Goal: Task Accomplishment & Management: Complete application form

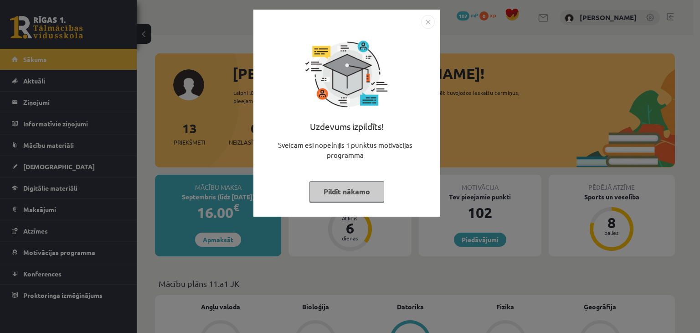
click at [429, 27] on img "Close" at bounding box center [428, 22] width 14 height 14
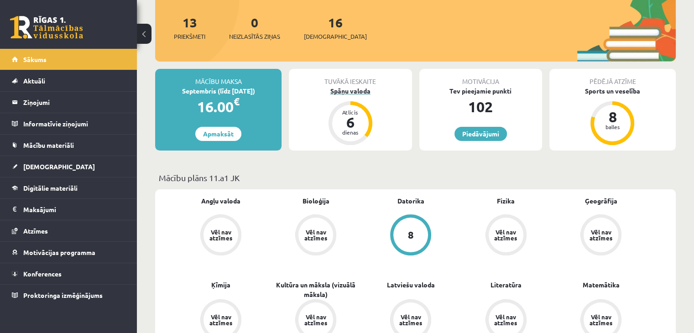
scroll to position [137, 0]
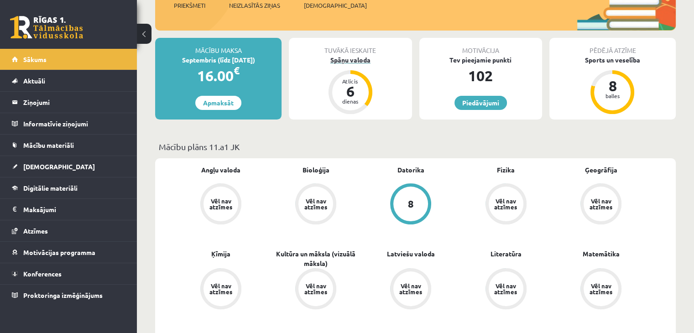
click at [358, 93] on div "6" at bounding box center [350, 91] width 27 height 15
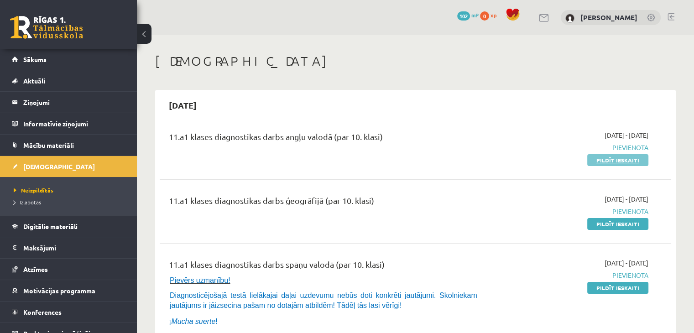
click at [612, 163] on link "Pildīt ieskaiti" at bounding box center [617, 160] width 61 height 12
click at [40, 189] on span "Neizpildītās" at bounding box center [34, 190] width 40 height 7
click at [68, 226] on span "Digitālie materiāli" at bounding box center [50, 226] width 54 height 8
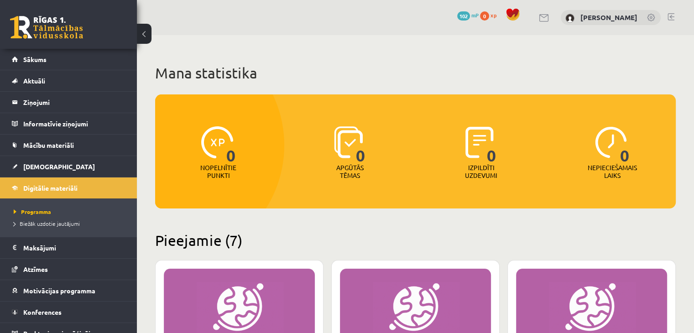
scroll to position [228, 0]
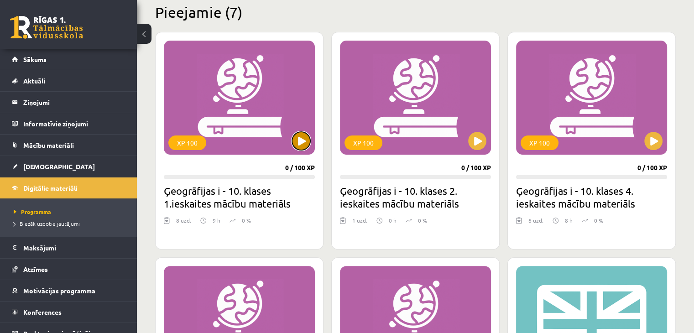
click at [308, 139] on button at bounding box center [301, 141] width 18 height 18
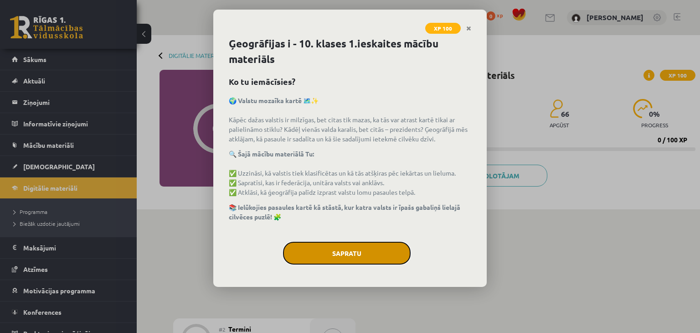
click at [337, 258] on button "Sapratu" at bounding box center [347, 253] width 128 height 23
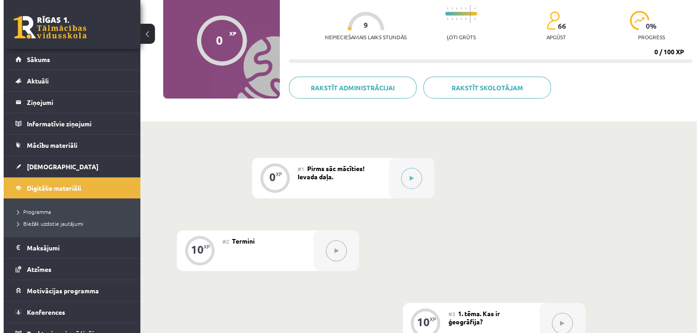
scroll to position [91, 0]
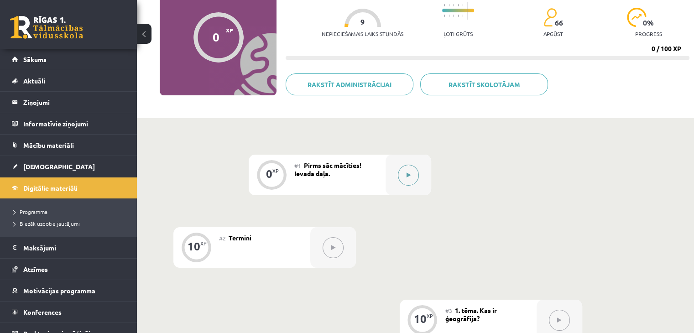
click at [405, 172] on button at bounding box center [408, 175] width 21 height 21
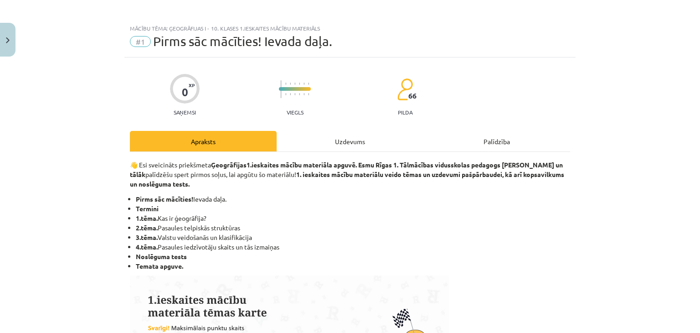
scroll to position [0, 0]
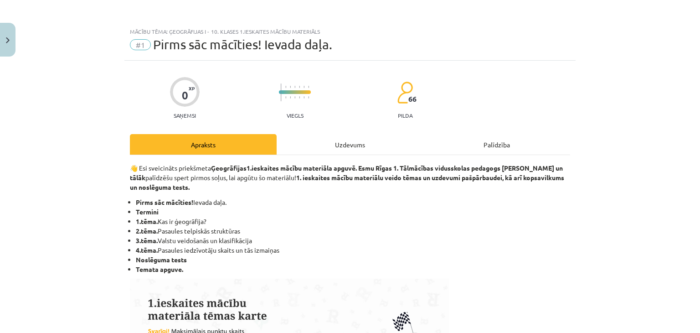
click at [330, 147] on div "Uzdevums" at bounding box center [350, 144] width 147 height 21
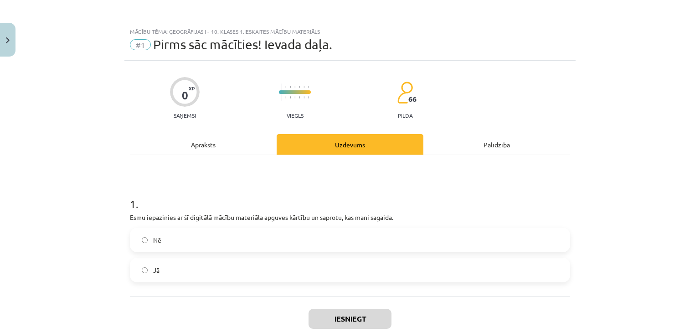
scroll to position [23, 0]
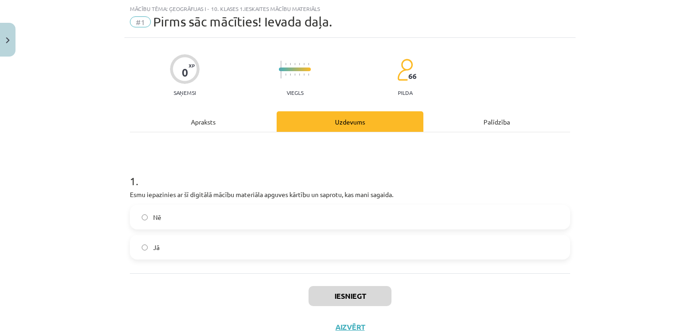
click at [264, 249] on label "Jā" at bounding box center [350, 247] width 439 height 23
click at [238, 119] on div "Apraksts" at bounding box center [203, 121] width 147 height 21
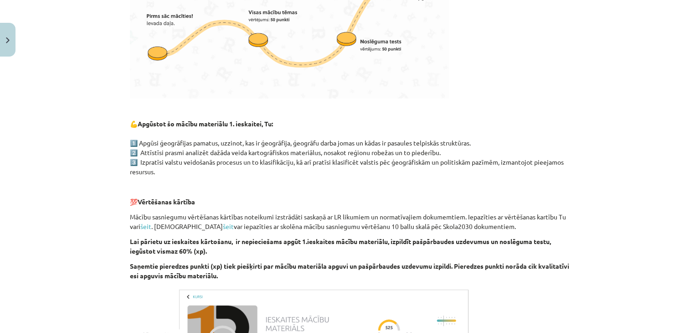
scroll to position [388, 0]
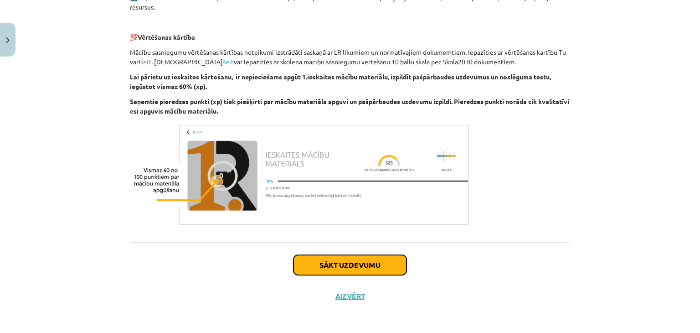
click at [352, 265] on button "Sākt uzdevumu" at bounding box center [350, 265] width 113 height 20
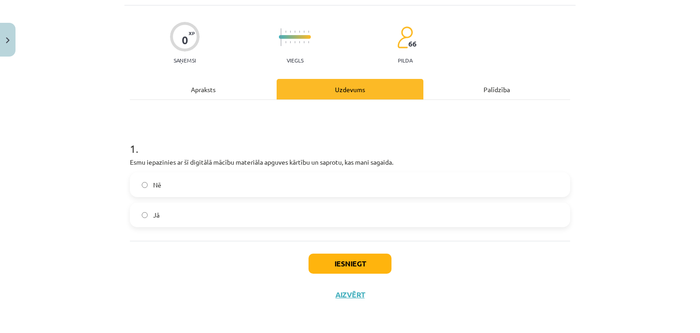
scroll to position [23, 0]
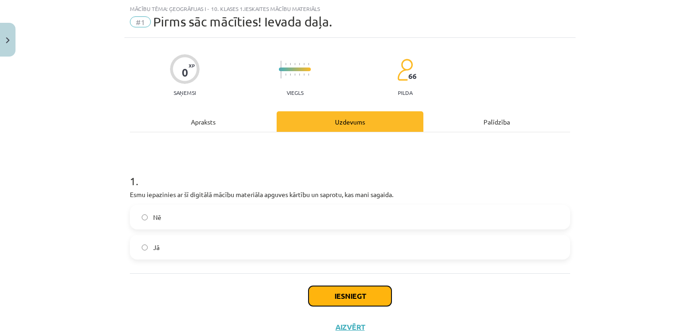
click at [344, 305] on button "Iesniegt" at bounding box center [350, 296] width 83 height 20
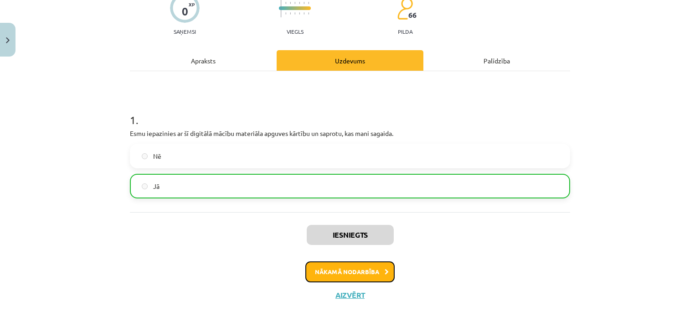
click at [347, 272] on button "Nākamā nodarbība" at bounding box center [350, 271] width 89 height 21
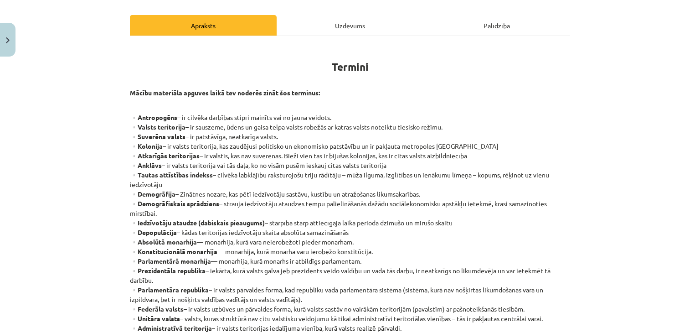
scroll to position [160, 0]
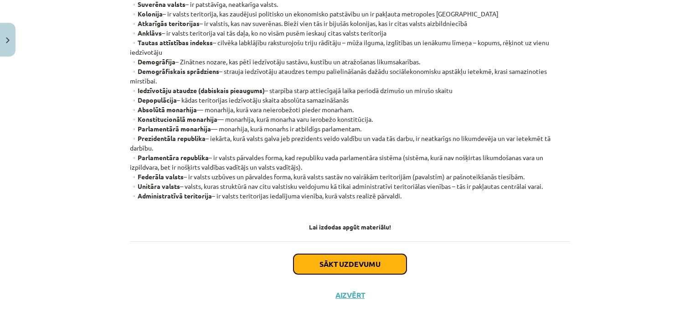
click at [363, 259] on button "Sākt uzdevumu" at bounding box center [350, 264] width 113 height 20
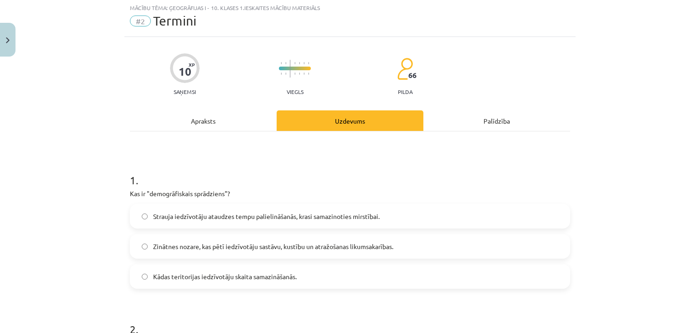
scroll to position [23, 0]
click at [215, 115] on div "Apraksts" at bounding box center [203, 121] width 147 height 21
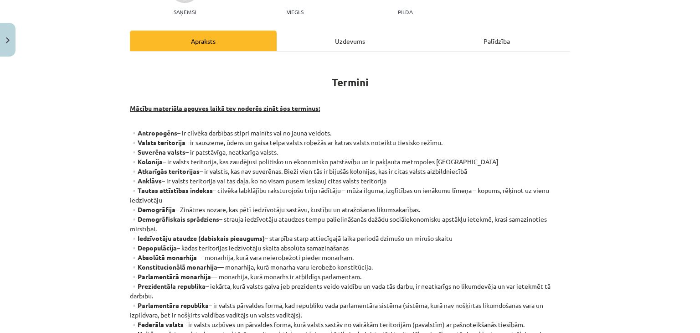
scroll to position [114, 0]
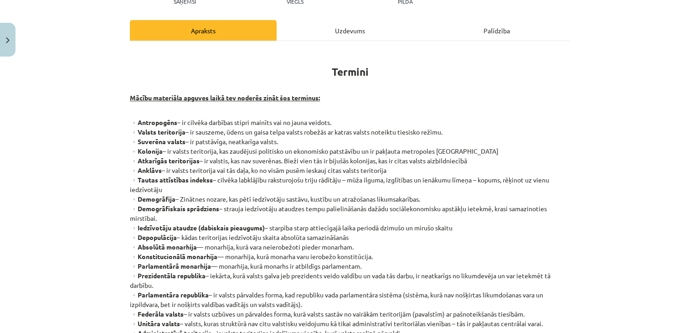
click at [346, 42] on div "Termini Mācību materiāla apguves laikā tev noderēs zināt šos terminus: ▫️Antrop…" at bounding box center [350, 209] width 441 height 337
click at [347, 25] on div "Uzdevums" at bounding box center [350, 30] width 147 height 21
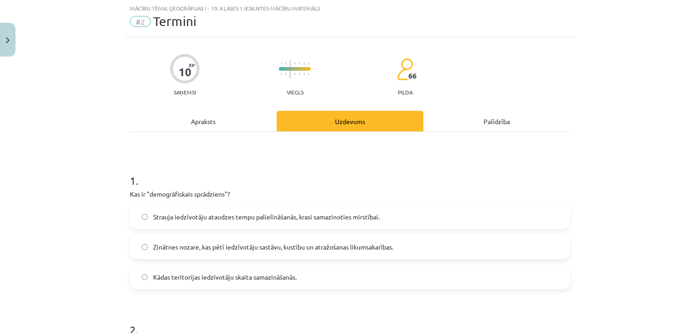
scroll to position [23, 0]
click at [365, 216] on span "Strauja iedzīvotāju ataudzes tempu palielināšanās, krasi samazinoties mirstībai." at bounding box center [266, 218] width 227 height 10
click at [234, 111] on div "Apraksts" at bounding box center [203, 121] width 147 height 21
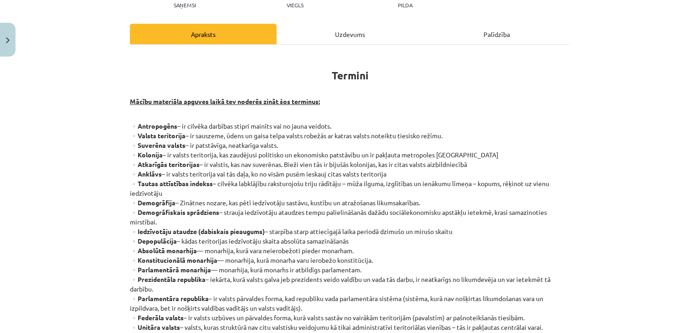
scroll to position [114, 0]
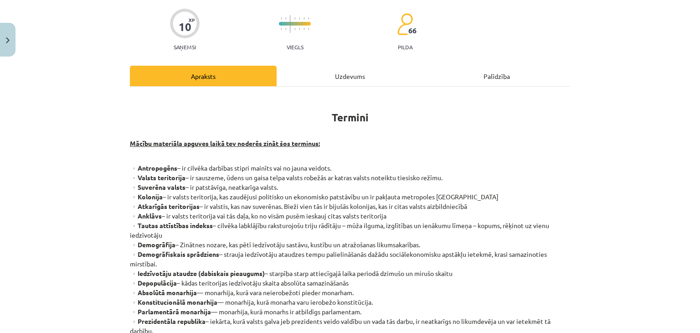
click at [346, 74] on div "Uzdevums" at bounding box center [350, 76] width 147 height 21
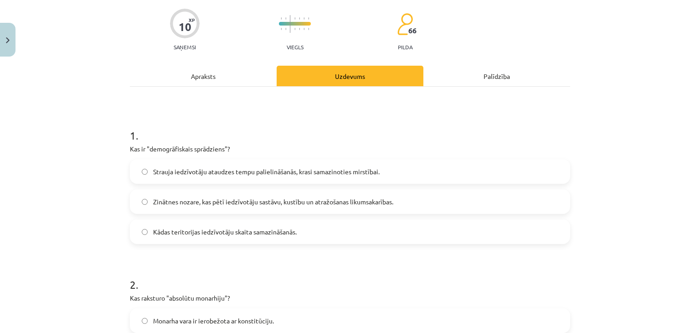
click at [221, 79] on div "Apraksts" at bounding box center [203, 76] width 147 height 21
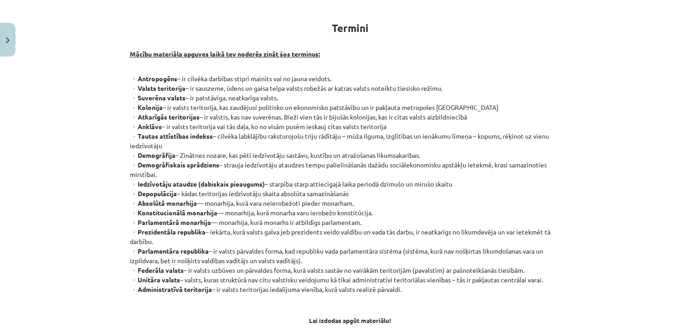
scroll to position [160, 0]
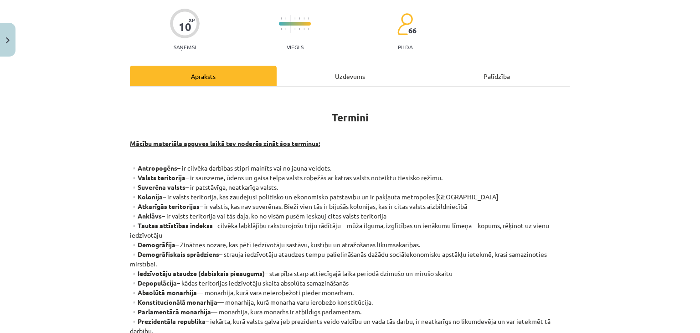
click at [310, 76] on div "Uzdevums" at bounding box center [350, 76] width 147 height 21
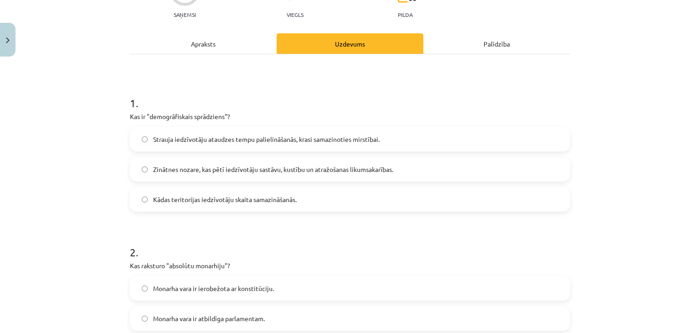
scroll to position [114, 0]
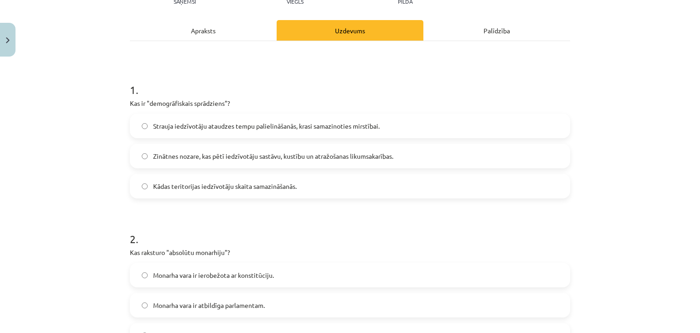
click at [290, 308] on label "Monarha vara ir atbildīga parlamentam." at bounding box center [350, 305] width 439 height 23
click at [297, 280] on label "Monarha vara ir ierobežota ar konstitūciju." at bounding box center [350, 275] width 439 height 23
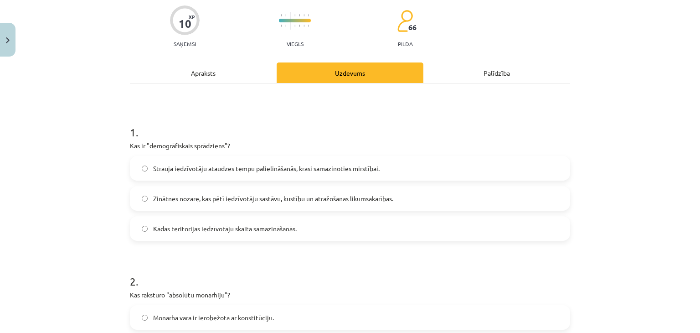
scroll to position [68, 0]
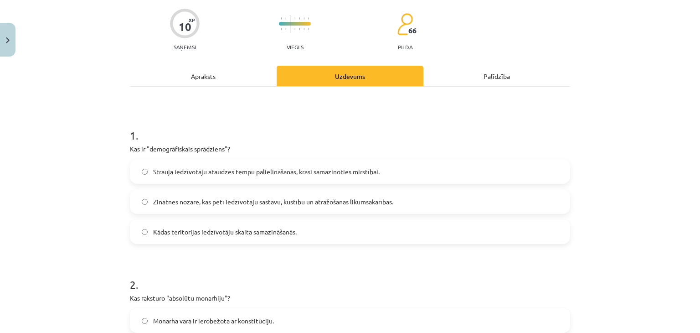
click at [219, 66] on div "Apraksts" at bounding box center [203, 76] width 147 height 21
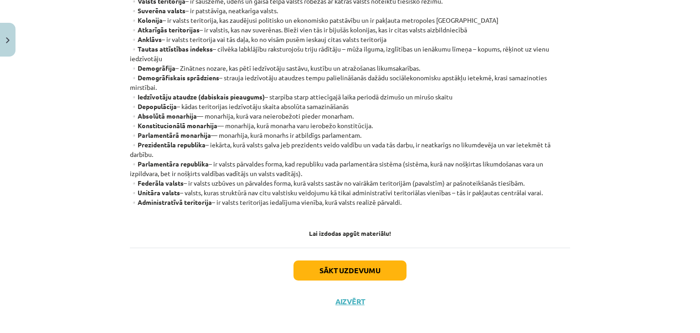
scroll to position [251, 0]
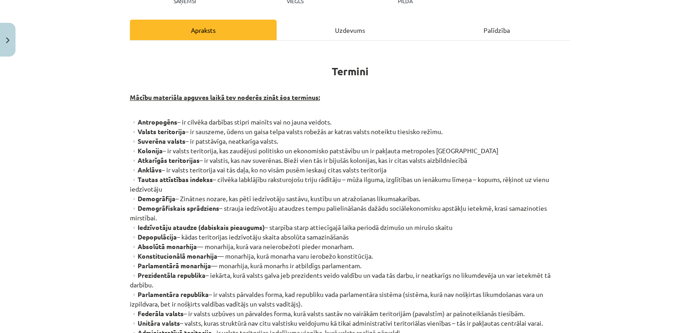
click at [301, 22] on div "Uzdevums" at bounding box center [350, 30] width 147 height 21
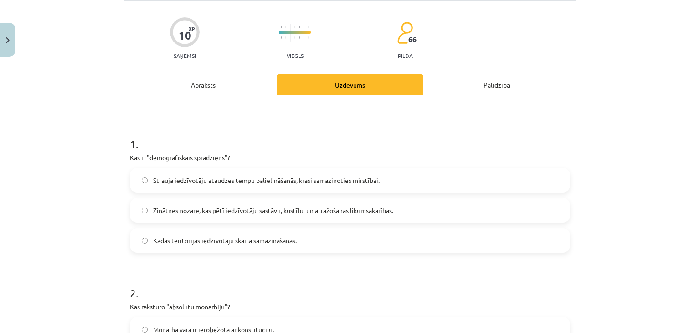
scroll to position [160, 0]
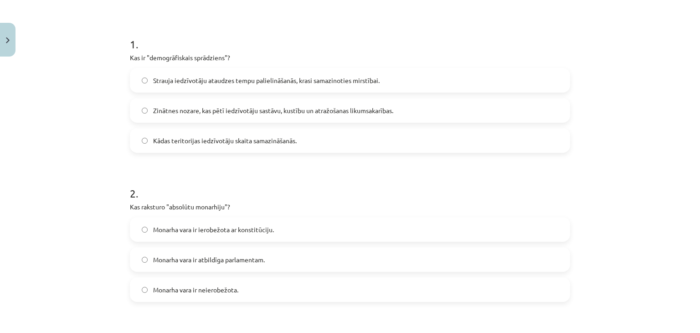
click at [246, 291] on label "Monarha vara ir neierobežota." at bounding box center [350, 289] width 439 height 23
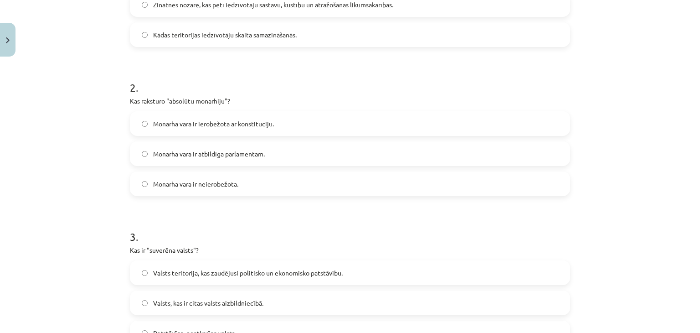
scroll to position [296, 0]
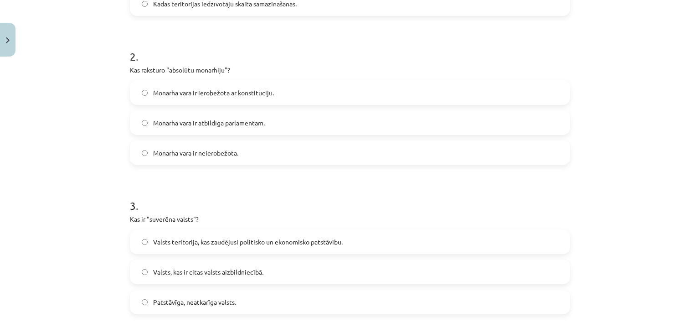
click at [247, 303] on label "Patstāvīga, neatkarīga valsts." at bounding box center [350, 301] width 439 height 23
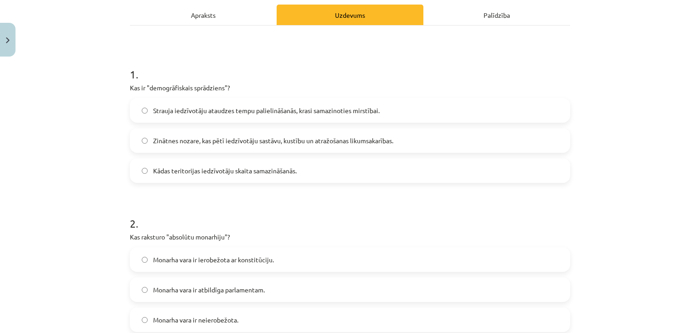
scroll to position [0, 0]
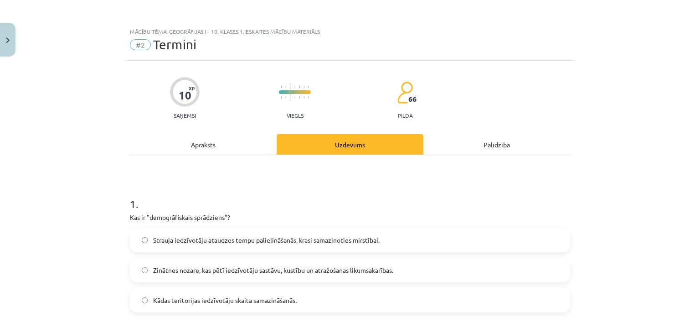
click at [220, 139] on div "Apraksts" at bounding box center [203, 144] width 147 height 21
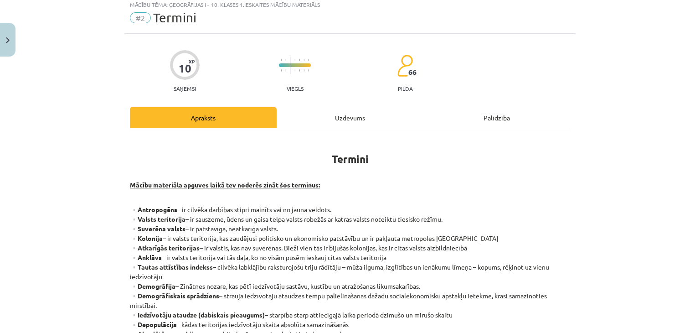
scroll to position [23, 0]
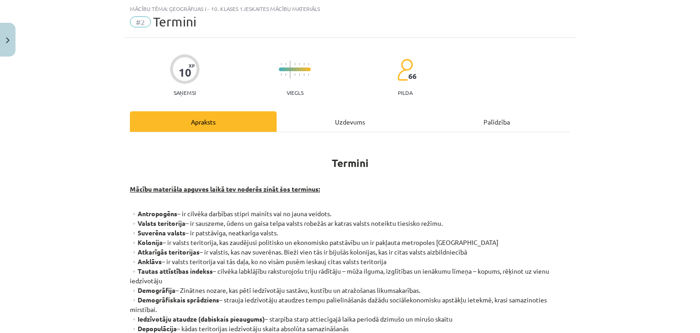
click at [294, 190] on strong "Mācību materiāla apguves laikā tev noderēs zināt šos terminus:" at bounding box center [225, 189] width 190 height 8
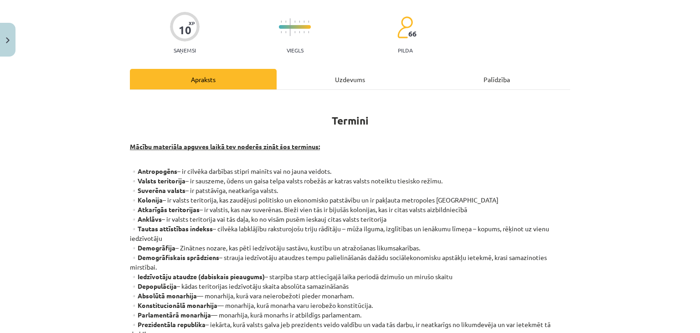
scroll to position [68, 0]
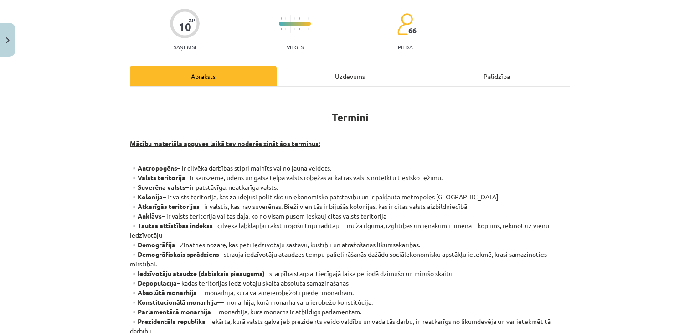
click at [321, 81] on div "Uzdevums" at bounding box center [350, 76] width 147 height 21
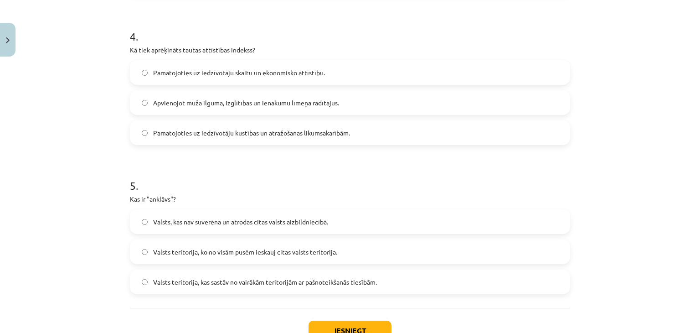
scroll to position [616, 0]
click at [315, 103] on span "Apvienojot mūža ilguma, izglītības un ienākumu līmeņa rādītājus." at bounding box center [246, 102] width 186 height 10
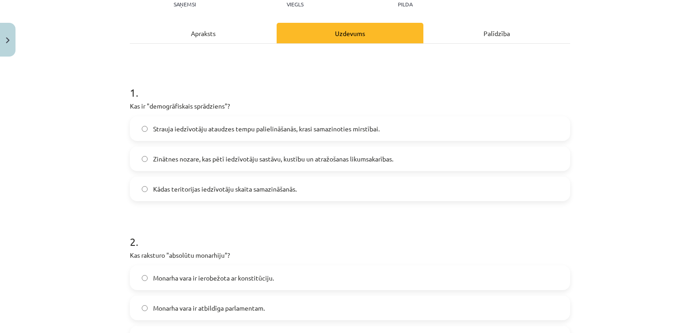
scroll to position [0, 0]
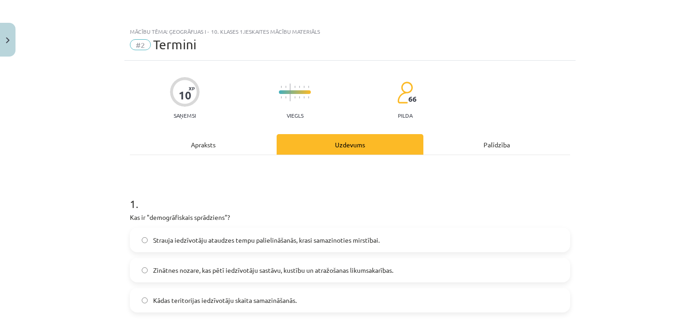
click at [207, 145] on div "Apraksts" at bounding box center [203, 144] width 147 height 21
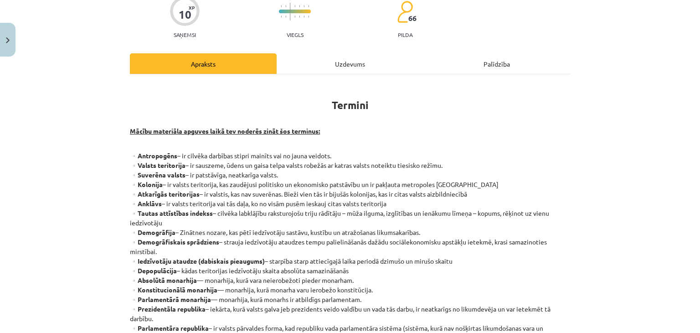
scroll to position [68, 0]
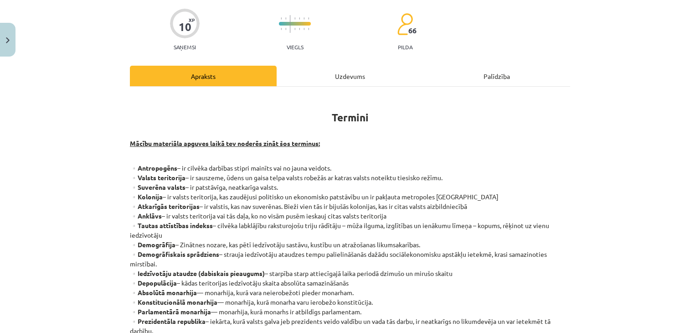
click at [329, 73] on div "Uzdevums" at bounding box center [350, 76] width 147 height 21
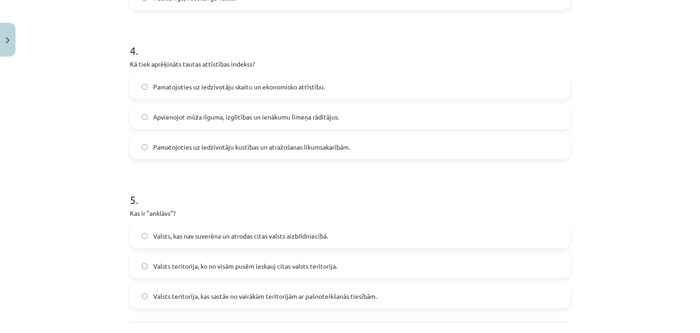
scroll to position [682, 0]
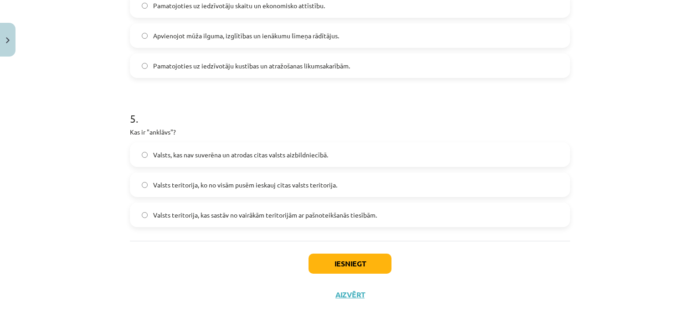
click at [248, 224] on label "Valsts teritorija, kas sastāv no vairākām teritorijām ar pašnoteikšanās tiesībā…" at bounding box center [350, 214] width 439 height 23
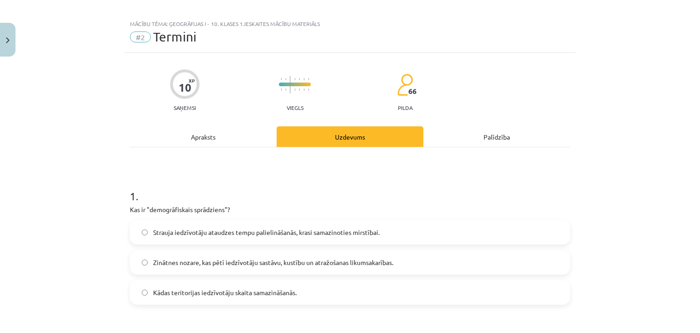
scroll to position [0, 0]
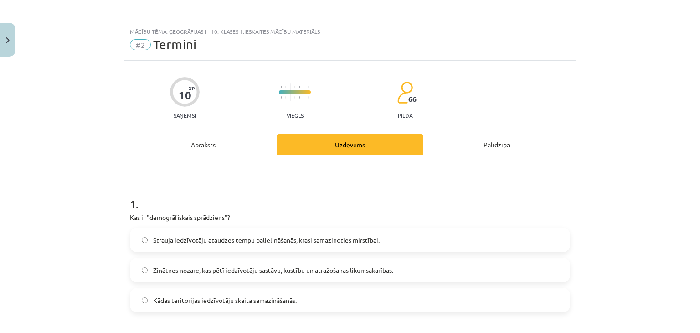
click at [206, 150] on div "Apraksts" at bounding box center [203, 144] width 147 height 21
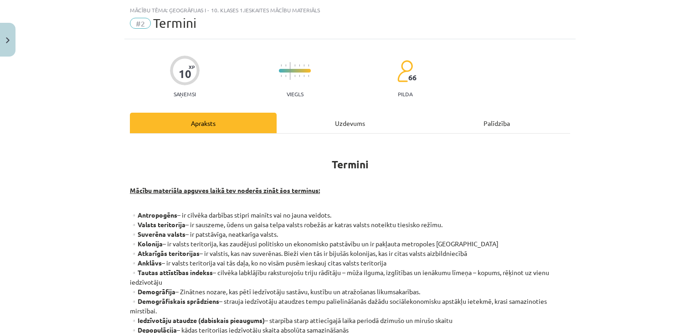
scroll to position [23, 0]
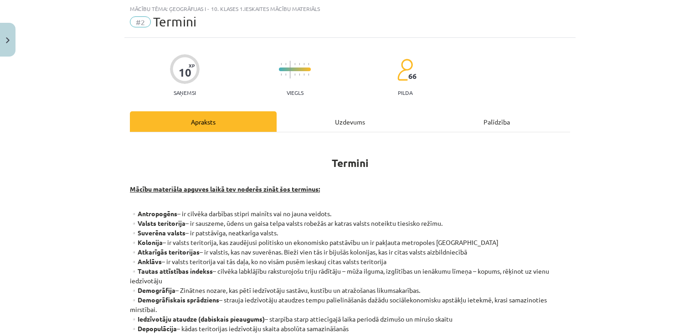
click at [308, 108] on div "10 XP Saņemsi Viegls 66 pilda Apraksts Uzdevums Palīdzība Termini Mācību materi…" at bounding box center [349, 288] width 451 height 501
click at [342, 114] on div "Uzdevums" at bounding box center [350, 121] width 147 height 21
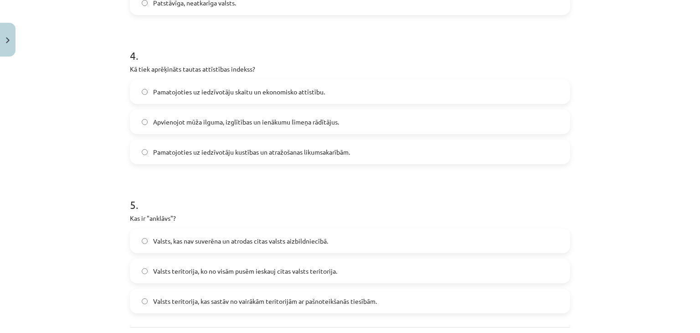
scroll to position [682, 0]
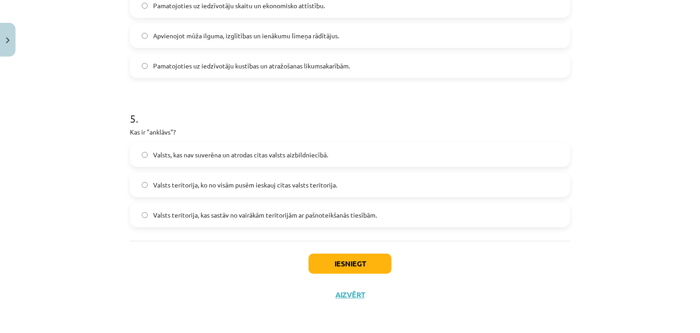
click at [243, 188] on span "Valsts teritorija, ko no visām pusēm ieskauj citas valsts teritorija." at bounding box center [245, 185] width 184 height 10
click at [347, 265] on button "Iesniegt" at bounding box center [350, 264] width 83 height 20
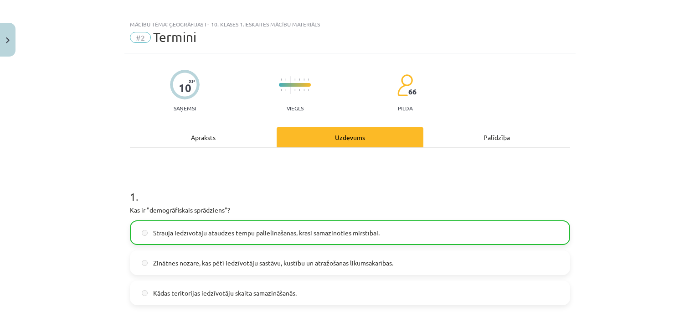
scroll to position [0, 0]
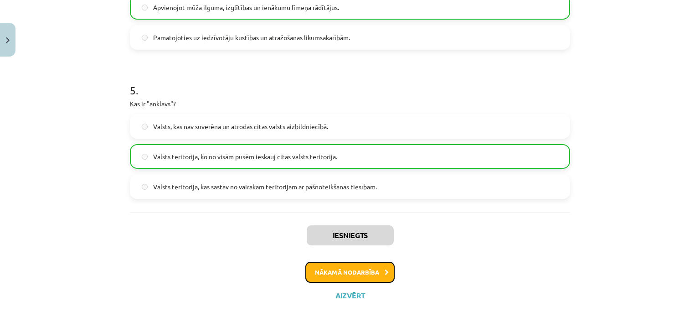
click at [374, 275] on button "Nākamā nodarbība" at bounding box center [350, 272] width 89 height 21
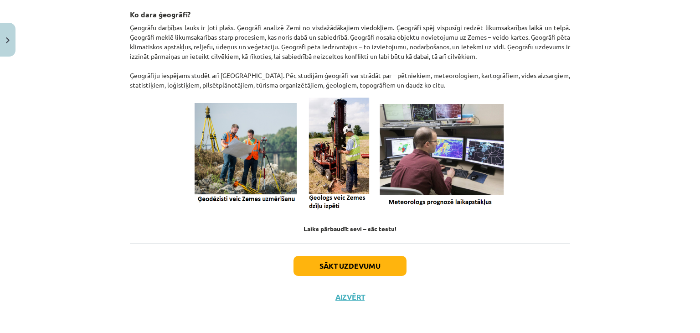
scroll to position [378, 0]
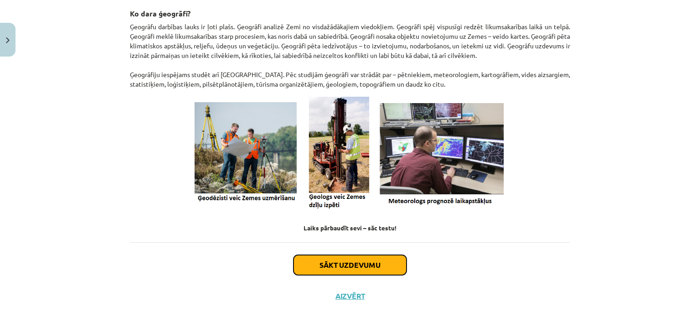
click at [327, 261] on button "Sākt uzdevumu" at bounding box center [350, 265] width 113 height 20
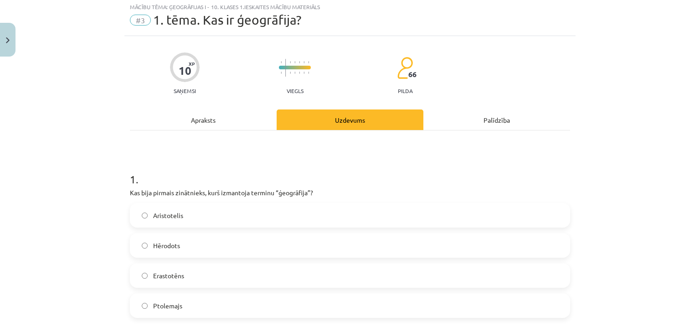
scroll to position [23, 0]
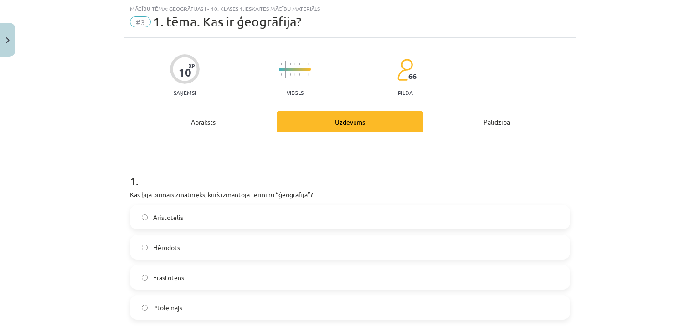
click at [312, 218] on label "Aristotelis" at bounding box center [350, 217] width 439 height 23
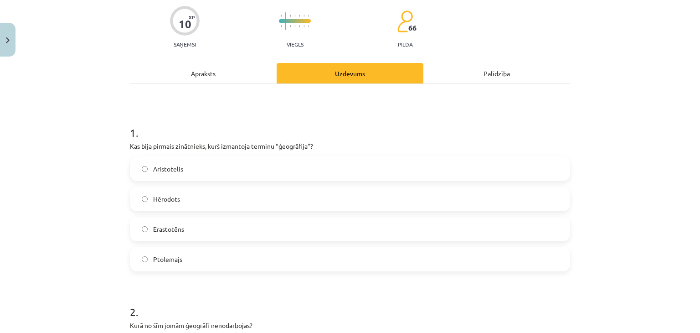
scroll to position [205, 0]
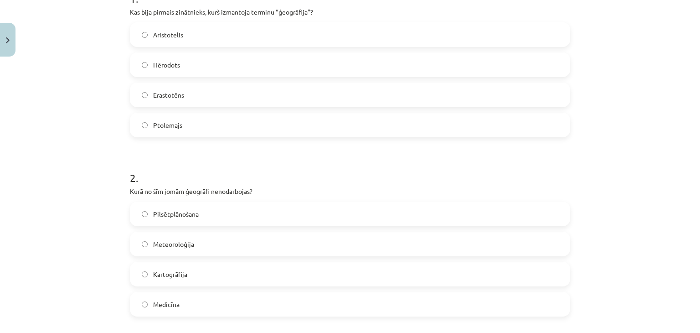
click at [232, 306] on label "Medicīna" at bounding box center [350, 304] width 439 height 23
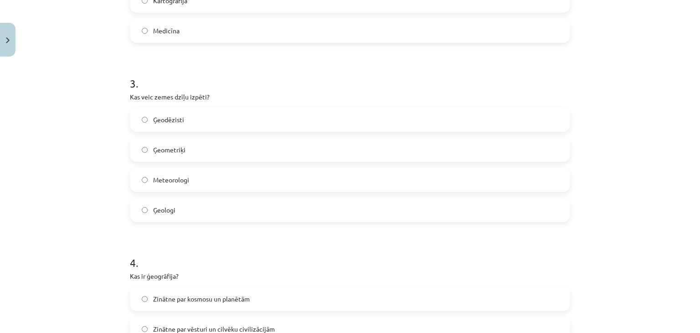
scroll to position [661, 0]
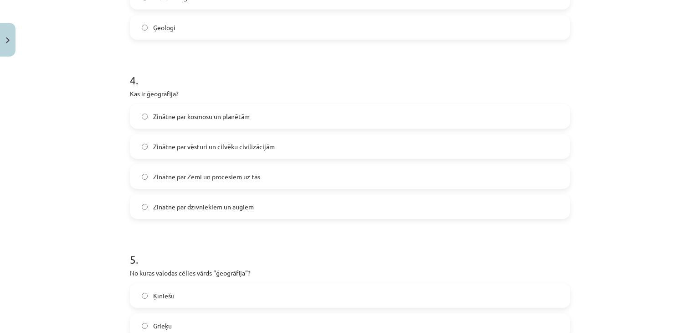
click at [267, 179] on label "Zinātne par Zemi un procesiem uz tās" at bounding box center [350, 176] width 439 height 23
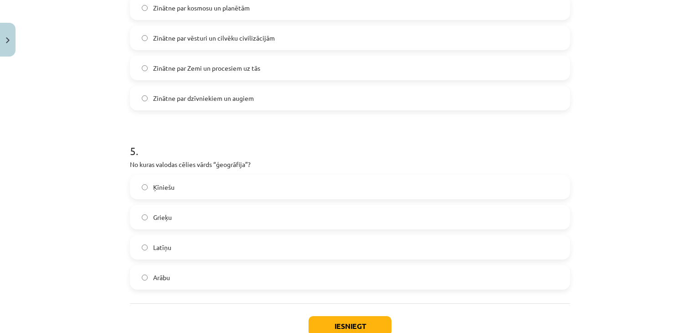
scroll to position [798, 0]
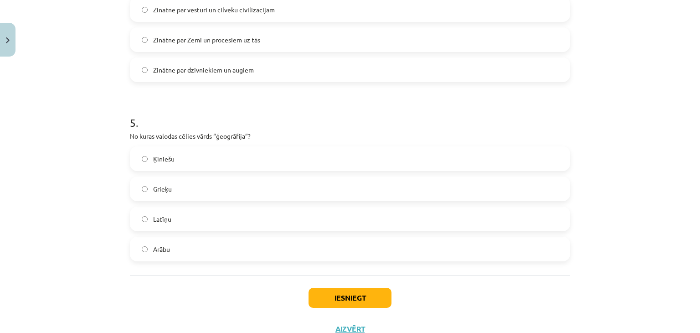
click at [247, 187] on label "Grieķu" at bounding box center [350, 188] width 439 height 23
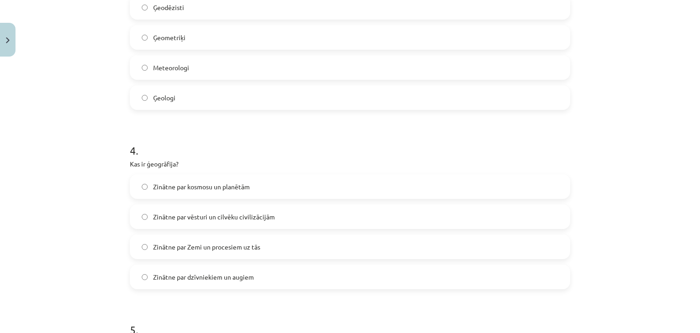
scroll to position [479, 0]
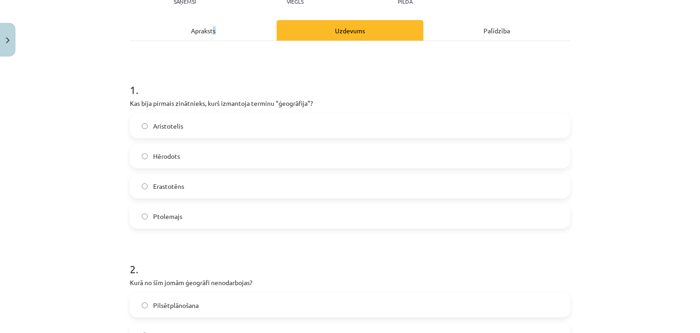
click at [211, 25] on div "Apraksts" at bounding box center [203, 30] width 147 height 21
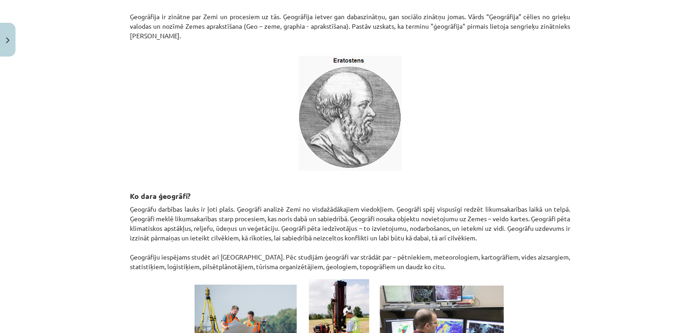
scroll to position [0, 0]
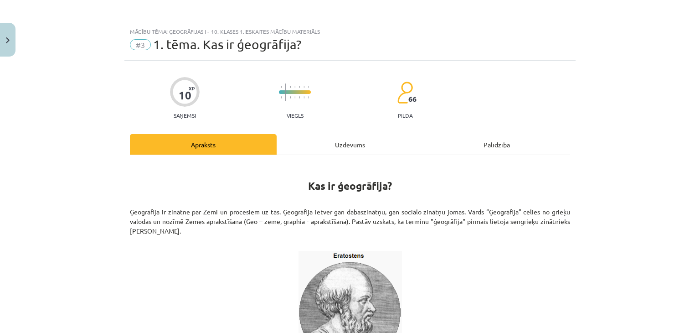
click at [349, 163] on h1 "Kas ir ģeogrāfija?" at bounding box center [350, 183] width 441 height 41
drag, startPoint x: 351, startPoint y: 154, endPoint x: 351, endPoint y: 147, distance: 6.8
click at [351, 154] on div "Uzdevums" at bounding box center [350, 144] width 147 height 21
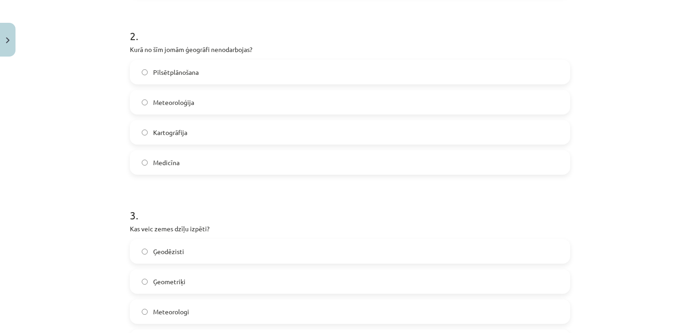
scroll to position [433, 0]
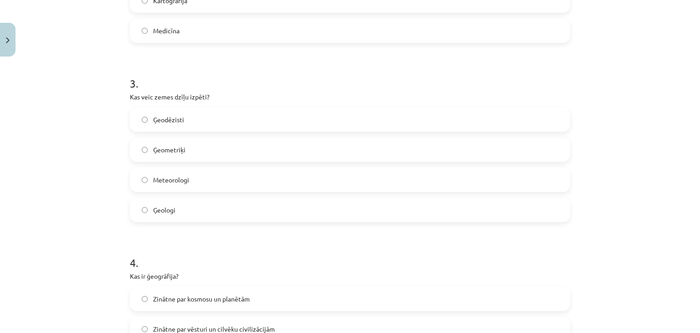
click at [212, 218] on label "Ģeologi" at bounding box center [350, 209] width 439 height 23
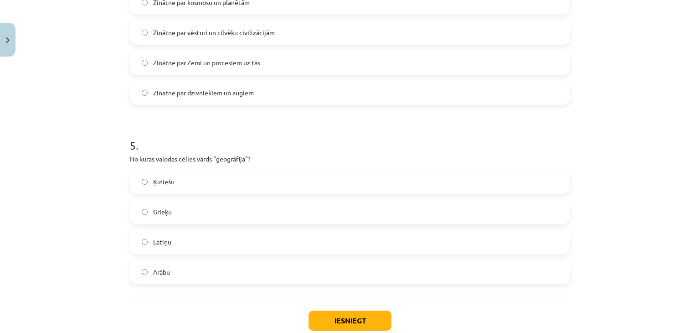
scroll to position [832, 0]
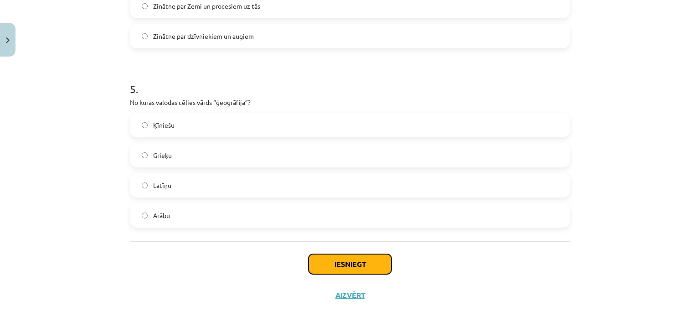
click at [366, 265] on button "Iesniegt" at bounding box center [350, 264] width 83 height 20
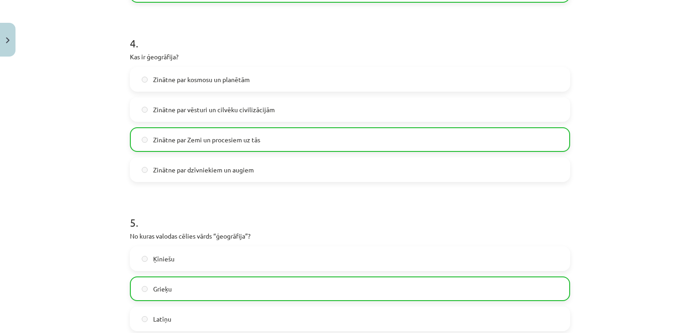
scroll to position [861, 0]
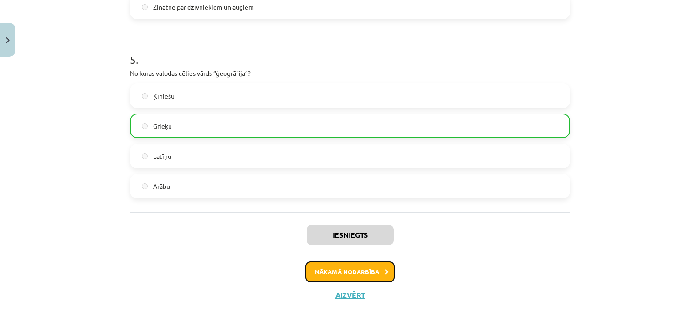
click at [330, 267] on button "Nākamā nodarbība" at bounding box center [350, 271] width 89 height 21
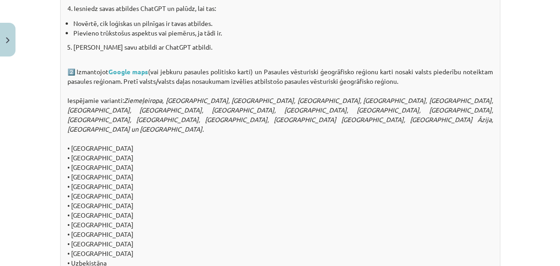
scroll to position [1051, 0]
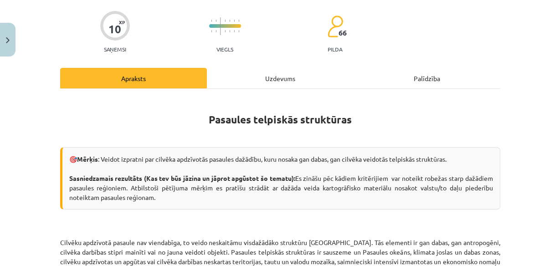
click at [278, 82] on div "Uzdevums" at bounding box center [280, 78] width 147 height 21
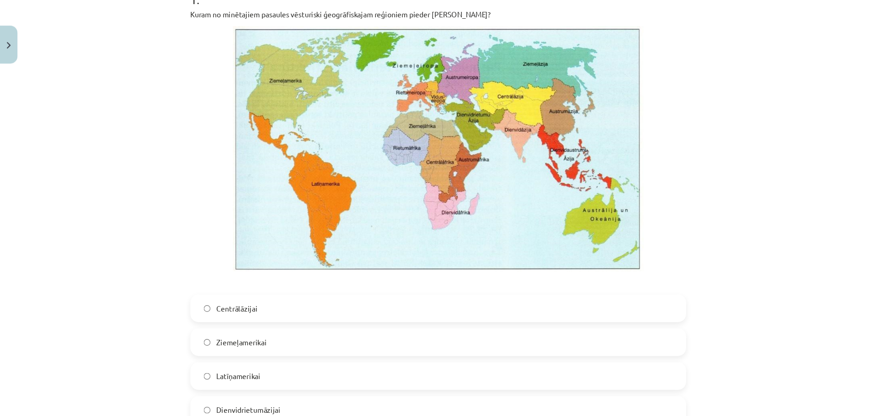
scroll to position [204, 0]
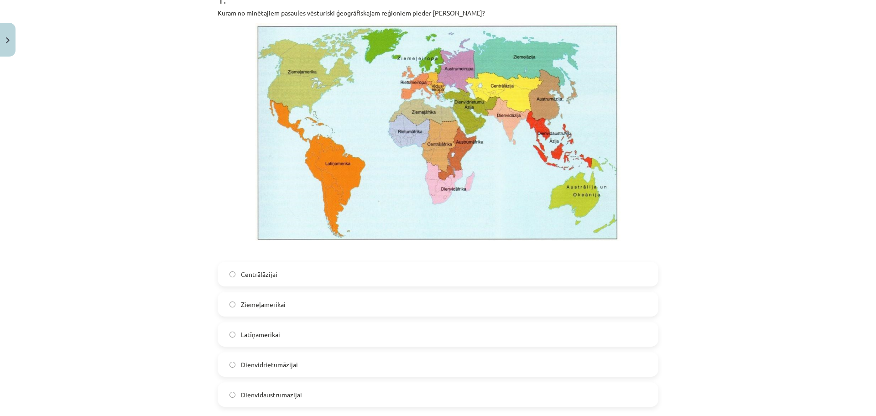
click at [306, 332] on label "Dienvidrietumāzijai" at bounding box center [437, 364] width 439 height 23
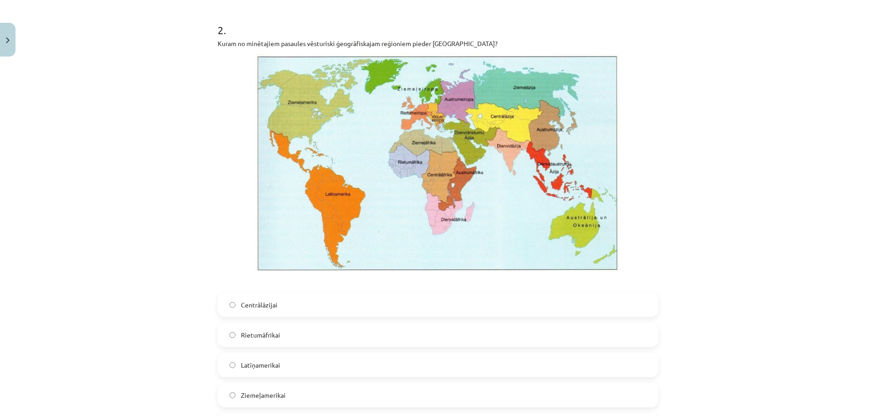
scroll to position [660, 0]
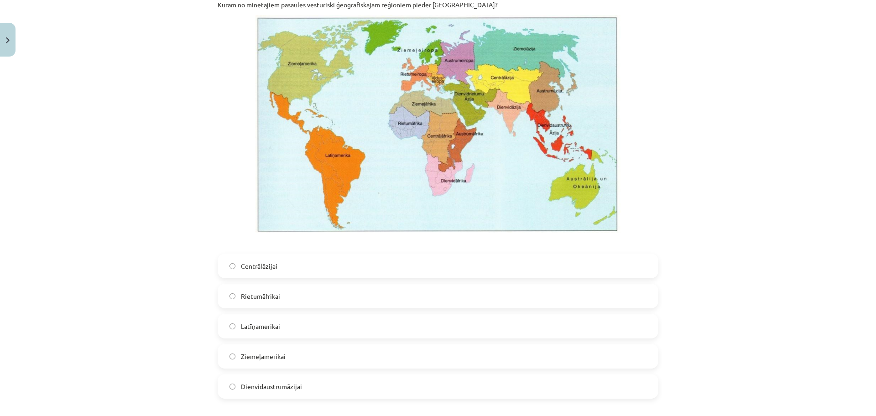
click at [273, 326] on span "Latīņamerikai" at bounding box center [260, 326] width 39 height 10
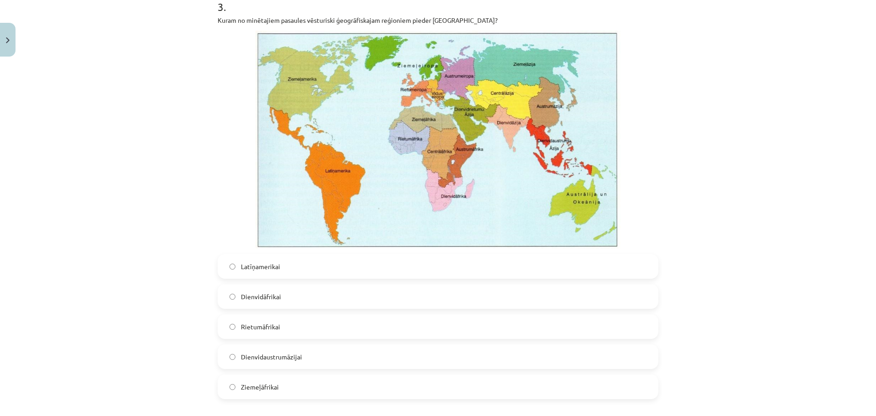
scroll to position [1090, 0]
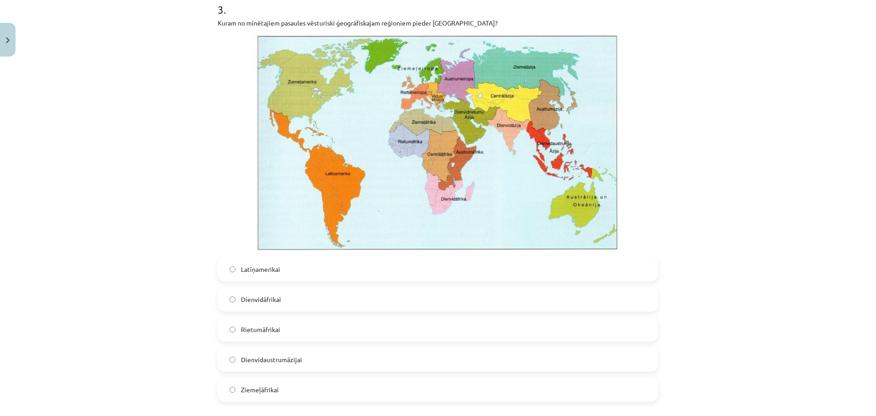
click at [308, 299] on label "Dienvidāfrikai" at bounding box center [437, 299] width 439 height 23
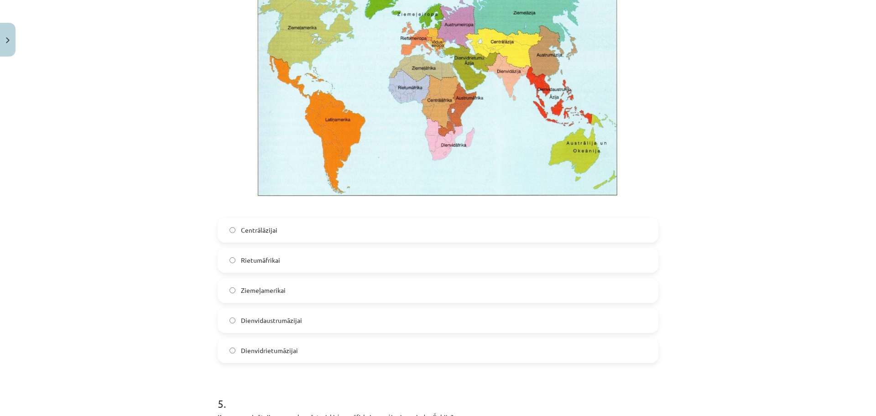
scroll to position [1603, 0]
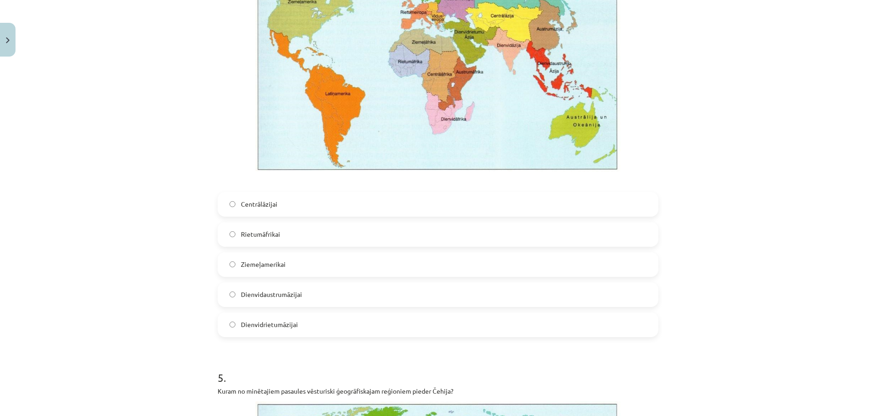
click at [306, 295] on label "Dienvidaustrumāzijai" at bounding box center [437, 294] width 439 height 23
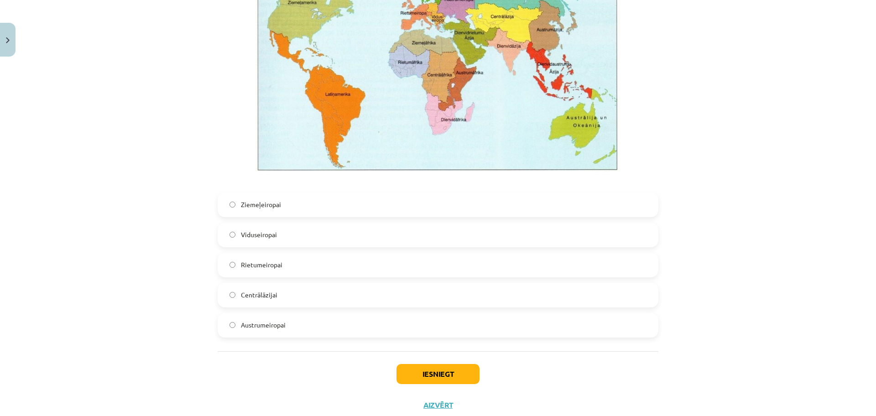
scroll to position [2059, 0]
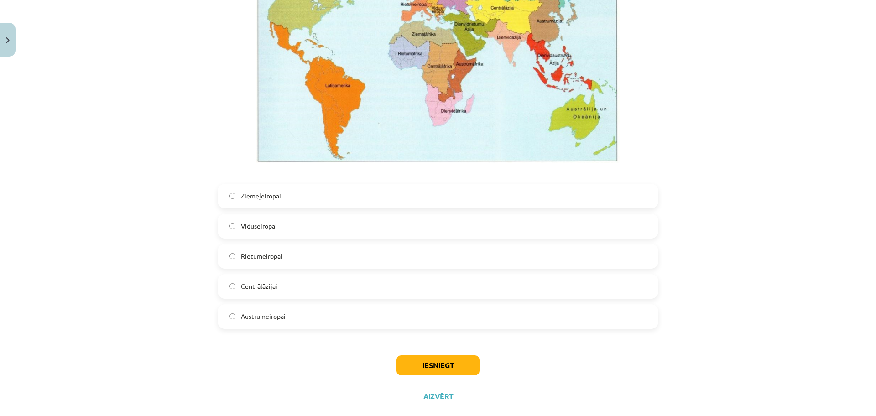
click at [278, 228] on label "Viduseiropai" at bounding box center [437, 226] width 439 height 23
click at [438, 332] on button "Iesniegt" at bounding box center [437, 365] width 83 height 20
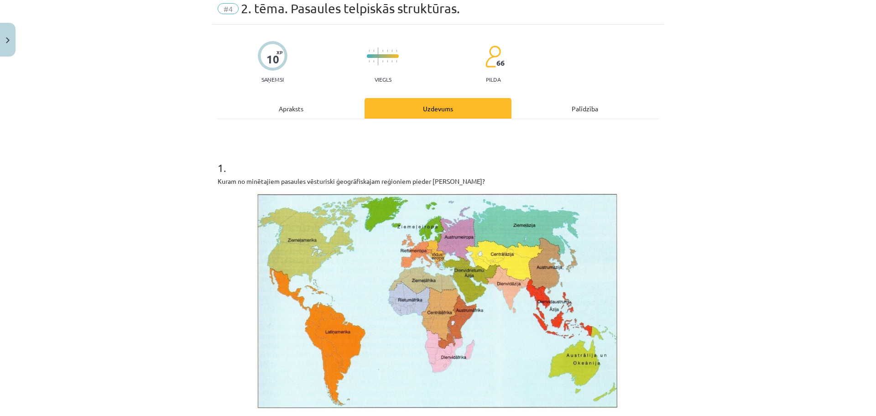
scroll to position [0, 0]
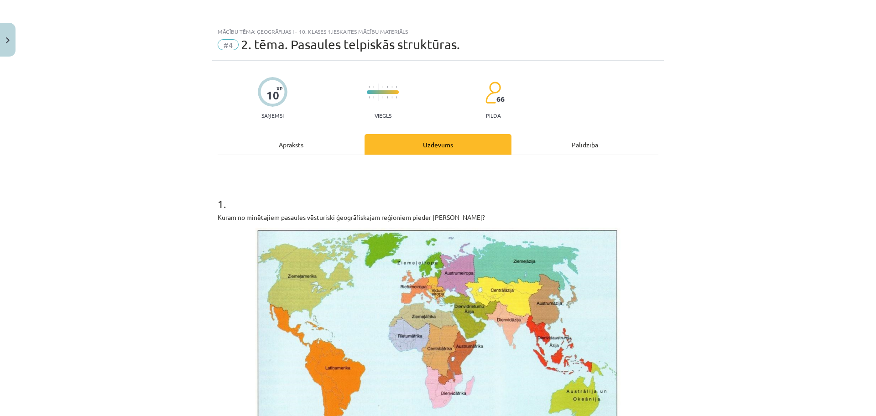
click at [287, 141] on div "Apraksts" at bounding box center [291, 144] width 147 height 21
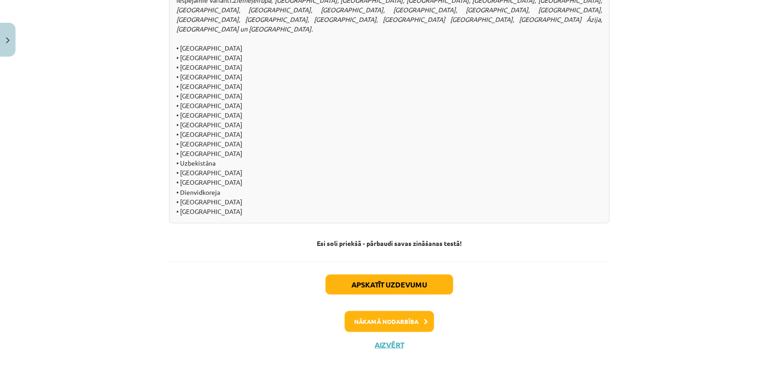
scroll to position [983, 0]
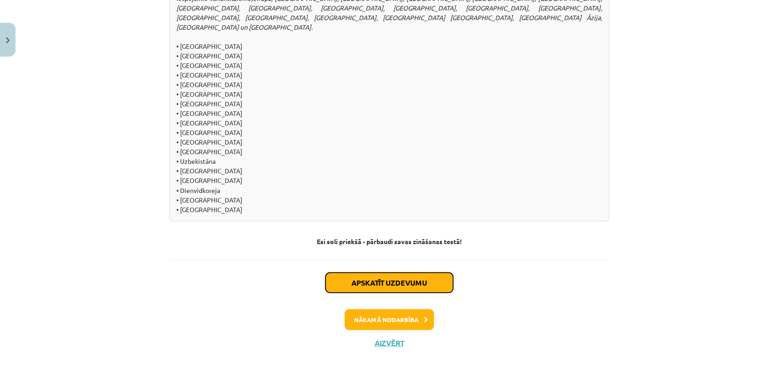
click at [415, 278] on button "Apskatīt uzdevumu" at bounding box center [390, 282] width 128 height 20
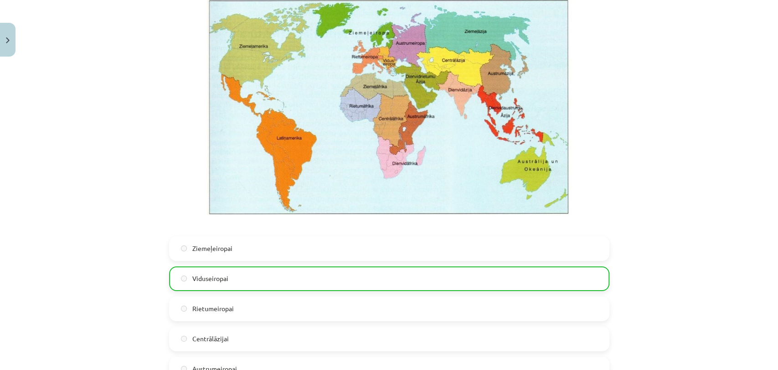
scroll to position [2152, 0]
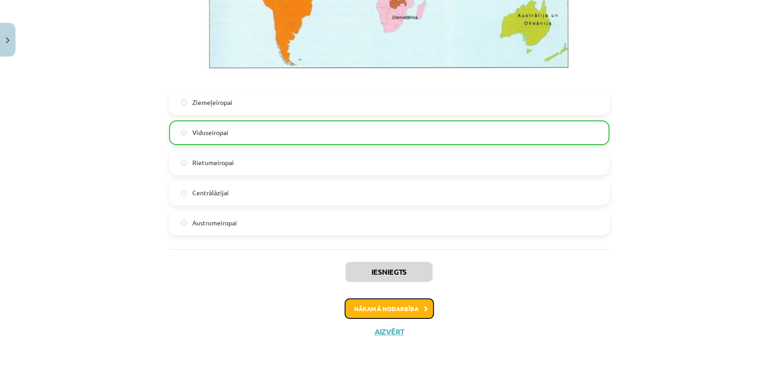
click at [419, 307] on button "Nākamā nodarbība" at bounding box center [389, 308] width 89 height 21
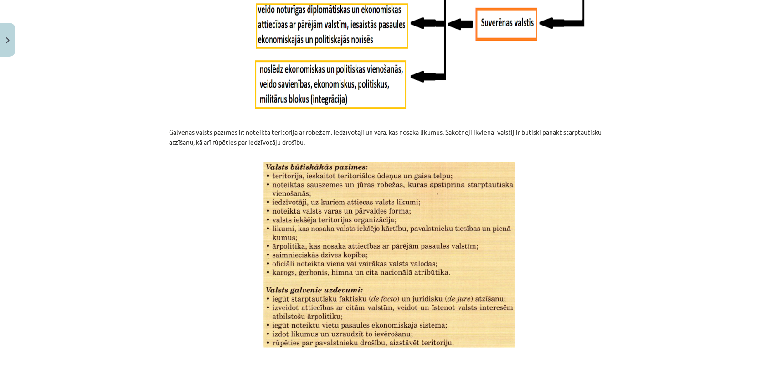
scroll to position [1137, 0]
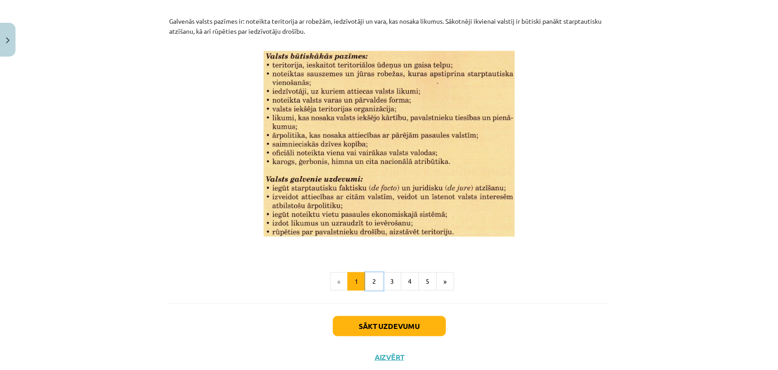
click at [372, 280] on button "2" at bounding box center [374, 281] width 18 height 18
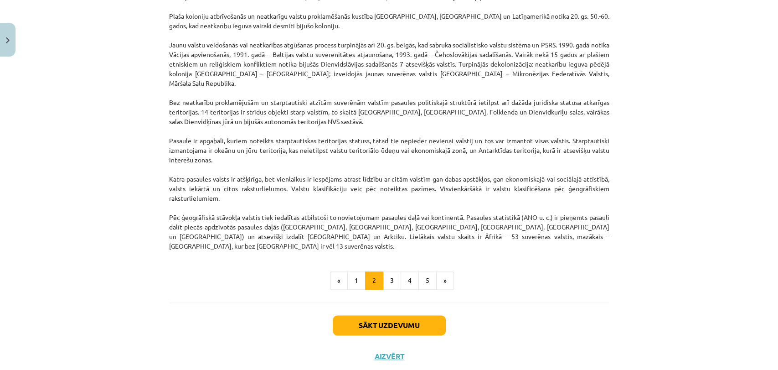
scroll to position [744, 0]
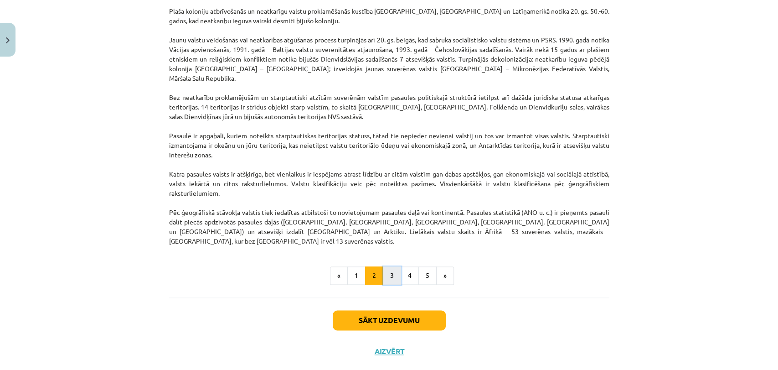
click at [388, 266] on button "3" at bounding box center [392, 275] width 18 height 18
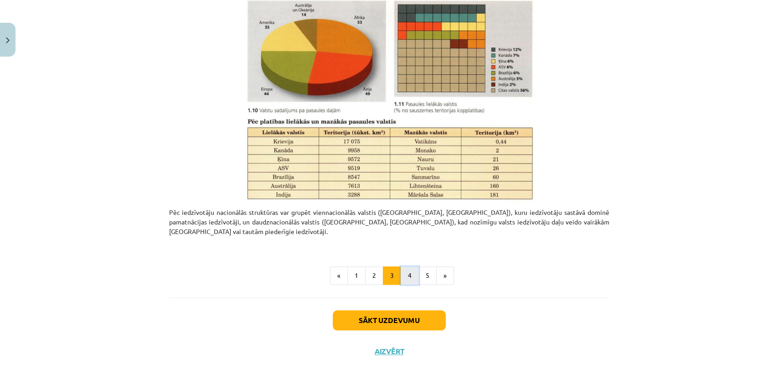
click at [401, 266] on button "4" at bounding box center [410, 275] width 18 height 18
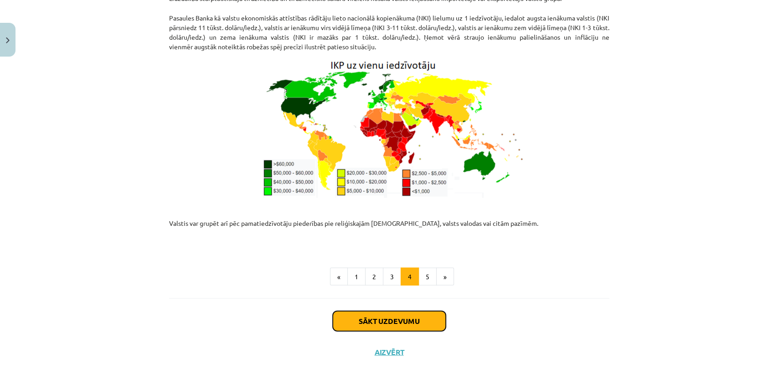
click at [412, 311] on button "Sākt uzdevumu" at bounding box center [389, 321] width 113 height 20
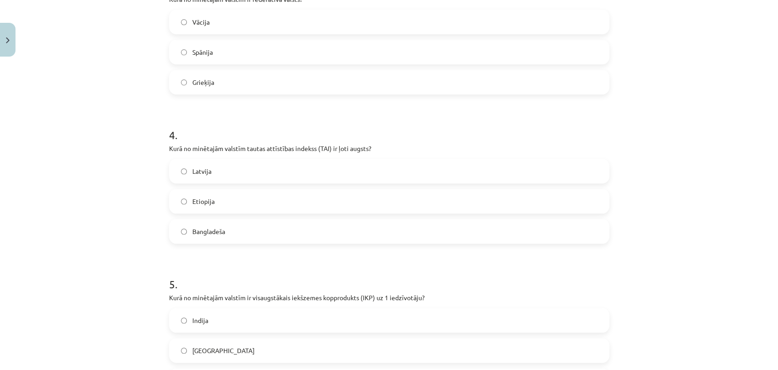
scroll to position [645, 0]
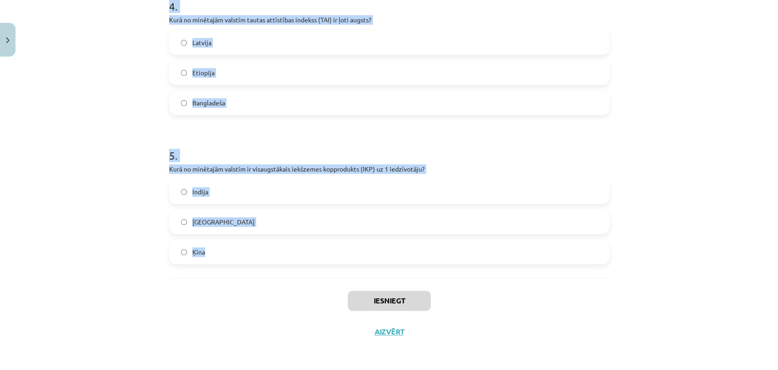
drag, startPoint x: 129, startPoint y: 152, endPoint x: 343, endPoint y: 273, distance: 246.3
click at [343, 273] on div "Mācību tēma: Ģeogrāfijas i - 10. klases 1.ieskaites mācību materiāls #5 3. tēma…" at bounding box center [389, 185] width 778 height 370
copy form "1 . Kura valsts ir pilnībā ieskauta citas valsts teritorijā (anklāvs)? Brazīlij…"
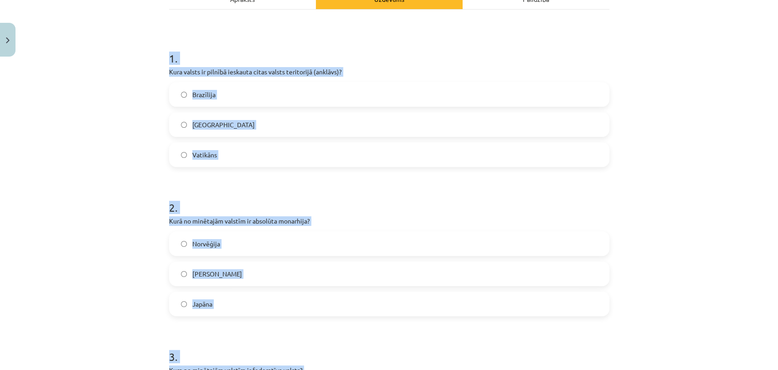
scroll to position [36, 0]
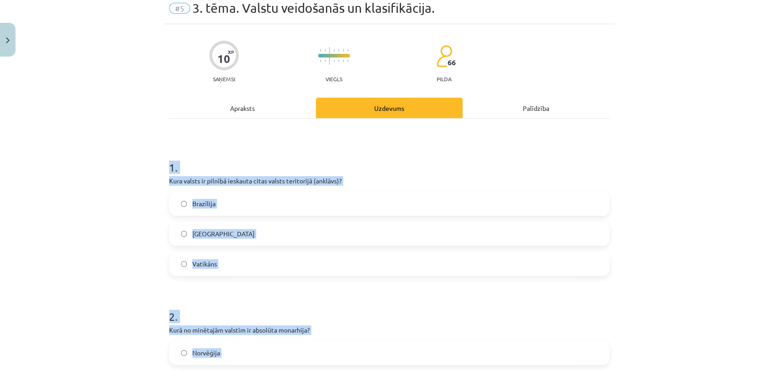
click at [150, 158] on div "Mācību tēma: Ģeogrāfijas i - 10. klases 1.ieskaites mācību materiāls #5 3. tēma…" at bounding box center [389, 185] width 778 height 370
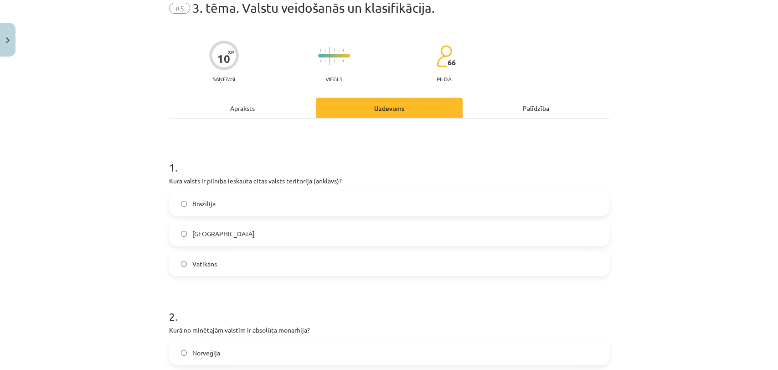
click at [210, 263] on span "Vatikāns" at bounding box center [204, 264] width 25 height 10
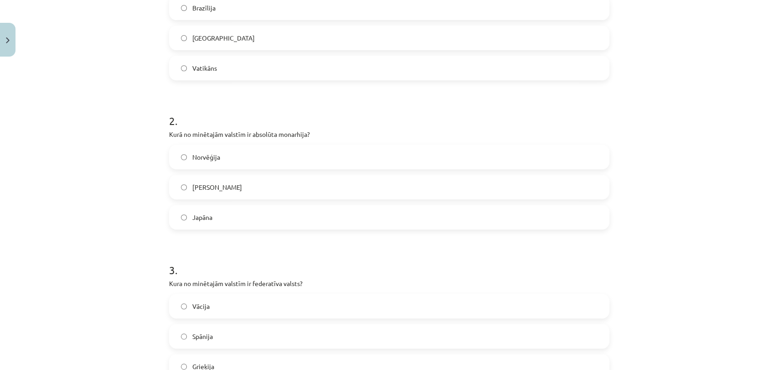
scroll to position [239, 0]
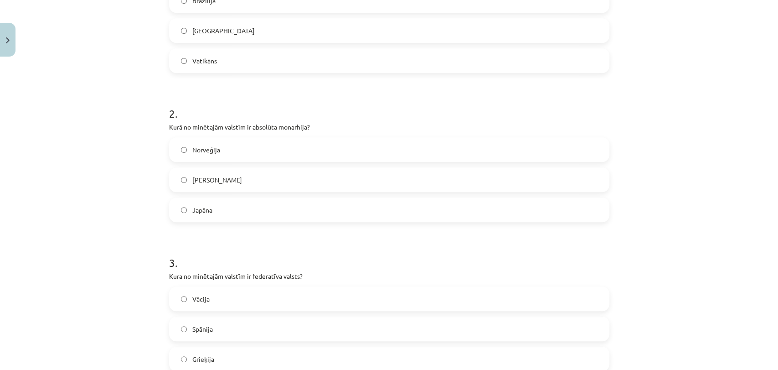
click at [222, 175] on span "Saūda Arābija" at bounding box center [217, 180] width 50 height 10
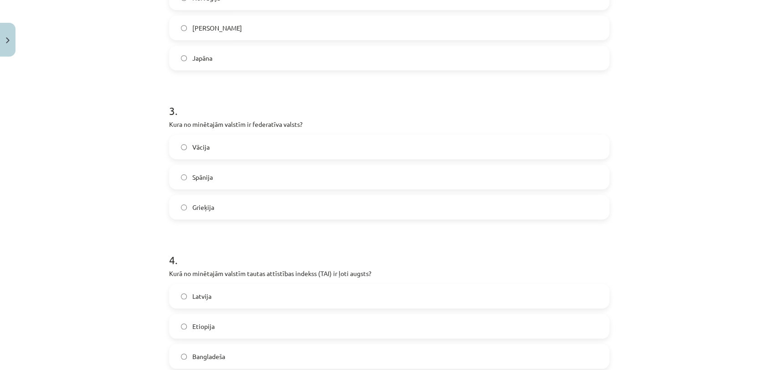
click at [207, 147] on label "Vācija" at bounding box center [389, 146] width 439 height 23
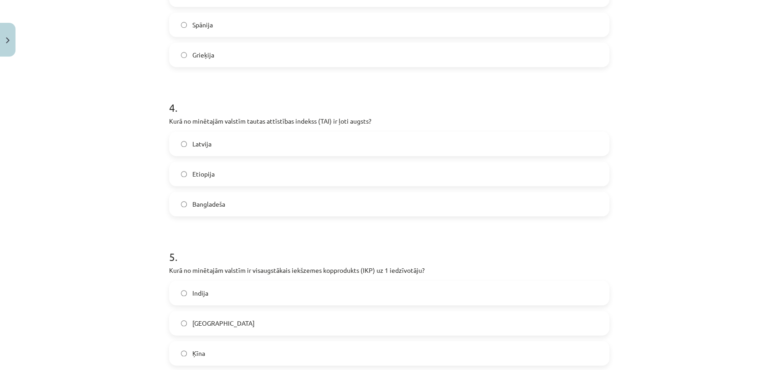
click at [207, 149] on label "Latvija" at bounding box center [389, 143] width 439 height 23
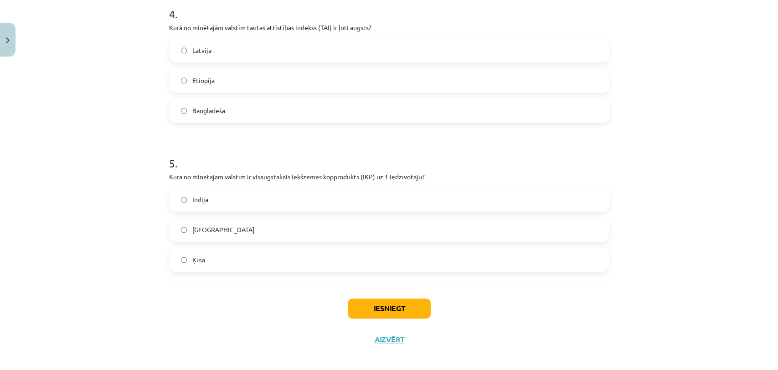
scroll to position [645, 0]
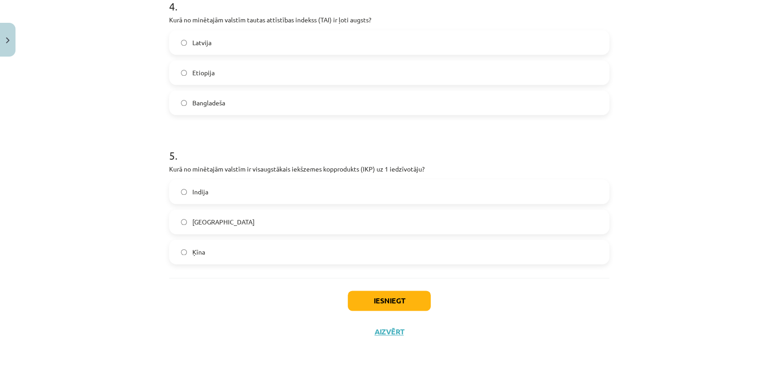
click at [206, 230] on label "ASV" at bounding box center [389, 221] width 439 height 23
click at [376, 307] on button "Iesniegt" at bounding box center [389, 300] width 83 height 20
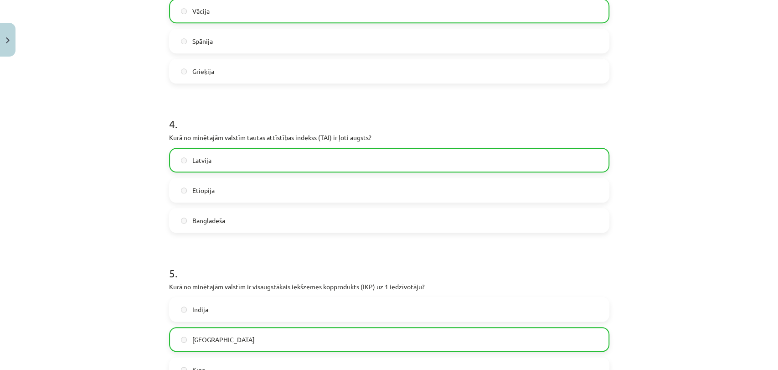
scroll to position [674, 0]
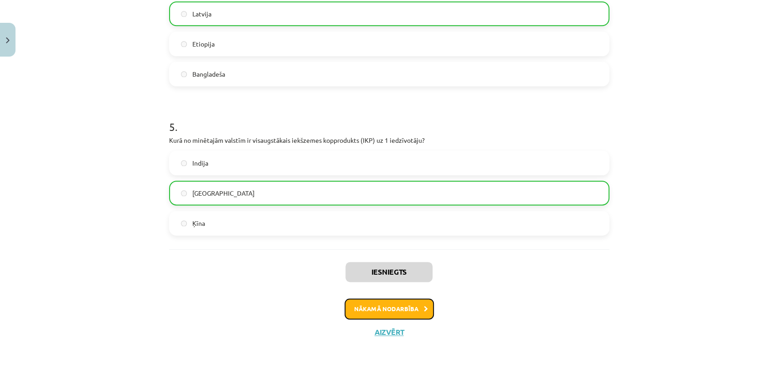
click at [387, 312] on button "Nākamā nodarbība" at bounding box center [389, 308] width 89 height 21
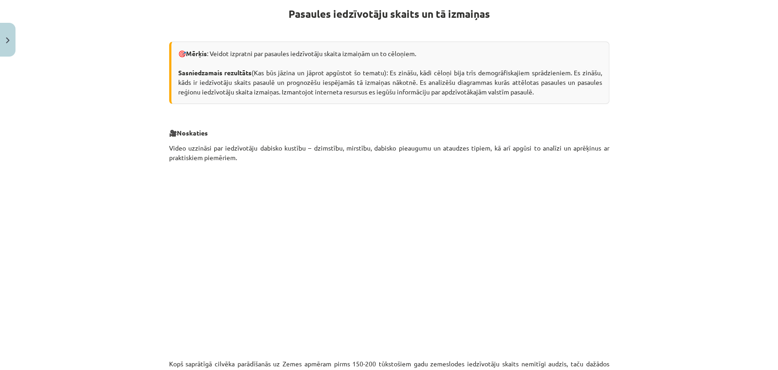
scroll to position [225, 0]
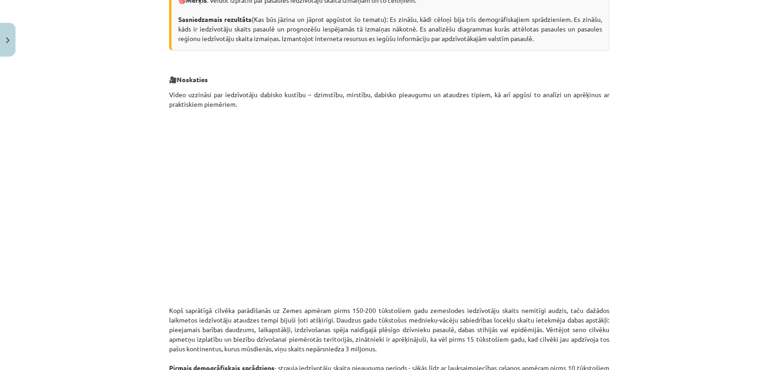
click at [680, 145] on div "Mācību tēma: Ģeogrāfijas i - 10. klases 1.ieskaites mācību materiāls #6 4. tēma…" at bounding box center [389, 185] width 778 height 370
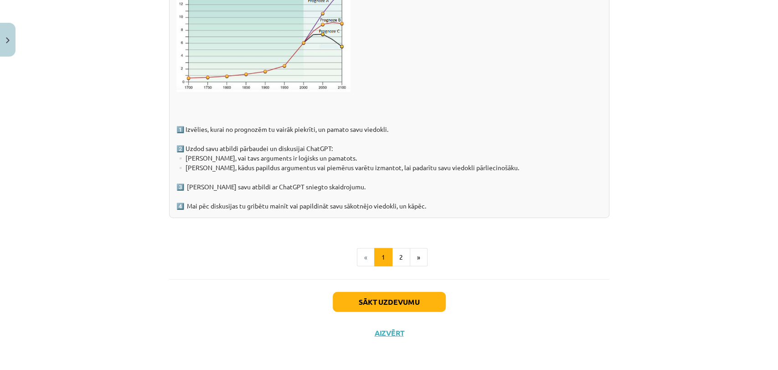
scroll to position [1421, 0]
click at [392, 257] on button "2" at bounding box center [401, 257] width 18 height 18
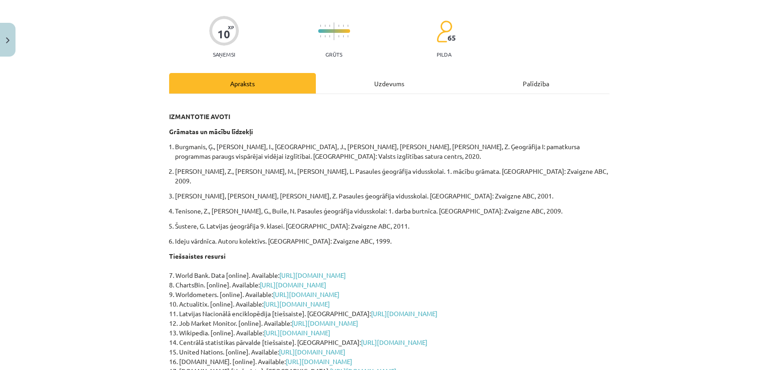
scroll to position [202, 0]
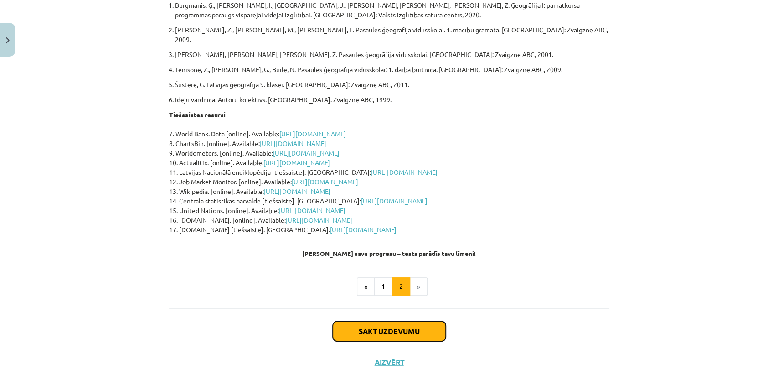
click at [407, 321] on button "Sākt uzdevumu" at bounding box center [389, 331] width 113 height 20
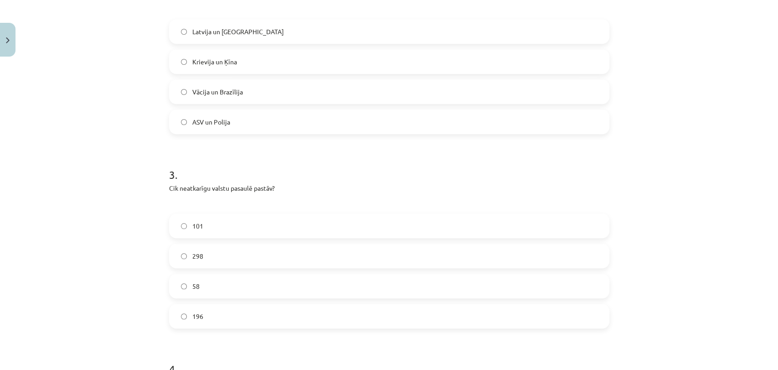
scroll to position [810, 0]
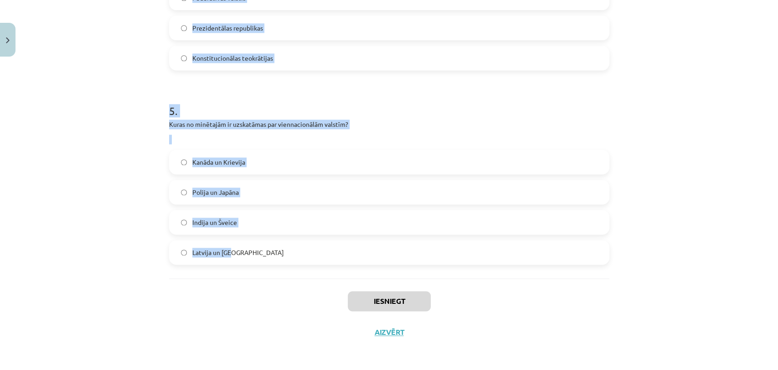
drag, startPoint x: 151, startPoint y: 188, endPoint x: 383, endPoint y: 275, distance: 247.3
click at [383, 275] on div "Mācību tēma: Ģeogrāfijas i - 10. klases 1.ieskaites mācību materiāls #6 4. tēma…" at bounding box center [389, 185] width 778 height 370
copy form "“Lēto karogu” valstīs ir.. zemas kuģniecības nodevas pieejams lēts darbaspēks a…"
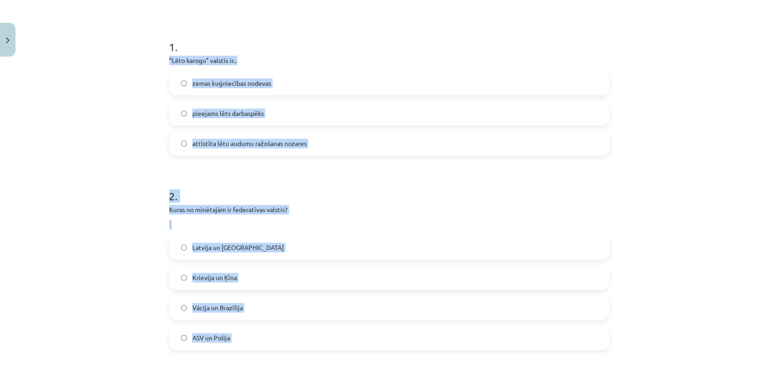
scroll to position [151, 0]
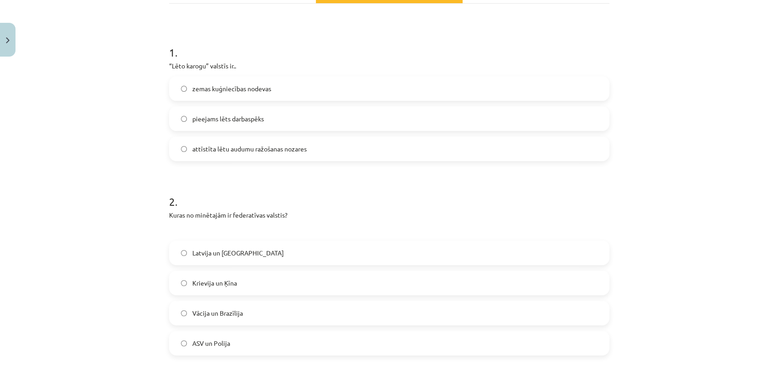
click at [273, 96] on label "zemas kuģniecības nodevas" at bounding box center [389, 88] width 439 height 23
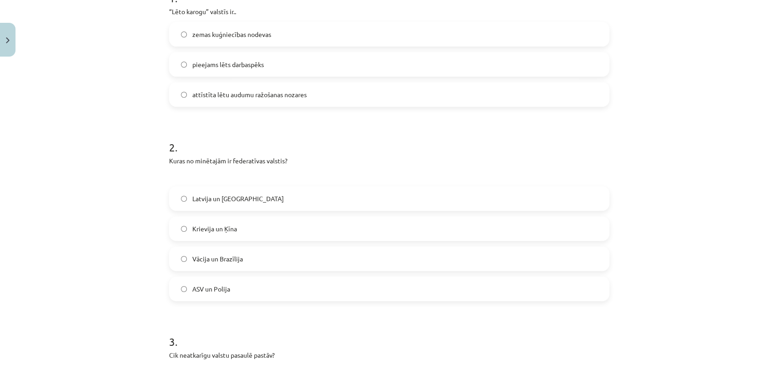
scroll to position [303, 0]
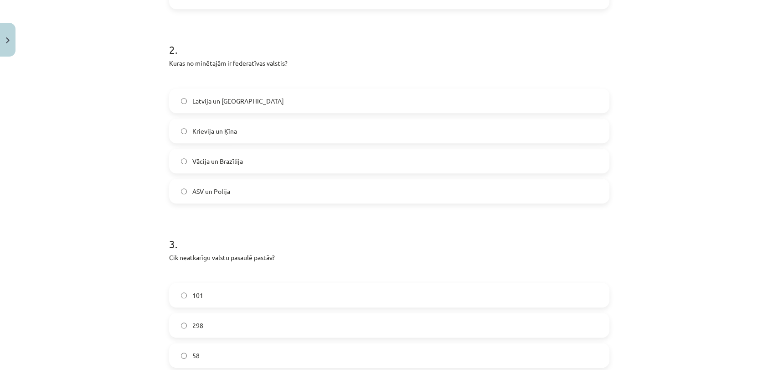
click at [245, 165] on label "Vācija un Brazīlija" at bounding box center [389, 161] width 439 height 23
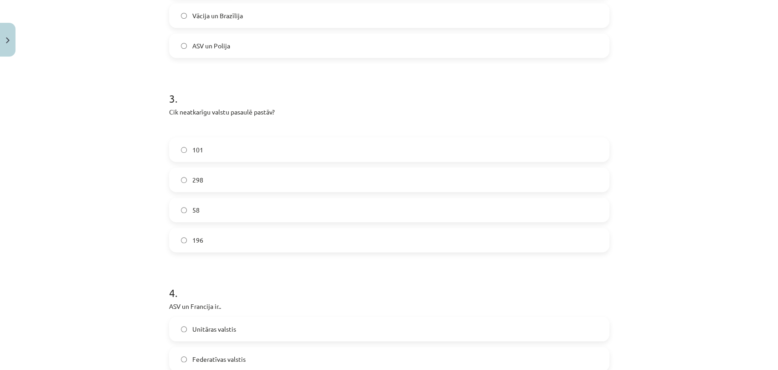
scroll to position [456, 0]
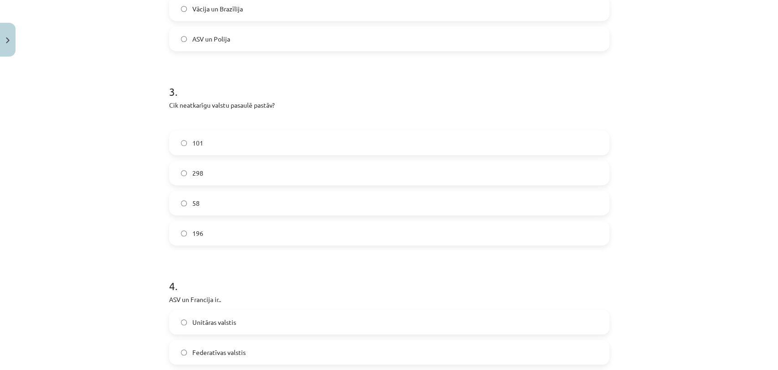
click at [233, 237] on label "196" at bounding box center [389, 233] width 439 height 23
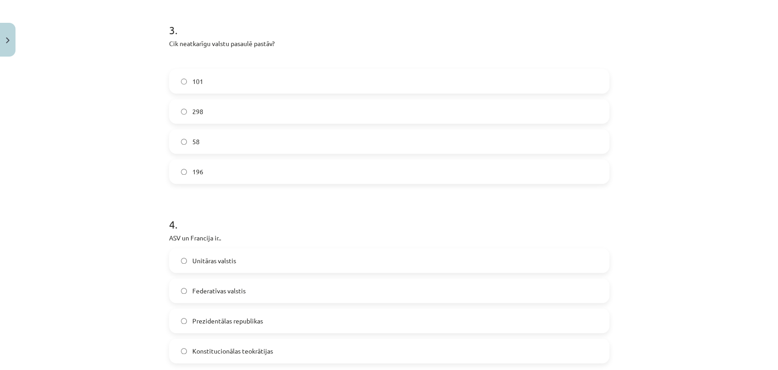
scroll to position [607, 0]
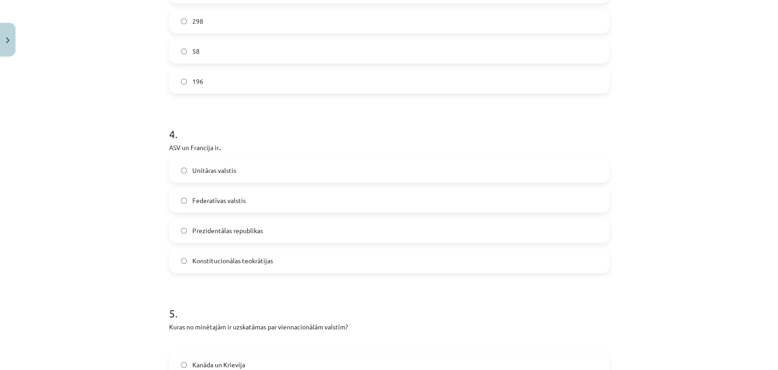
click at [241, 235] on label "Prezidentālas republikas" at bounding box center [389, 230] width 439 height 23
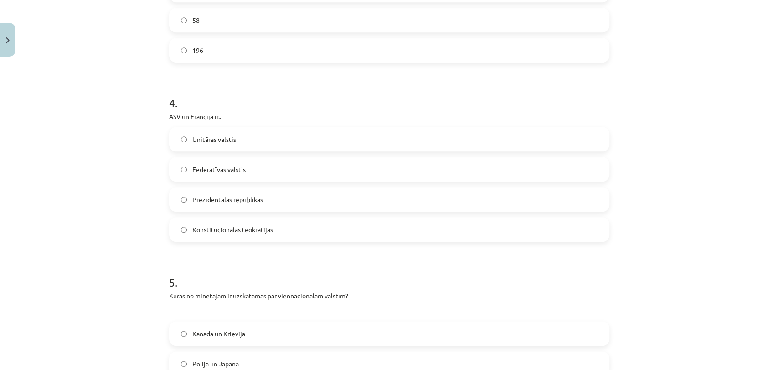
scroll to position [759, 0]
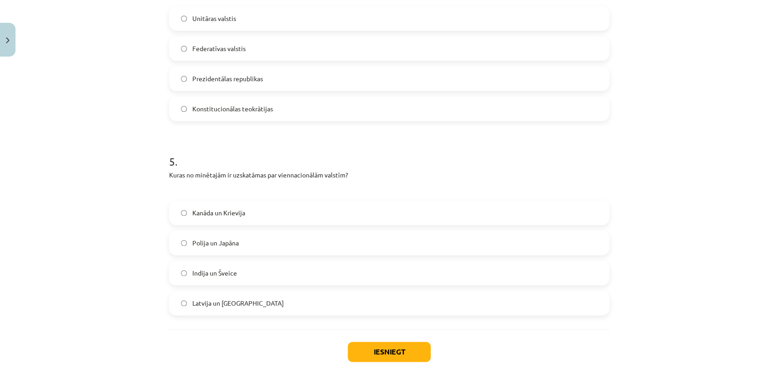
click at [286, 242] on label "Polija un Japāna" at bounding box center [389, 242] width 439 height 23
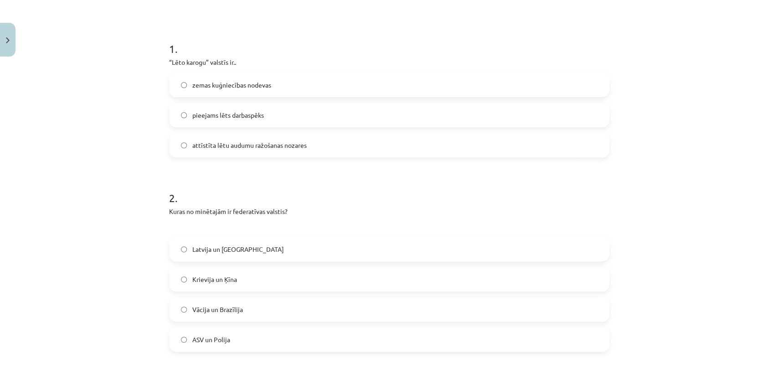
scroll to position [151, 0]
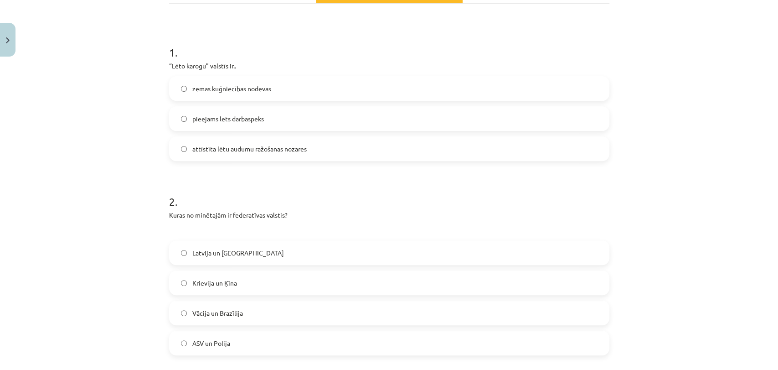
click at [249, 114] on span "pieejams lēts darbaspēks" at bounding box center [228, 119] width 72 height 10
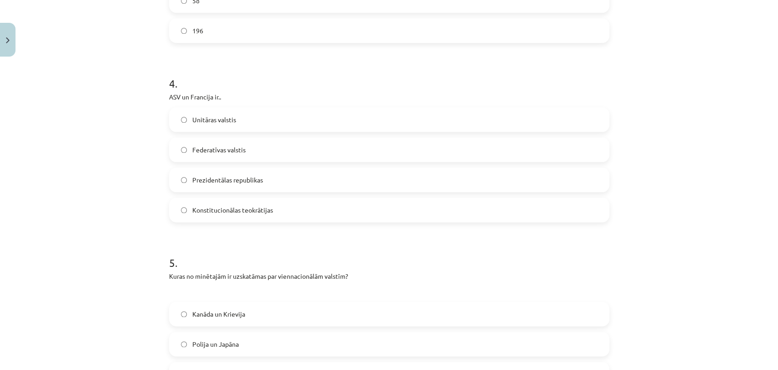
scroll to position [810, 0]
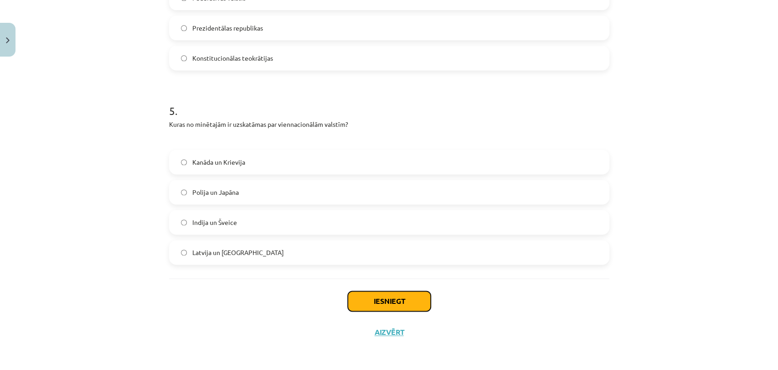
click at [391, 293] on button "Iesniegt" at bounding box center [389, 301] width 83 height 20
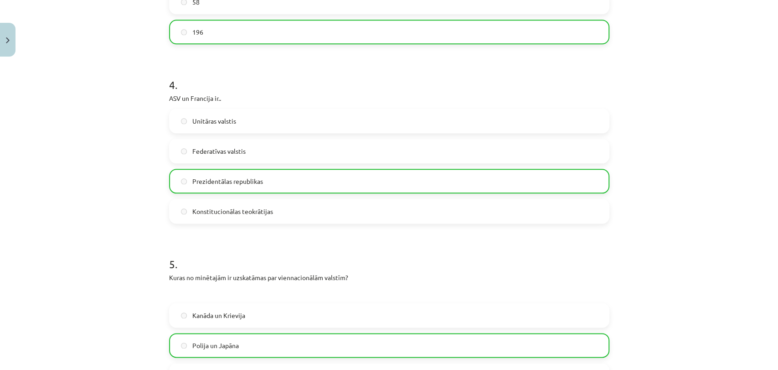
scroll to position [839, 0]
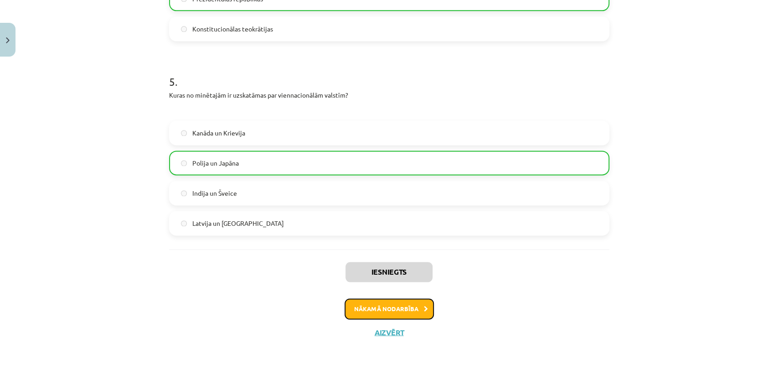
click at [408, 316] on button "Nākamā nodarbība" at bounding box center [389, 308] width 89 height 21
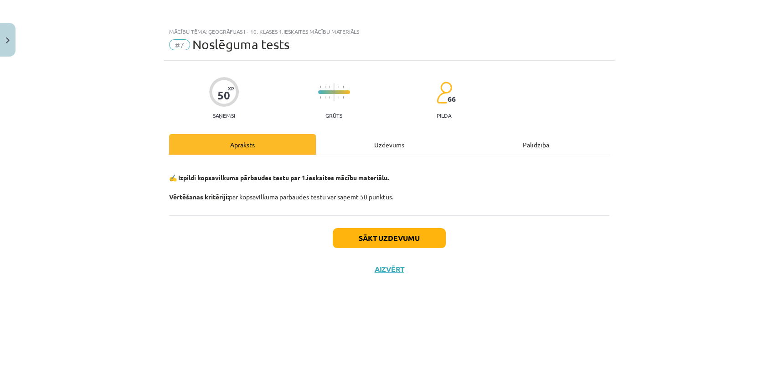
scroll to position [0, 0]
click at [389, 241] on button "Sākt uzdevumu" at bounding box center [389, 238] width 113 height 20
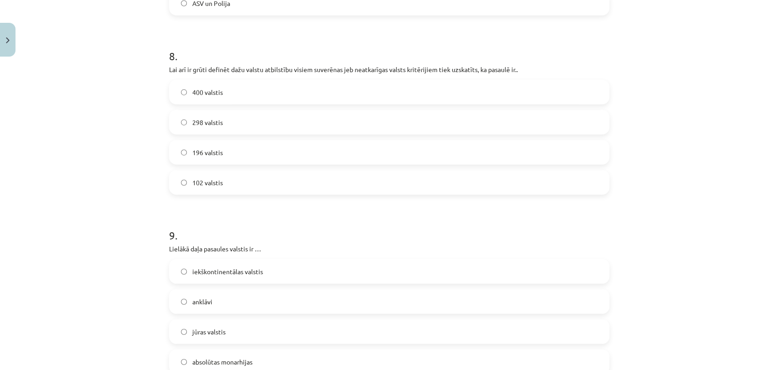
scroll to position [1900, 0]
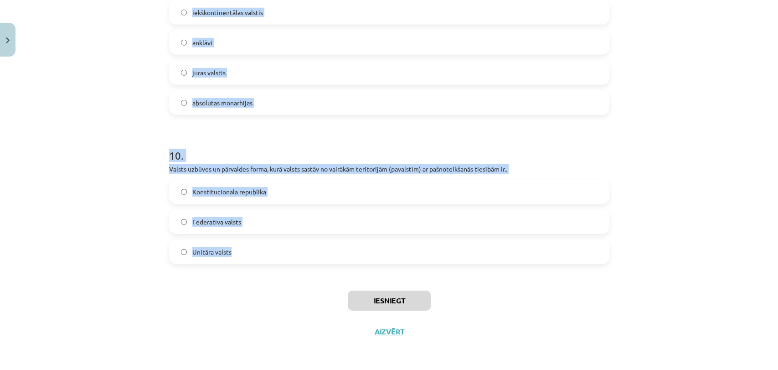
drag, startPoint x: 155, startPoint y: 62, endPoint x: 395, endPoint y: 275, distance: 320.5
click at [395, 275] on div "Mācību tēma: Ģeogrāfijas i - 10. klases 1.ieskaites mācību materiāls #7 Noslēgu…" at bounding box center [389, 185] width 778 height 370
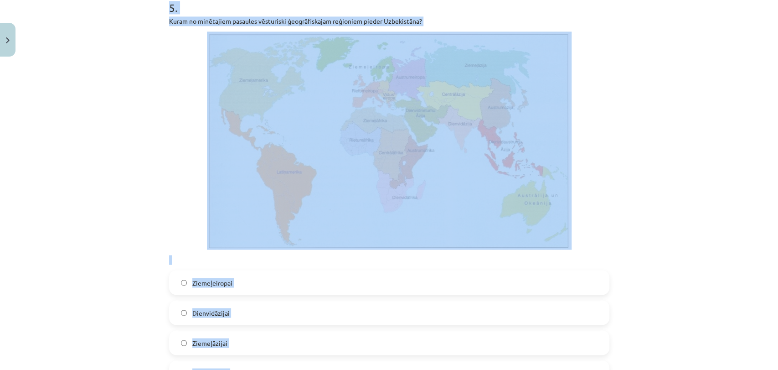
scroll to position [937, 0]
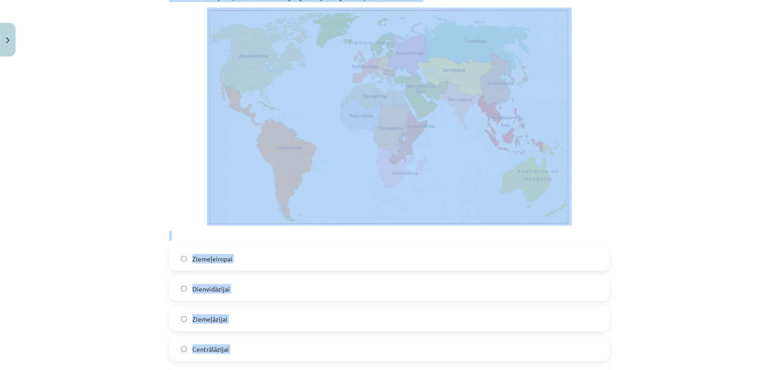
copy form "Īpaši strauju iedzīvotāju skaita pieaugumu nākotnē demogrāfi prognozē Āfrikas v…"
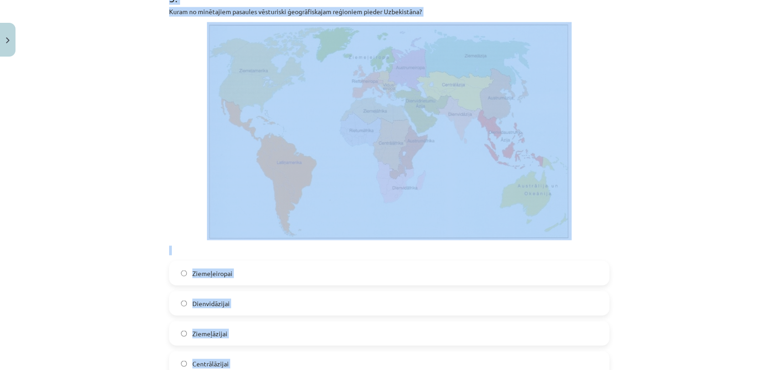
scroll to position [886, 0]
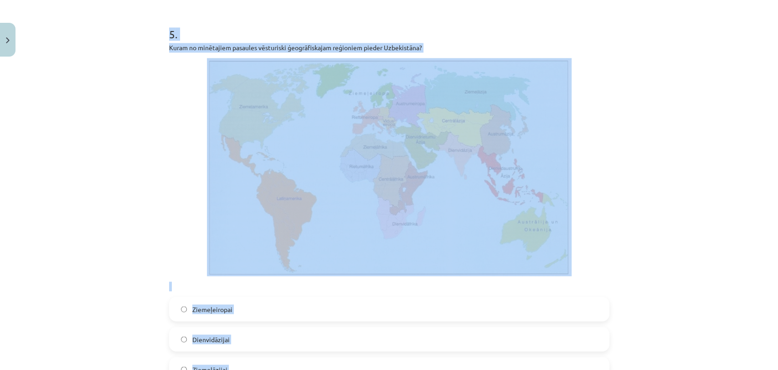
click at [651, 138] on div "Mācību tēma: Ģeogrāfijas i - 10. klases 1.ieskaites mācību materiāls #7 Noslēgu…" at bounding box center [389, 185] width 778 height 370
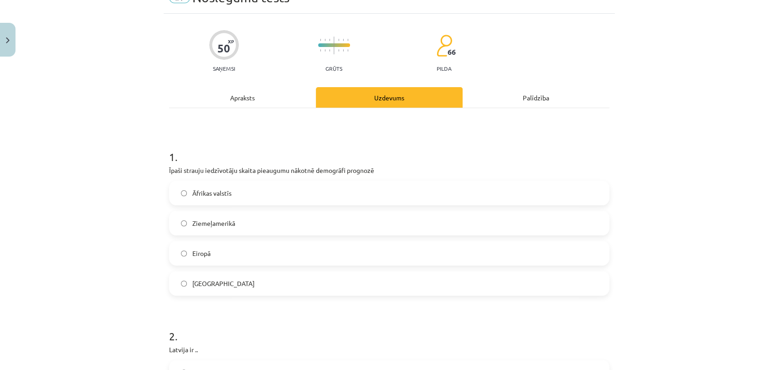
scroll to position [51, 0]
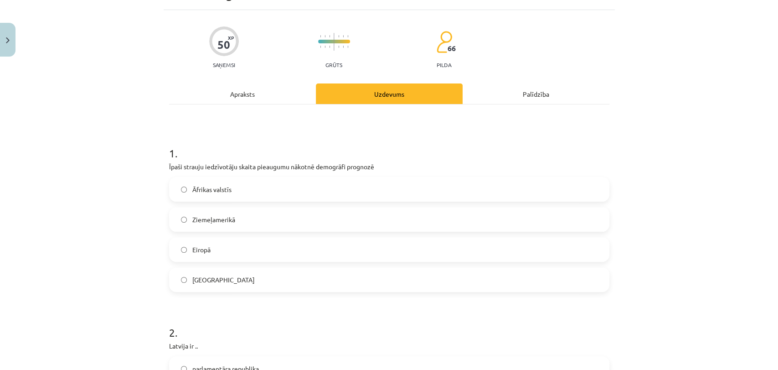
click at [201, 181] on label "Āfrikas valstīs" at bounding box center [389, 189] width 439 height 23
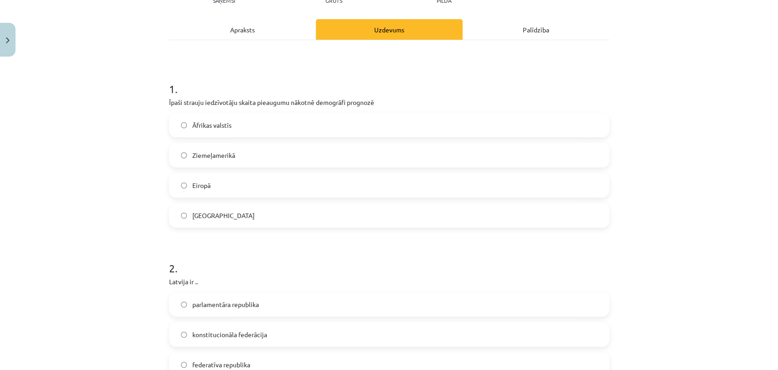
scroll to position [253, 0]
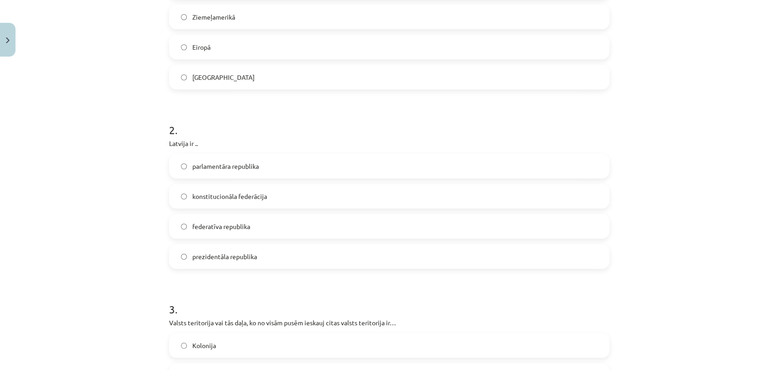
click at [272, 163] on label "parlamentāra republika" at bounding box center [389, 166] width 439 height 23
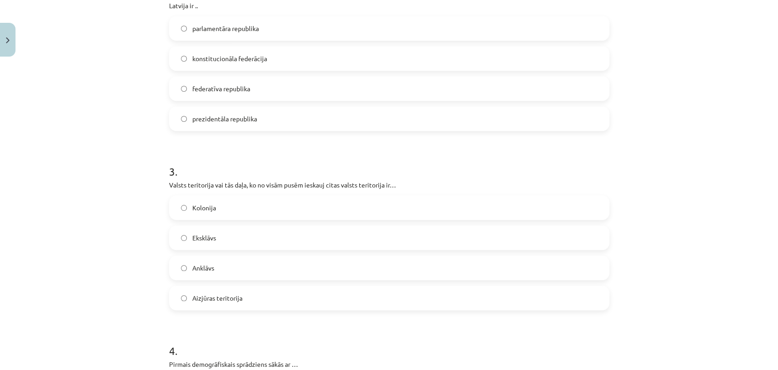
scroll to position [405, 0]
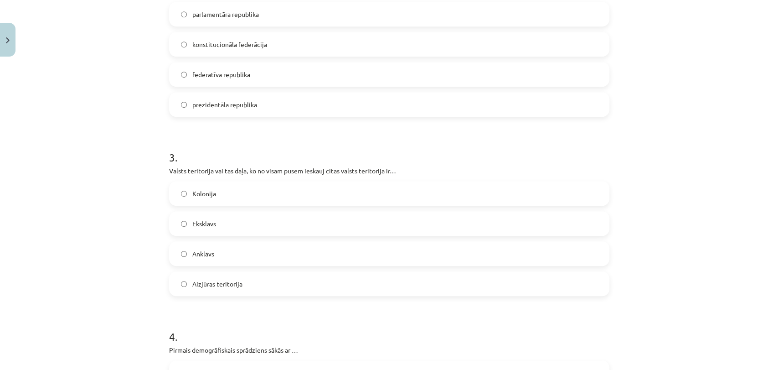
click at [230, 246] on label "Anklāvs" at bounding box center [389, 253] width 439 height 23
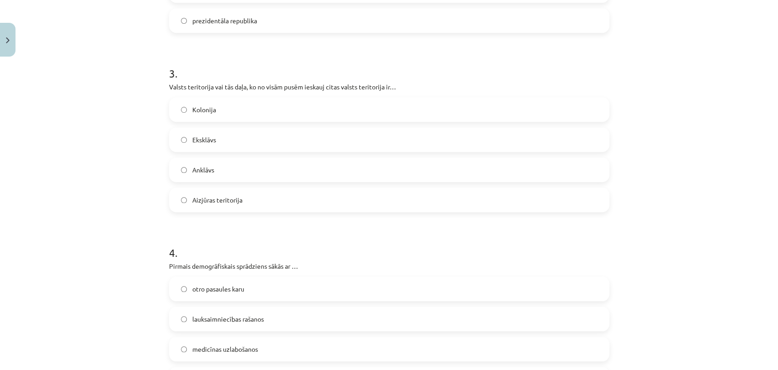
scroll to position [608, 0]
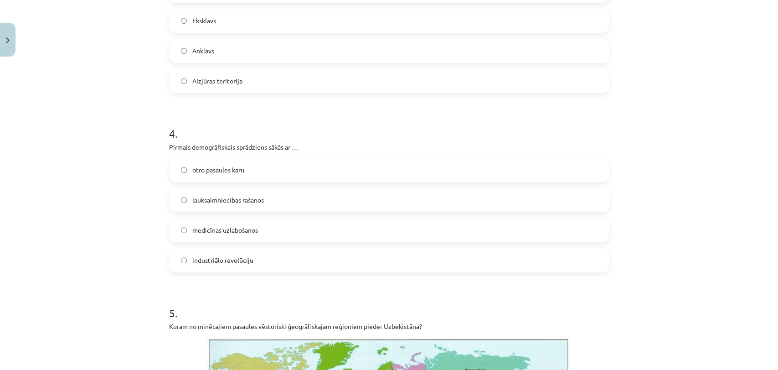
click at [219, 167] on span "otro pasaules karu" at bounding box center [218, 170] width 52 height 10
click at [226, 197] on span "lauksaimniecības rašanos" at bounding box center [228, 200] width 72 height 10
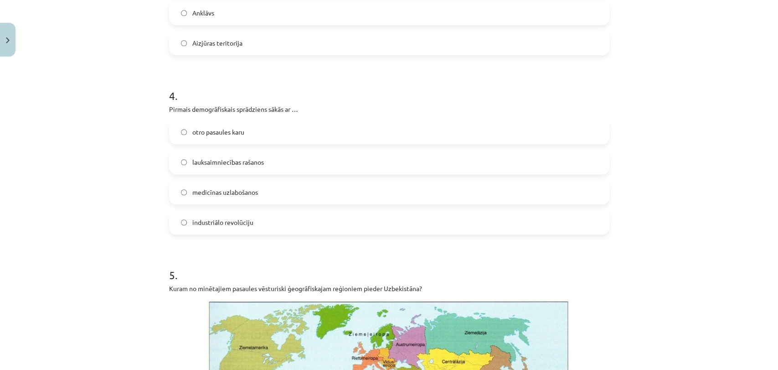
scroll to position [912, 0]
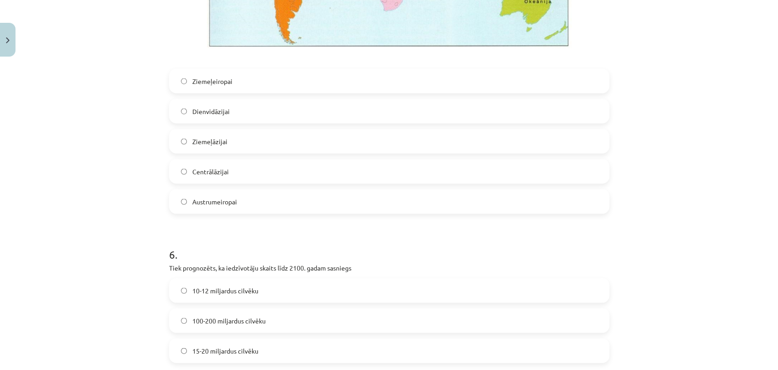
click at [228, 167] on label "Centrālāzijai" at bounding box center [389, 171] width 439 height 23
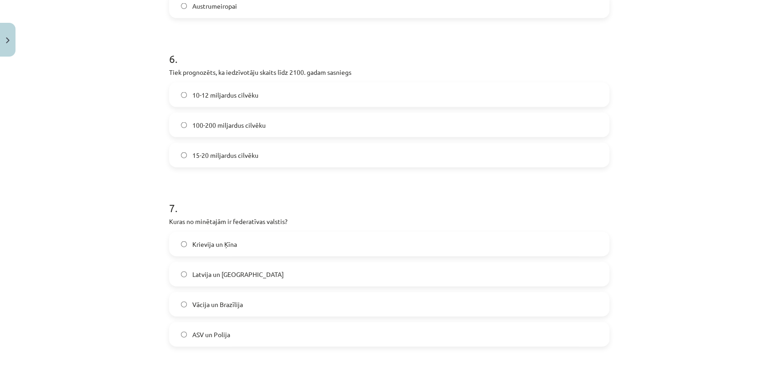
scroll to position [1317, 0]
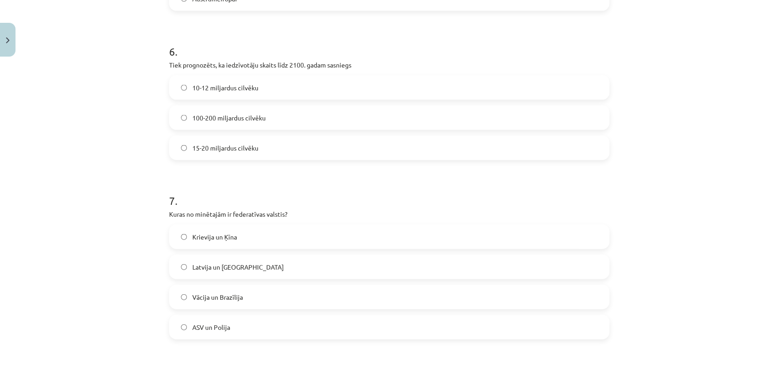
drag, startPoint x: 218, startPoint y: 86, endPoint x: 230, endPoint y: 122, distance: 37.9
click at [218, 86] on span "10-12 miljardus cilvēku" at bounding box center [225, 88] width 66 height 10
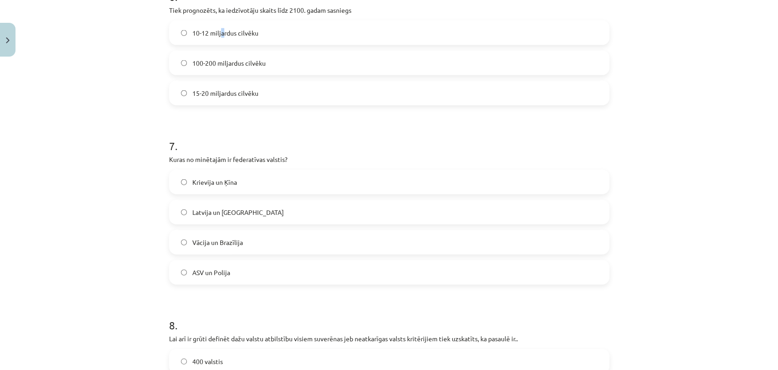
scroll to position [1368, 0]
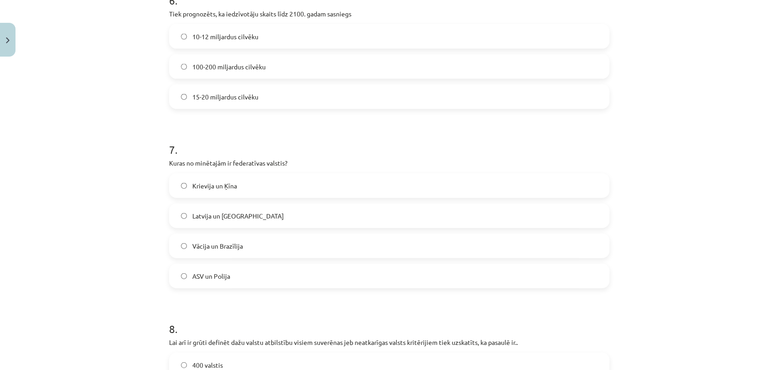
click at [283, 127] on h1 "7 ." at bounding box center [389, 141] width 441 height 28
click at [231, 32] on span "10-12 miljardus cilvēku" at bounding box center [225, 37] width 66 height 10
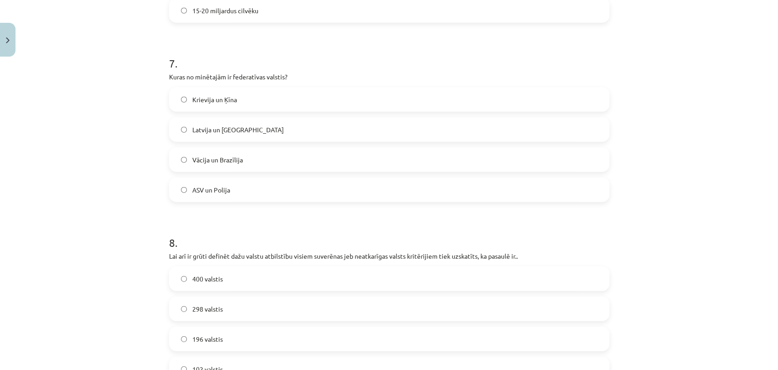
scroll to position [1469, 0]
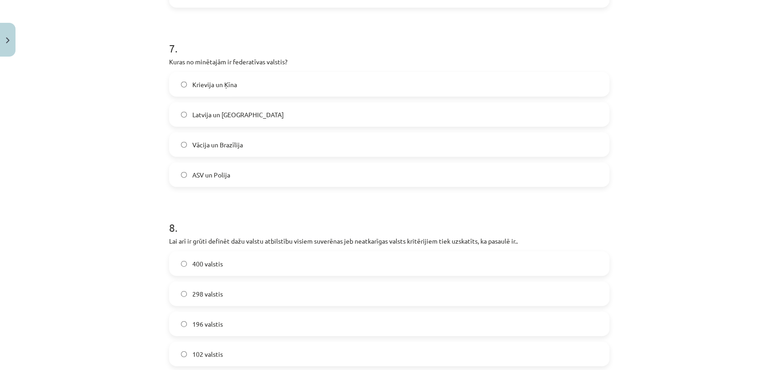
click at [226, 83] on span "Krievija un Ķīna" at bounding box center [214, 85] width 45 height 10
click at [226, 141] on span "Vācija un Brazīlija" at bounding box center [217, 145] width 51 height 10
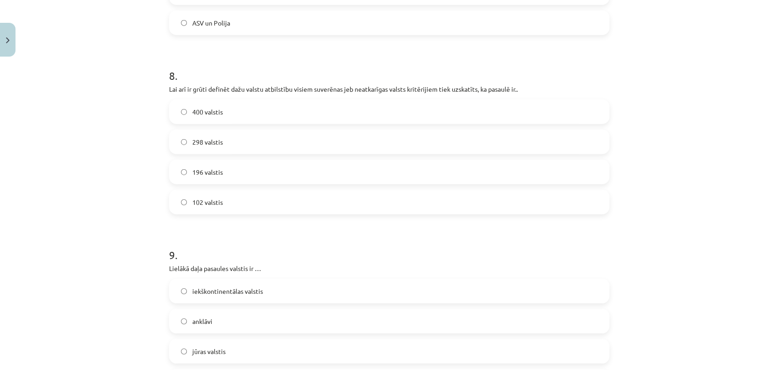
click at [225, 171] on label "196 valstis" at bounding box center [389, 172] width 439 height 23
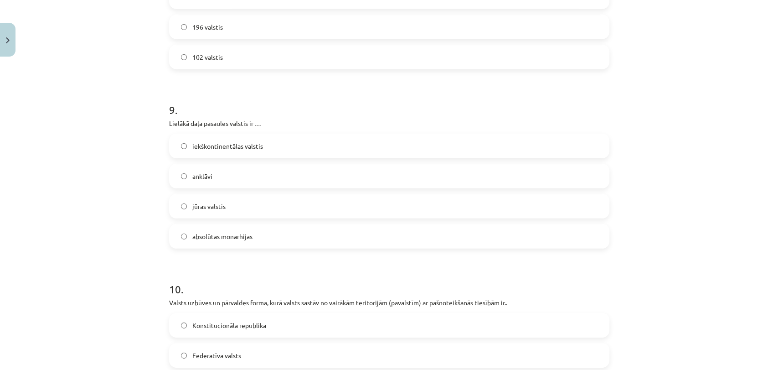
scroll to position [1773, 0]
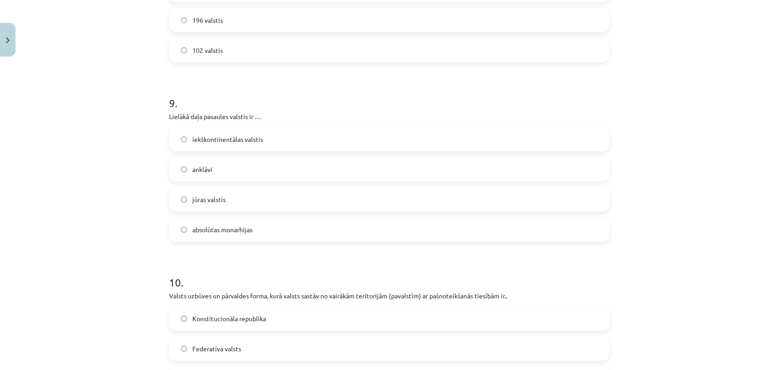
click at [230, 202] on label "jūras valstis" at bounding box center [389, 199] width 439 height 23
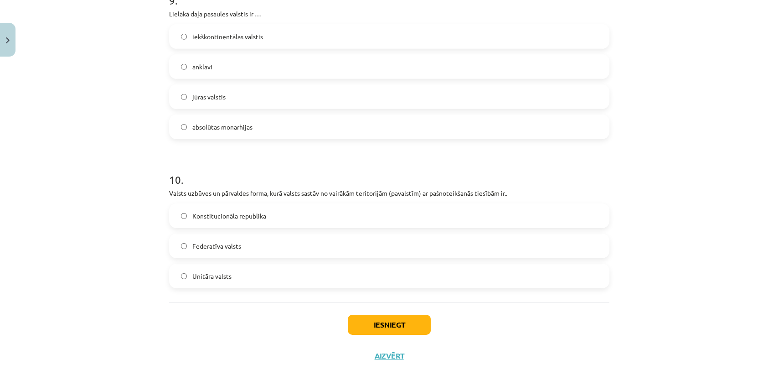
scroll to position [1900, 0]
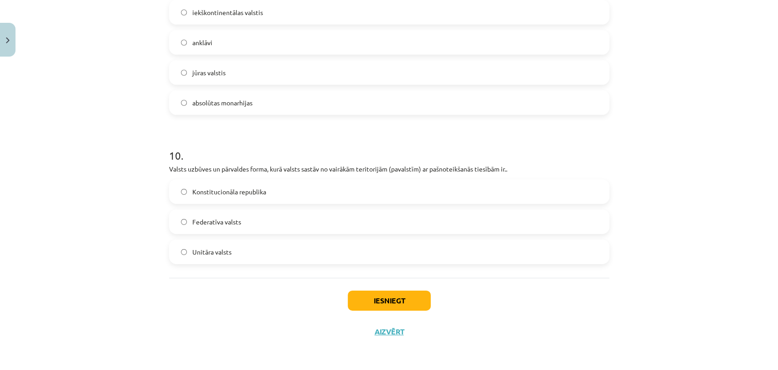
click at [243, 225] on label "Federatīva valsts" at bounding box center [389, 221] width 439 height 23
click at [411, 308] on button "Iesniegt" at bounding box center [389, 300] width 83 height 20
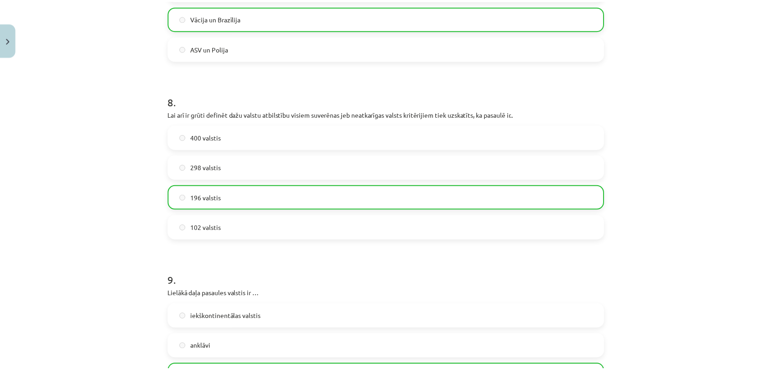
scroll to position [1928, 0]
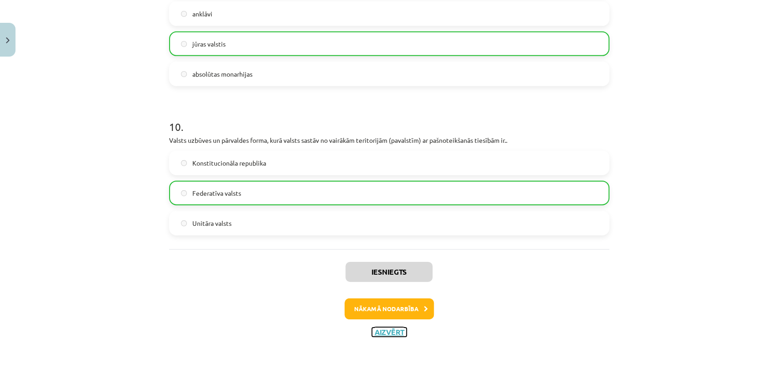
click at [393, 332] on button "Aizvērt" at bounding box center [389, 331] width 35 height 9
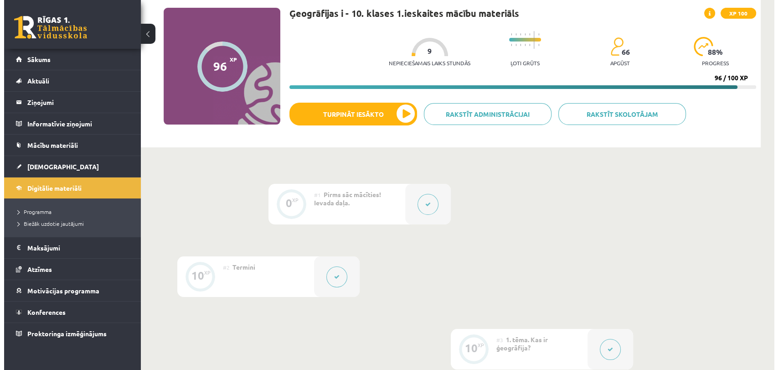
scroll to position [0, 0]
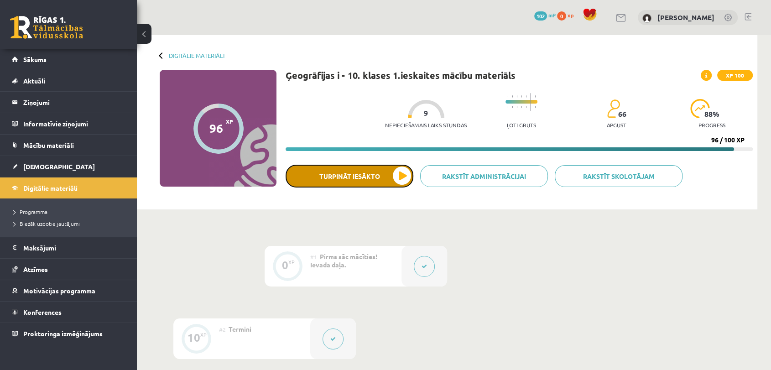
click at [346, 173] on button "Turpināt iesākto" at bounding box center [349, 176] width 128 height 23
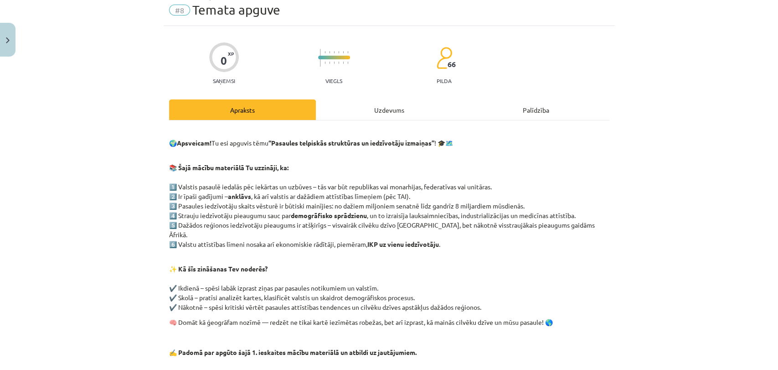
scroll to position [118, 0]
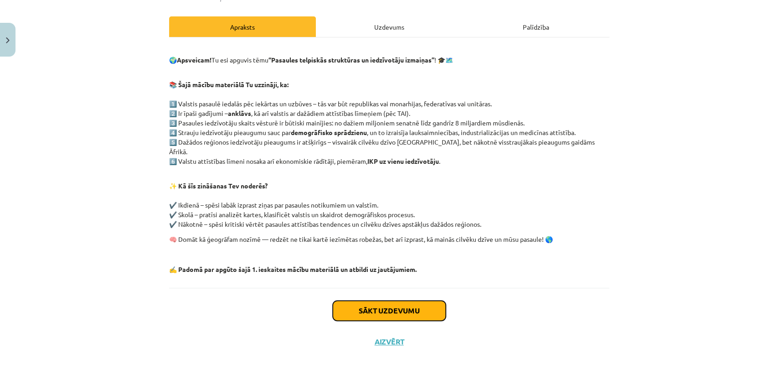
click at [383, 301] on button "Sākt uzdevumu" at bounding box center [389, 311] width 113 height 20
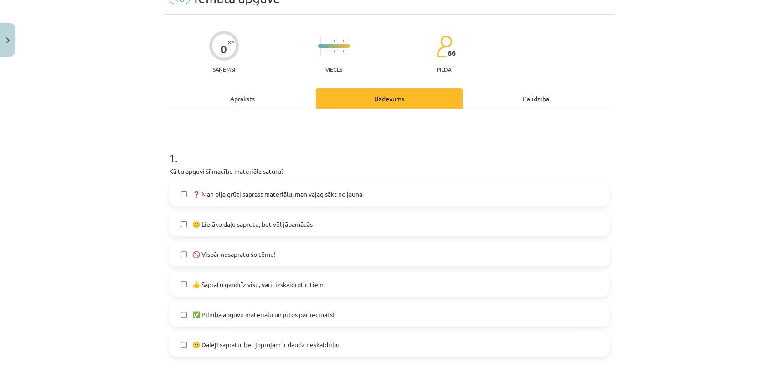
scroll to position [175, 0]
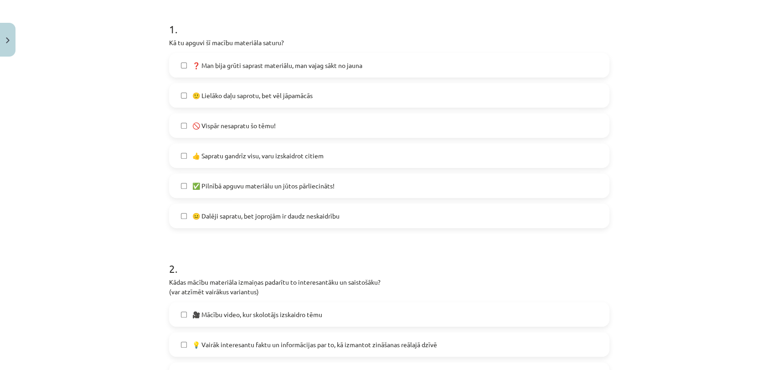
click at [263, 161] on label "👍 Sapratu gandrīz visu, varu izskaidrot citiem" at bounding box center [389, 155] width 439 height 23
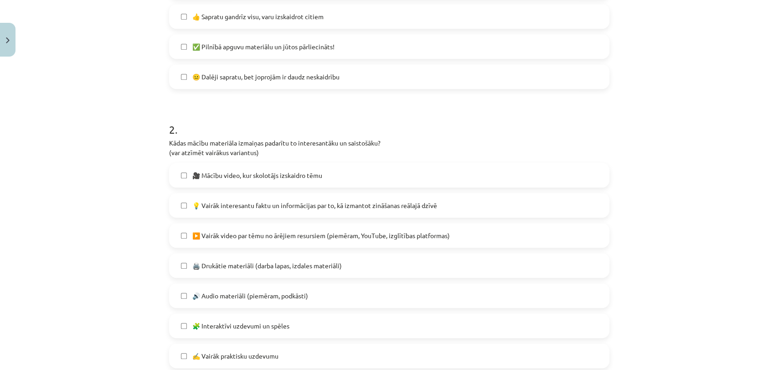
scroll to position [327, 0]
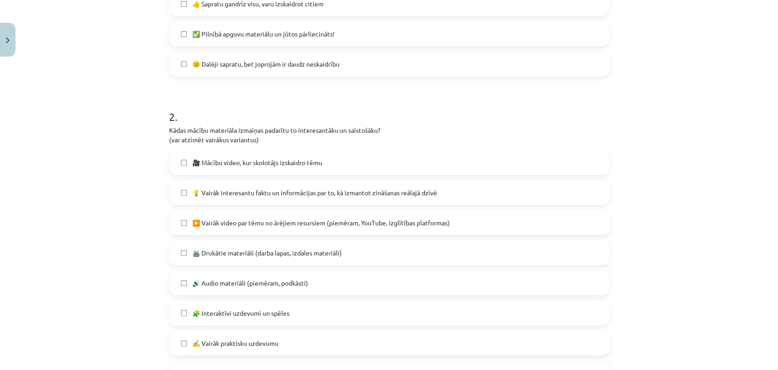
click at [294, 191] on span "💡 Vairāk interesantu faktu un informācijas par to, kā izmantot zināšanas reālaj…" at bounding box center [314, 193] width 245 height 10
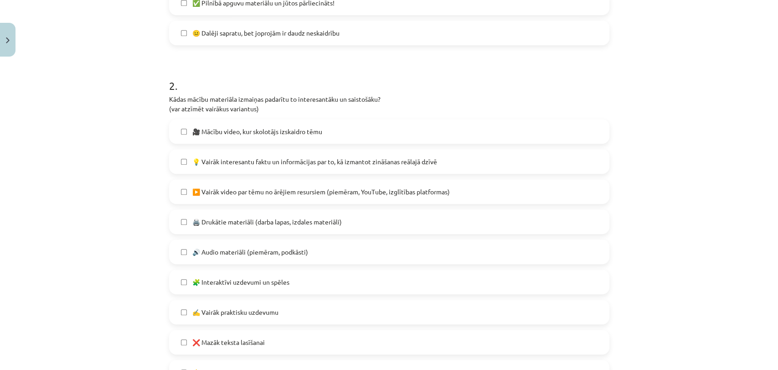
scroll to position [428, 0]
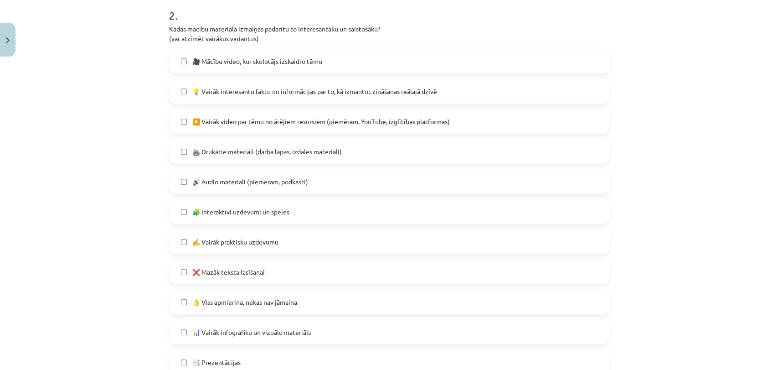
click at [294, 123] on span "▶️ Vairāk video par tēmu no ārējiem resursiem (piemēram, YouTube, izglītības pl…" at bounding box center [321, 122] width 258 height 10
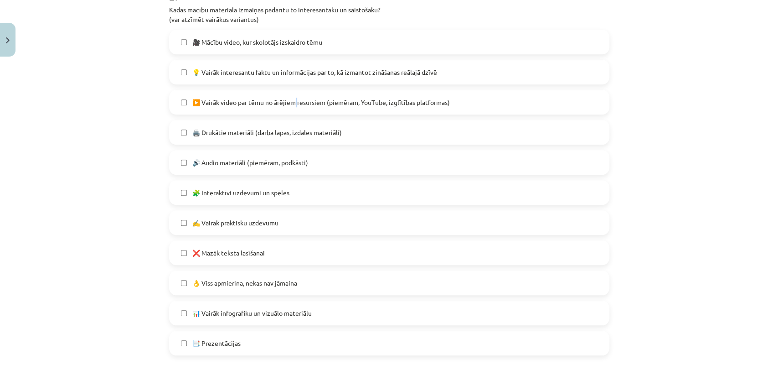
scroll to position [478, 0]
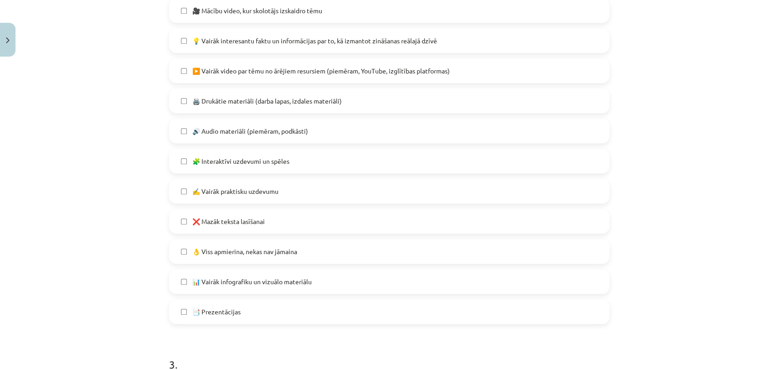
click at [258, 156] on span "🧩 Interaktīvi uzdevumi un spēles" at bounding box center [240, 161] width 97 height 10
click at [278, 222] on label "❌ Mazāk teksta lasīšanai" at bounding box center [389, 221] width 439 height 23
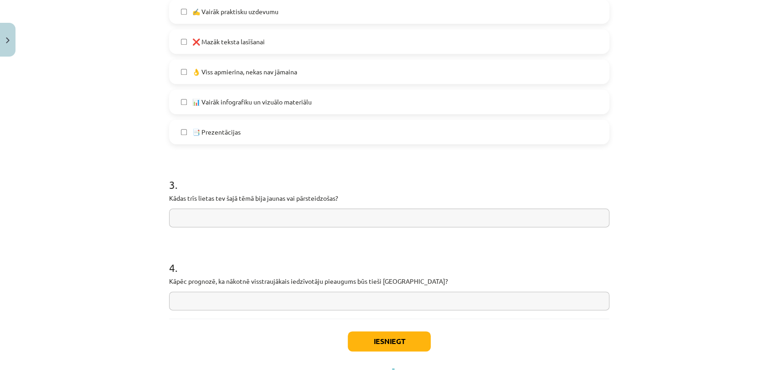
scroll to position [681, 0]
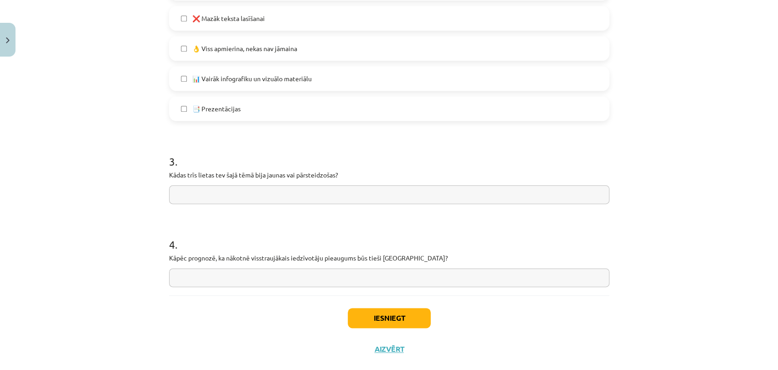
click at [344, 202] on input "text" at bounding box center [389, 194] width 441 height 19
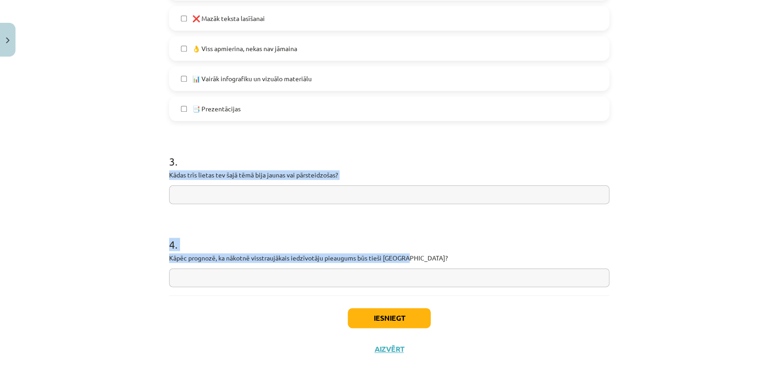
drag, startPoint x: 163, startPoint y: 169, endPoint x: 401, endPoint y: 257, distance: 254.2
copy form "Kādas trīs lietas tev šajā tēmā bija jaunas vai pārsteidzošas? 4 . Kāpēc progno…"
click at [229, 187] on input "text" at bounding box center [389, 194] width 441 height 19
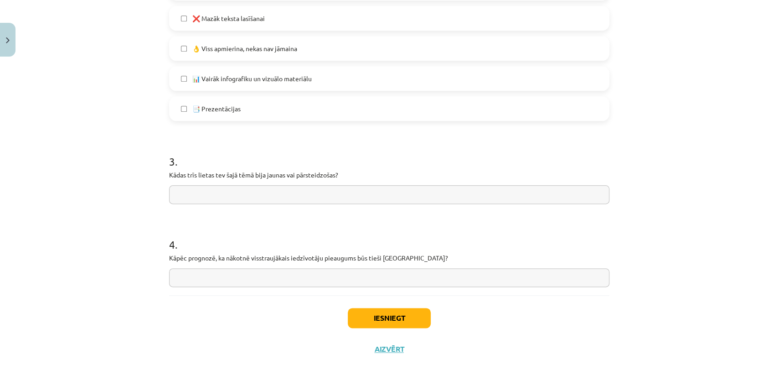
paste input "**********"
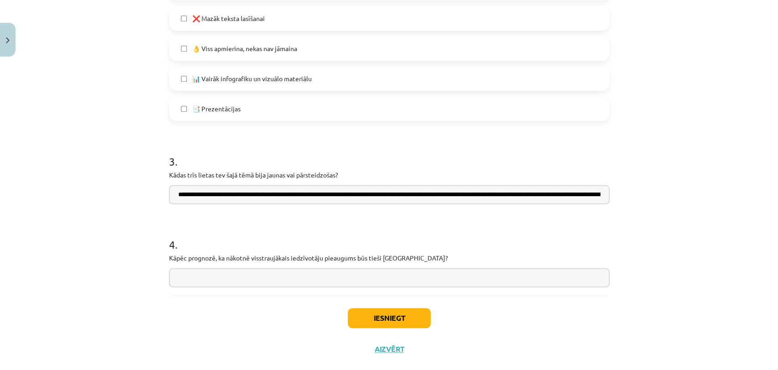
scroll to position [0, 444]
click at [195, 193] on input "**********" at bounding box center [389, 194] width 441 height 19
click at [255, 194] on input "**********" at bounding box center [389, 194] width 441 height 19
click at [251, 192] on input "**********" at bounding box center [389, 194] width 441 height 19
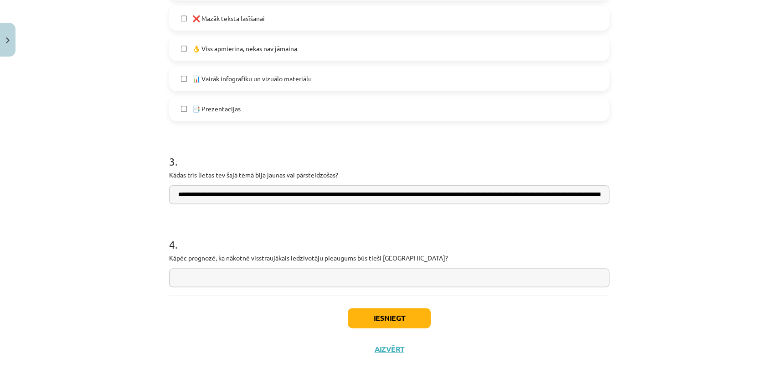
click at [424, 192] on input "**********" at bounding box center [389, 194] width 441 height 19
type input "**********"
click at [194, 278] on input "text" at bounding box center [389, 277] width 441 height 19
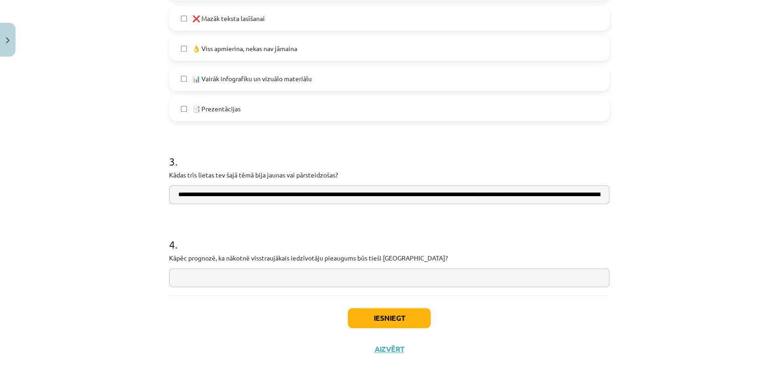
click at [204, 279] on input "text" at bounding box center [389, 277] width 441 height 19
type input "*"
type input "**********"
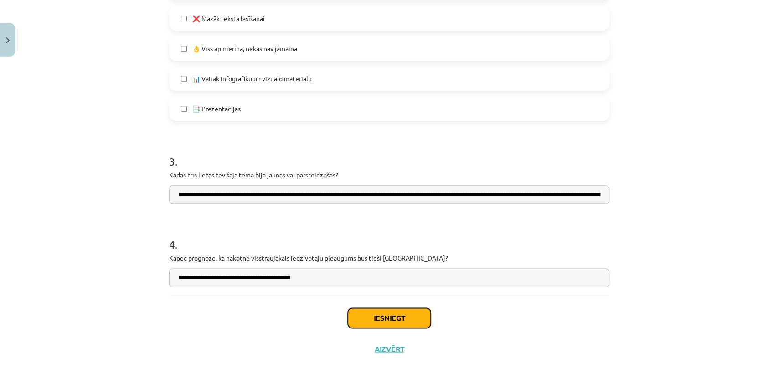
click at [374, 318] on button "Iesniegt" at bounding box center [389, 318] width 83 height 20
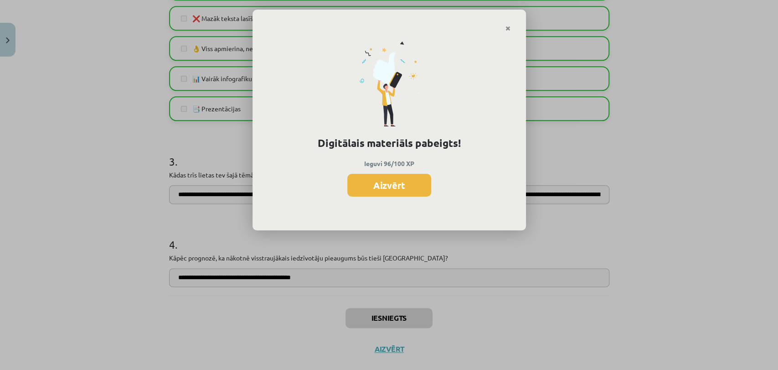
click at [424, 184] on button "Aizvērt" at bounding box center [389, 185] width 84 height 23
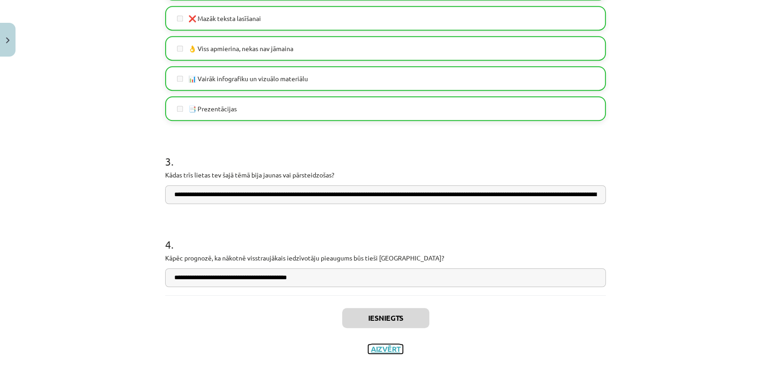
click at [384, 332] on button "Aizvērt" at bounding box center [385, 348] width 35 height 9
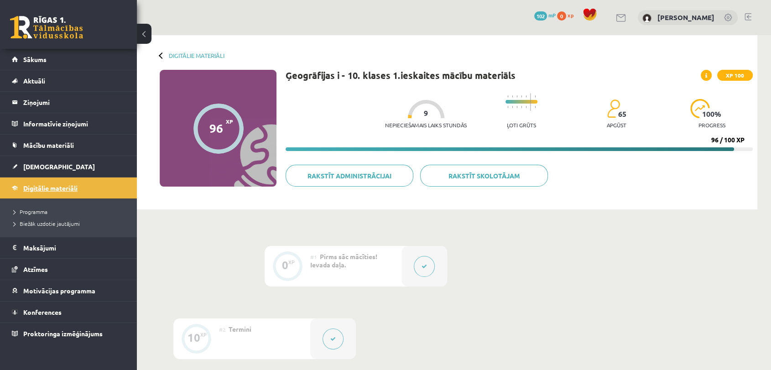
click at [73, 189] on span "Digitālie materiāli" at bounding box center [50, 188] width 54 height 8
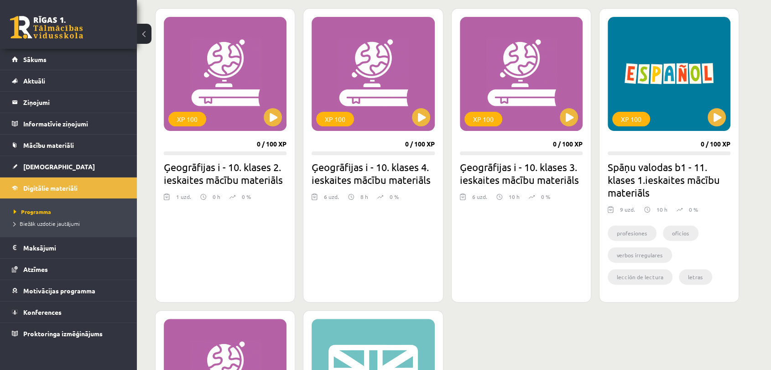
scroll to position [405, 0]
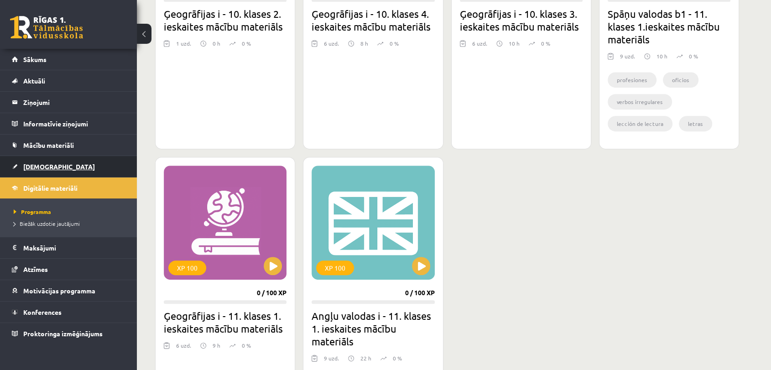
click at [55, 165] on link "[DEMOGRAPHIC_DATA]" at bounding box center [69, 166] width 114 height 21
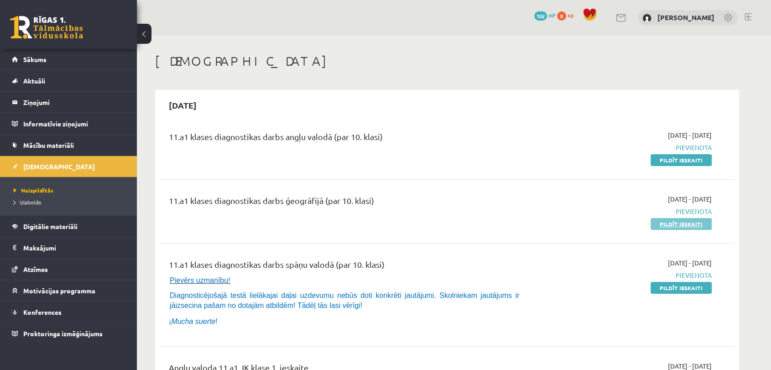
click at [685, 227] on link "Pildīt ieskaiti" at bounding box center [680, 224] width 61 height 12
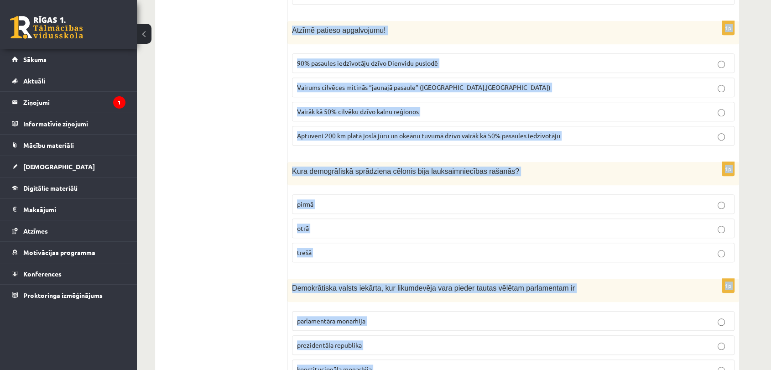
scroll to position [4262, 0]
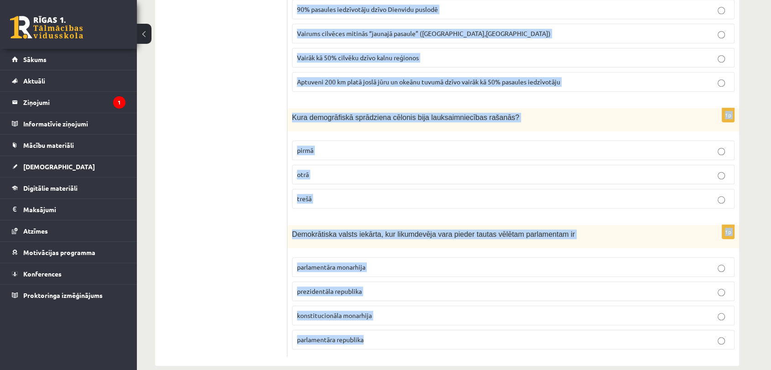
drag, startPoint x: 290, startPoint y: 81, endPoint x: 430, endPoint y: 339, distance: 293.4
copy form "Loremipsumdo si Ametconsectet ad Elitseddoeiu tempori Utlaboreetdo magnaal Enim…"
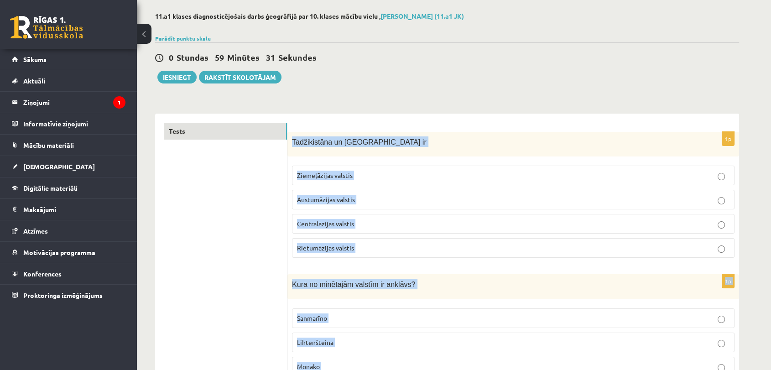
scroll to position [0, 0]
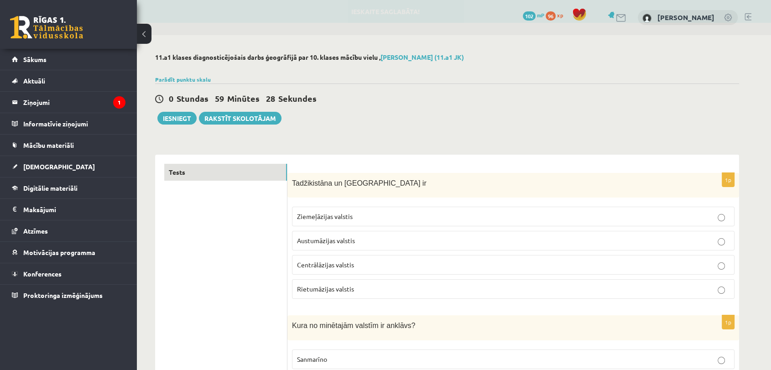
click at [425, 265] on p "Centrālāzijas valstis" at bounding box center [513, 265] width 432 height 10
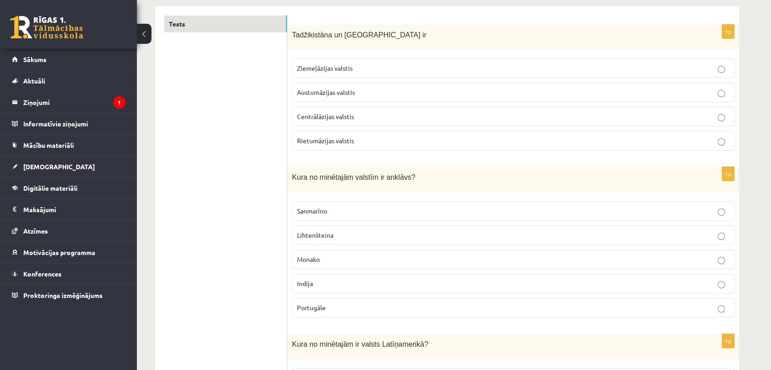
scroll to position [152, 0]
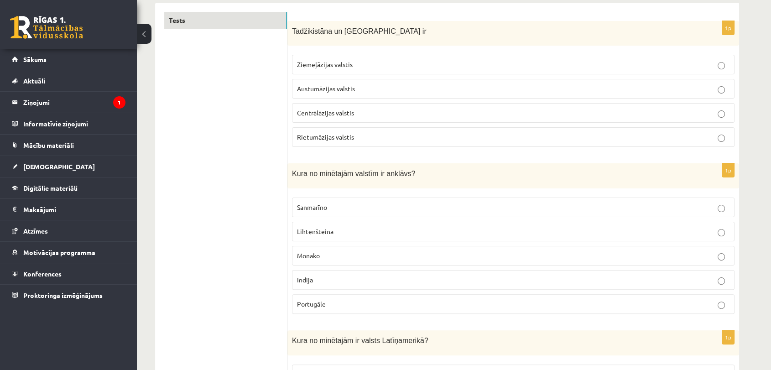
click at [332, 209] on p "Sanmarīno" at bounding box center [513, 207] width 432 height 10
click at [334, 231] on p "Lihtenšteina" at bounding box center [513, 232] width 432 height 10
click at [337, 214] on label "Sanmarīno" at bounding box center [513, 207] width 442 height 20
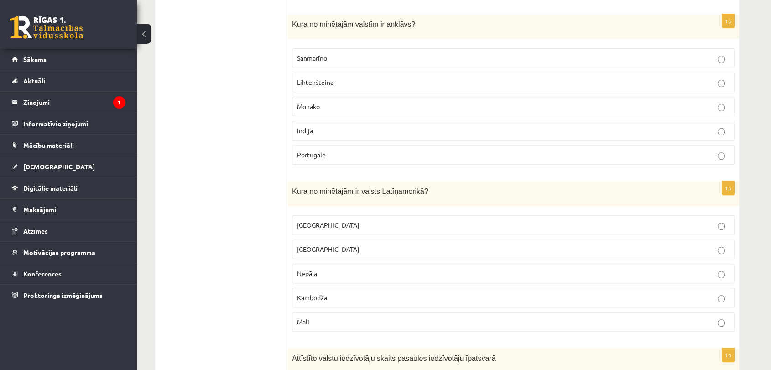
scroll to position [304, 0]
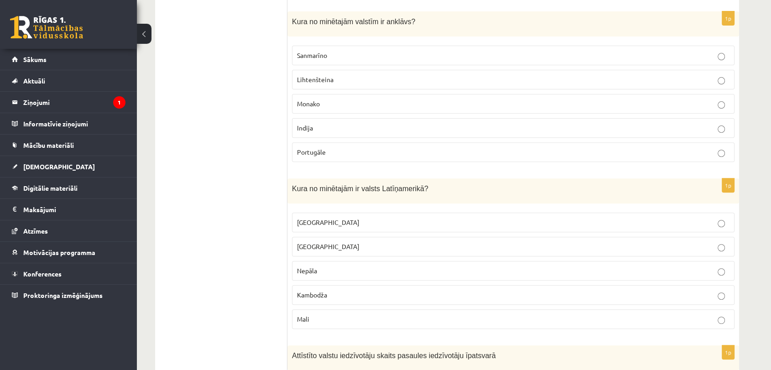
click at [321, 227] on label "Meksika" at bounding box center [513, 223] width 442 height 20
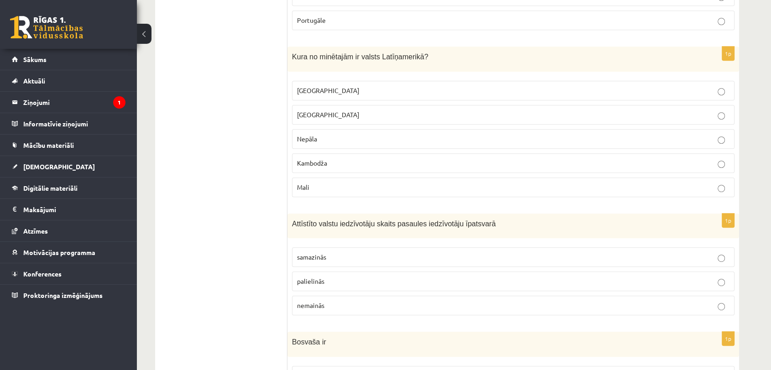
scroll to position [456, 0]
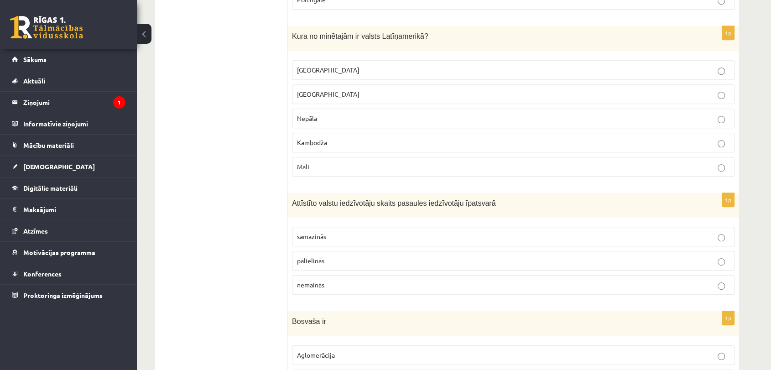
click at [319, 232] on span "samazinās" at bounding box center [311, 236] width 29 height 8
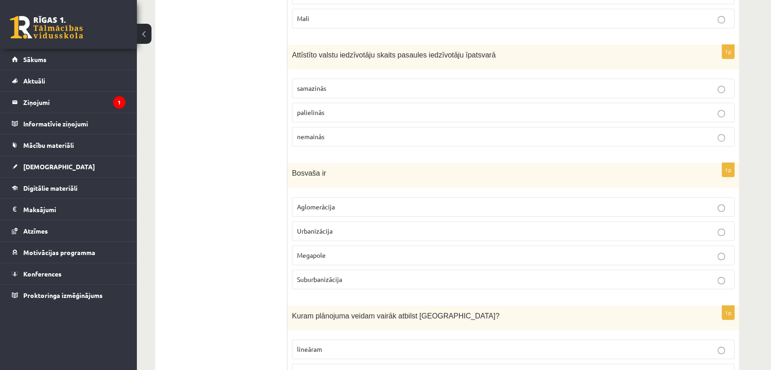
scroll to position [608, 0]
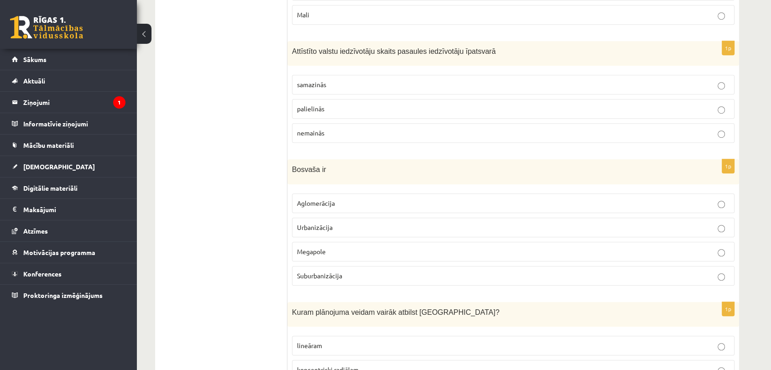
click at [342, 247] on p "Megapole" at bounding box center [513, 252] width 432 height 10
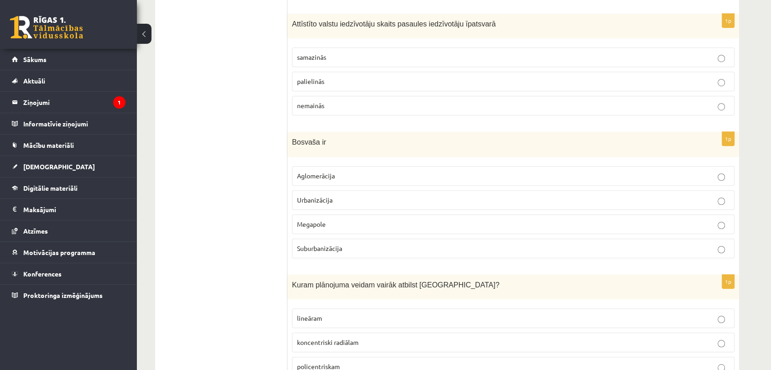
scroll to position [760, 0]
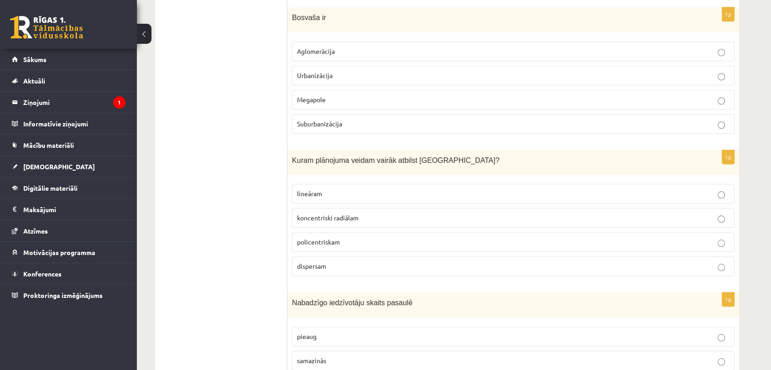
click at [298, 217] on span "koncentriski radiālam" at bounding box center [328, 217] width 62 height 8
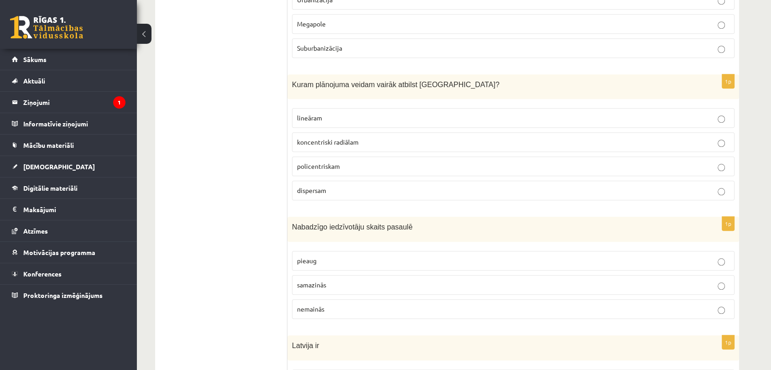
scroll to position [861, 0]
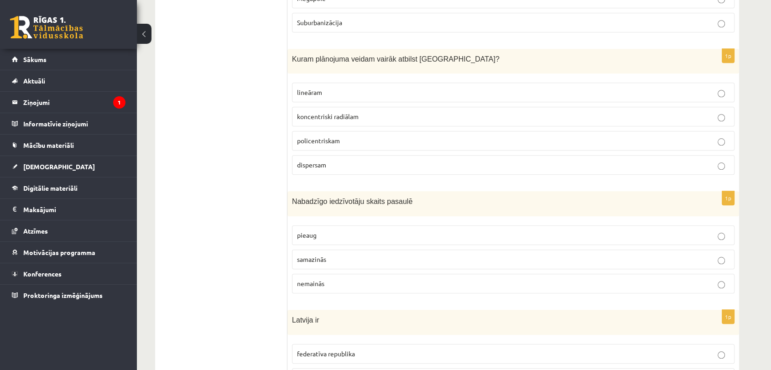
click at [339, 235] on p "pieaug" at bounding box center [513, 235] width 432 height 10
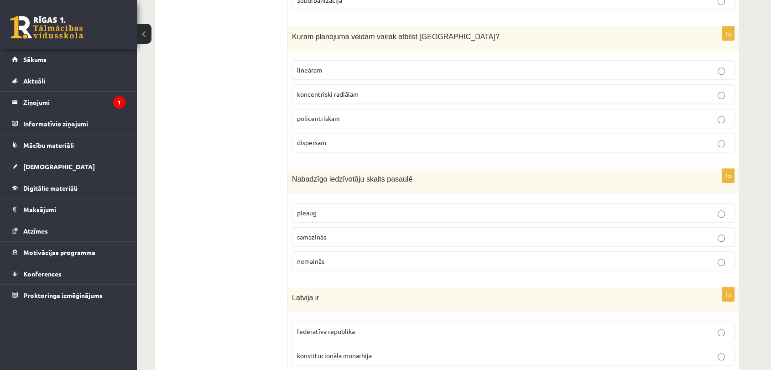
scroll to position [963, 0]
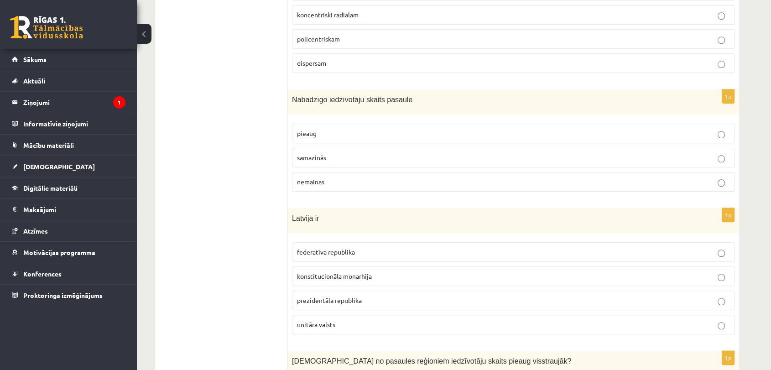
click at [322, 68] on label "dispersam" at bounding box center [513, 63] width 442 height 20
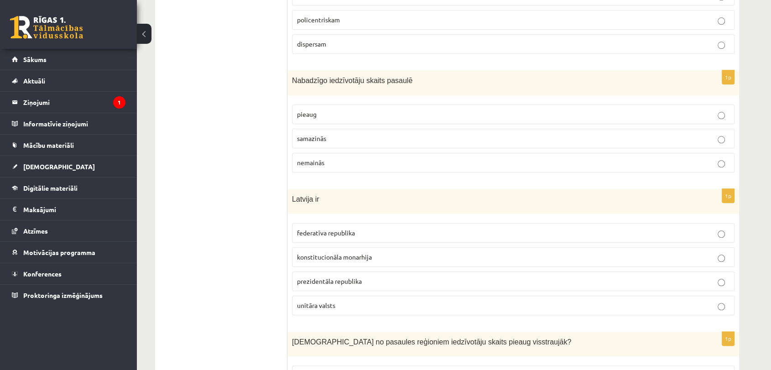
scroll to position [1013, 0]
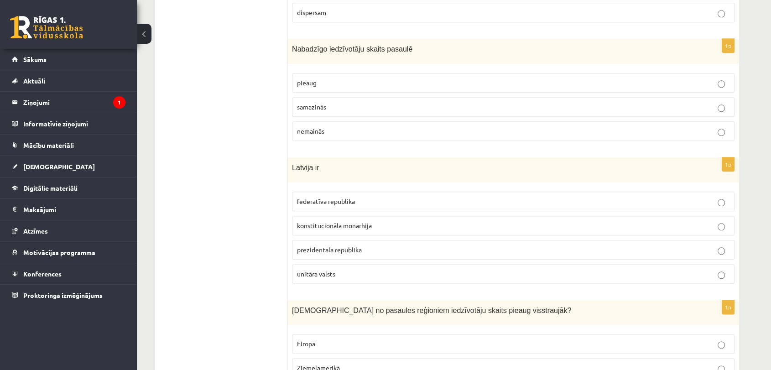
click at [361, 270] on p "unitāra valsts" at bounding box center [513, 274] width 432 height 10
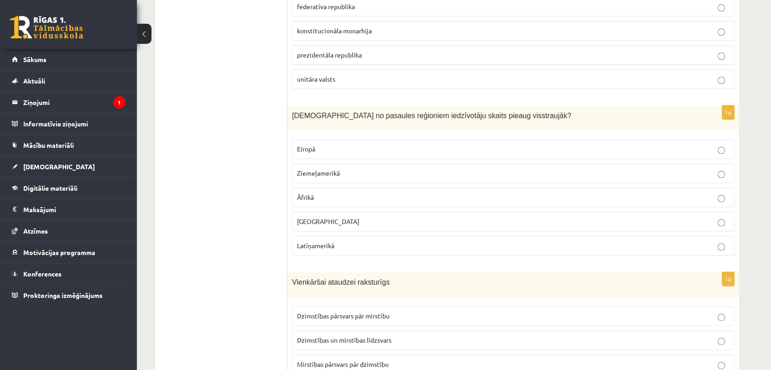
scroll to position [1216, 0]
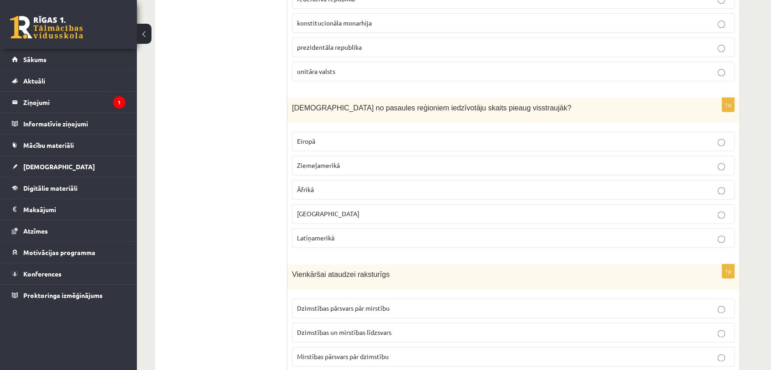
click at [337, 194] on fieldset "Eiropā Ziemeļamerikā Āfrikā Āzijā Latīņamerikā" at bounding box center [513, 189] width 442 height 124
click at [342, 185] on p "Āfrikā" at bounding box center [513, 190] width 432 height 10
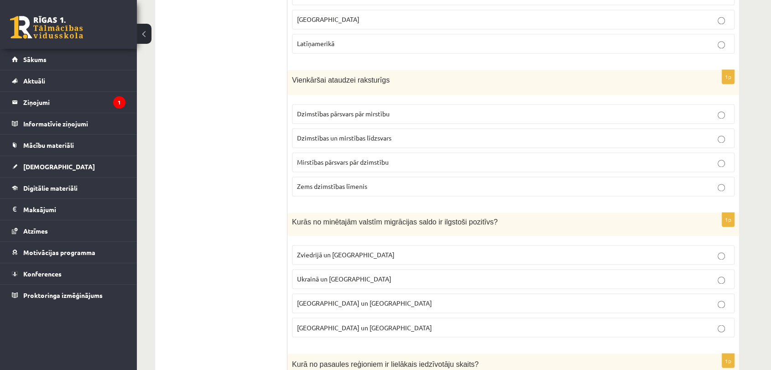
scroll to position [1419, 0]
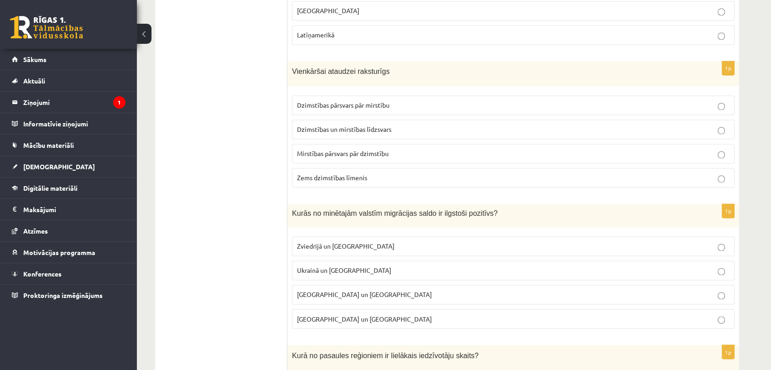
click at [360, 125] on span "Dzimstības un mirstības līdzsvars" at bounding box center [344, 129] width 94 height 8
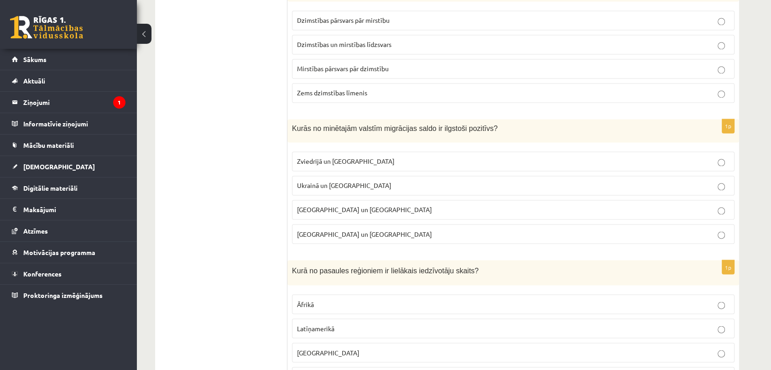
scroll to position [1520, 0]
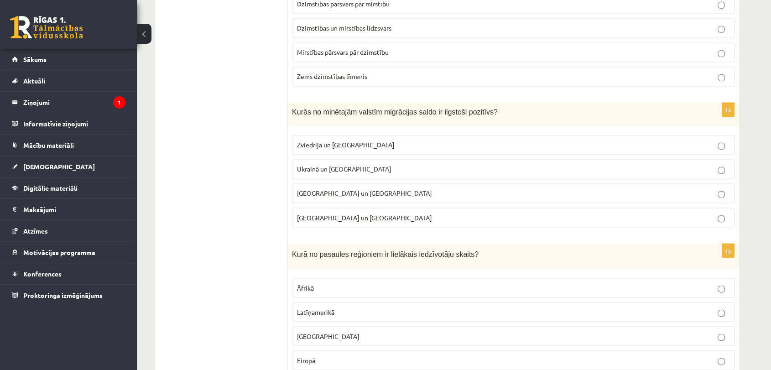
click at [345, 146] on label "Zviedrijā un ASV" at bounding box center [513, 145] width 442 height 20
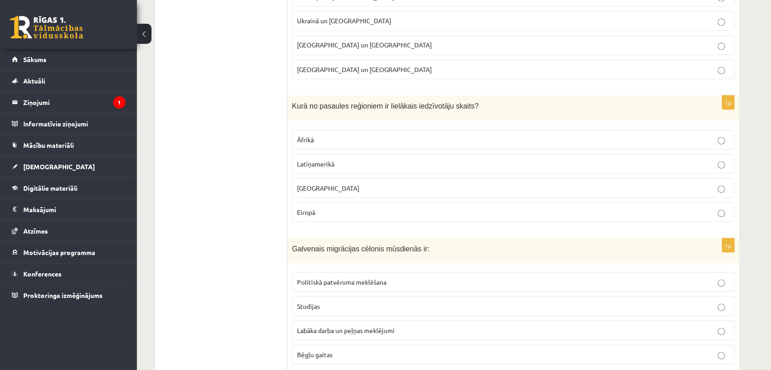
scroll to position [1672, 0]
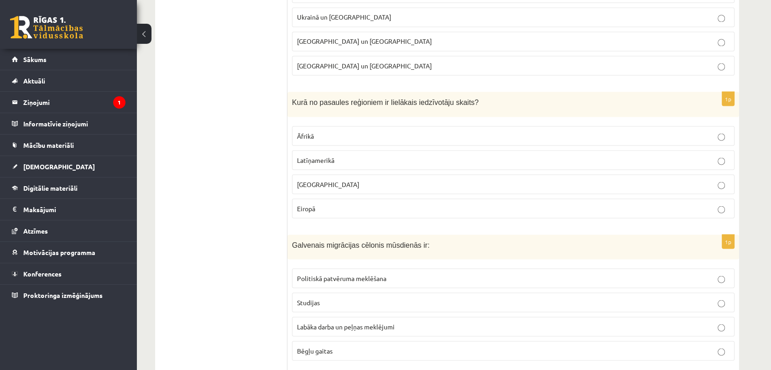
click at [333, 179] on p "Āzijā" at bounding box center [513, 184] width 432 height 10
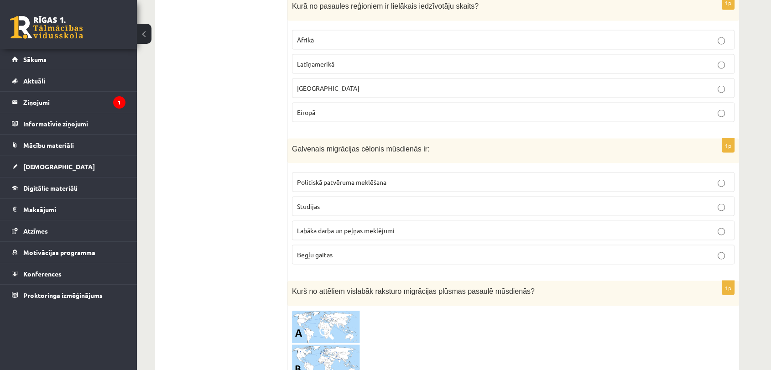
scroll to position [1824, 0]
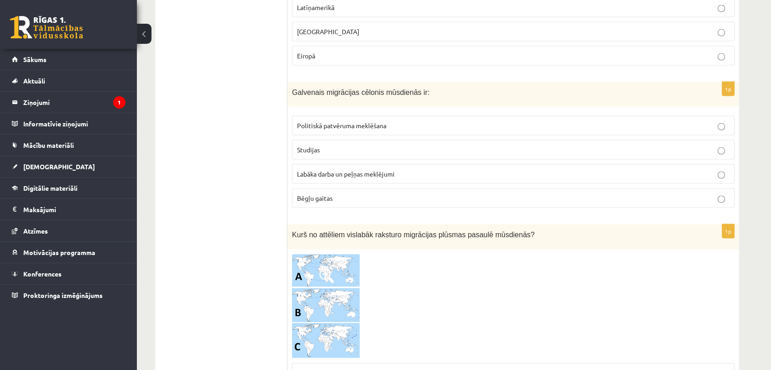
click at [376, 170] on span "Labāka darba un peļņas meklējumi" at bounding box center [346, 174] width 98 height 8
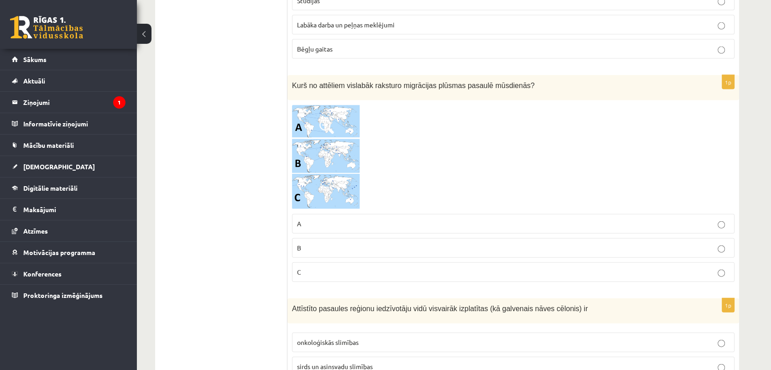
scroll to position [1976, 0]
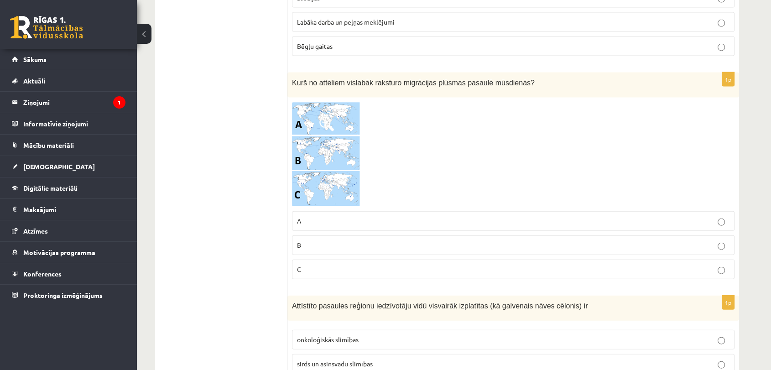
click at [333, 153] on img at bounding box center [326, 154] width 68 height 105
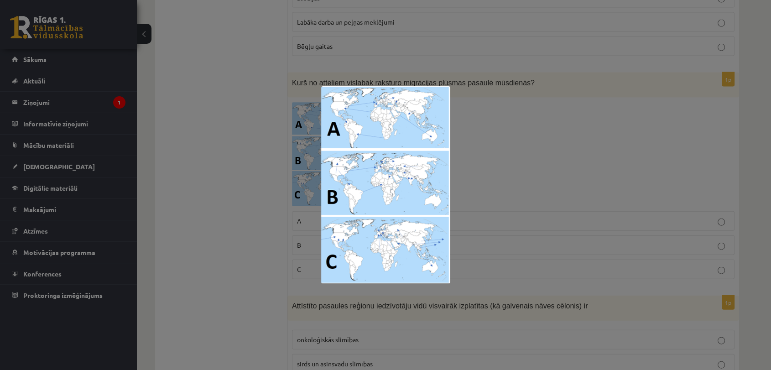
click at [494, 204] on div at bounding box center [385, 185] width 771 height 370
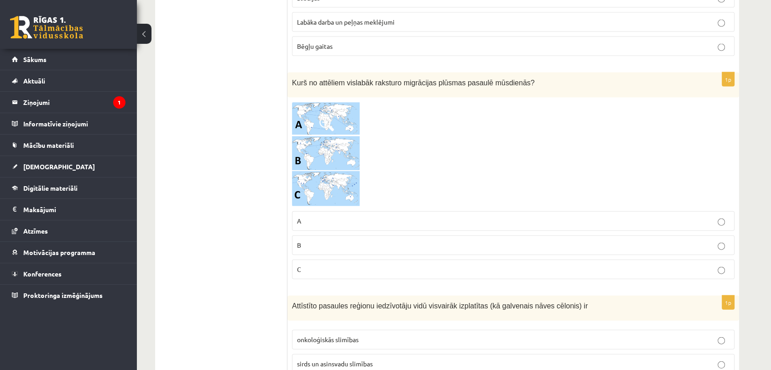
click at [373, 243] on p "B" at bounding box center [513, 245] width 432 height 10
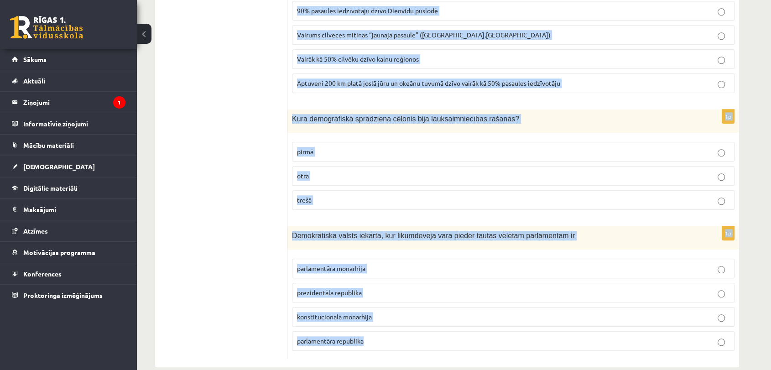
scroll to position [4262, 0]
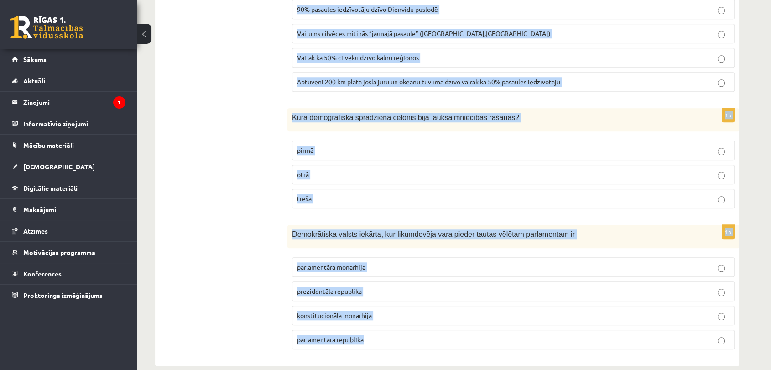
drag, startPoint x: 292, startPoint y: 146, endPoint x: 515, endPoint y: 380, distance: 323.5
copy form "Attīstīto pasaules reģionu iedzīvotāju vidū visvairāk izplatītas (kā galvenais …"
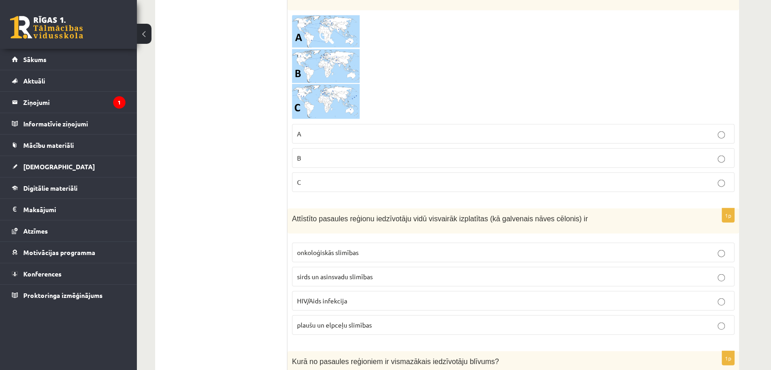
scroll to position [2185, 0]
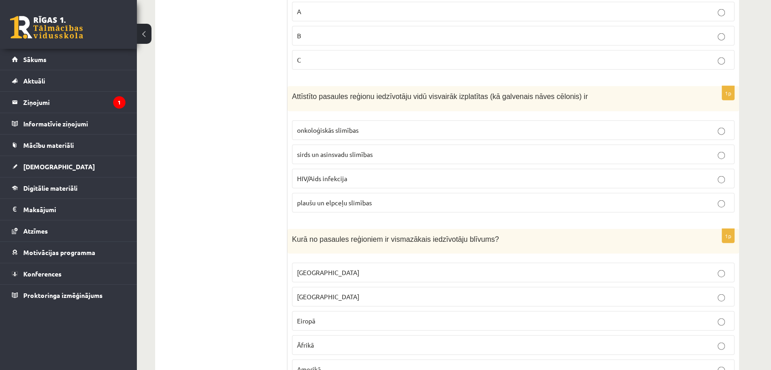
click at [340, 150] on span "sirds un asinsvadu slimības" at bounding box center [335, 154] width 76 height 8
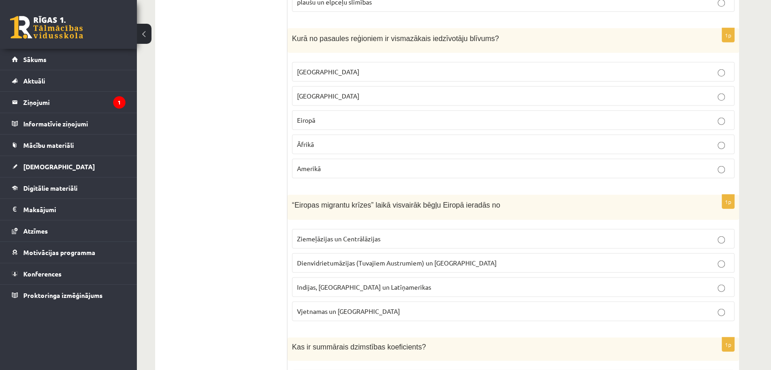
scroll to position [2388, 0]
click at [328, 65] on p "Austrālijā" at bounding box center [513, 70] width 432 height 10
click at [386, 257] on span "Dienvidrietumāzijas (Tuvajiem Austrumiem) un Āfrikas" at bounding box center [397, 261] width 200 height 8
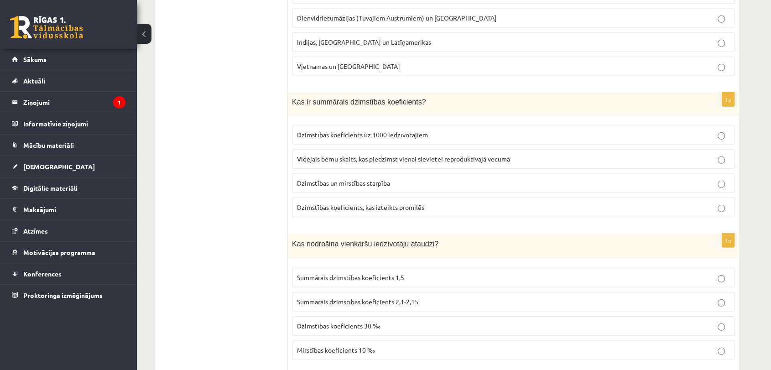
scroll to position [2641, 0]
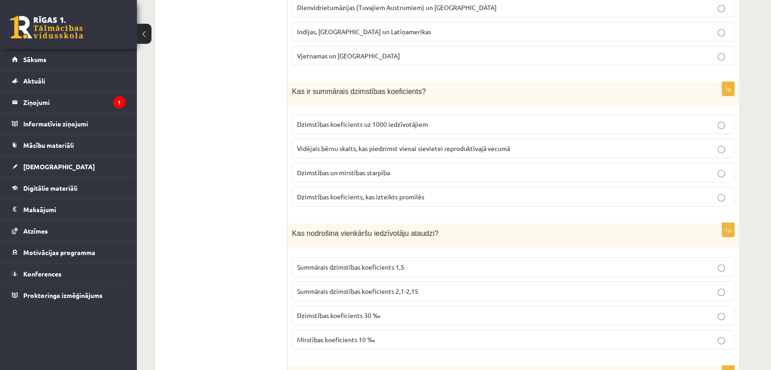
click at [361, 139] on label "Vidējais bērnu skaits, kas piedzimst vienai sievietei reproduktīvajā vecumā" at bounding box center [513, 149] width 442 height 20
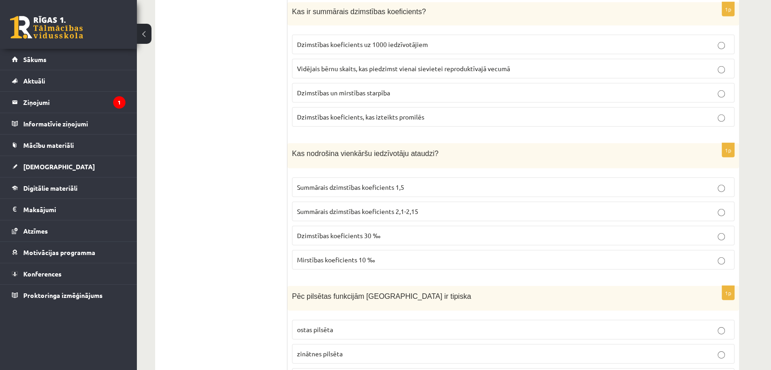
scroll to position [2742, 0]
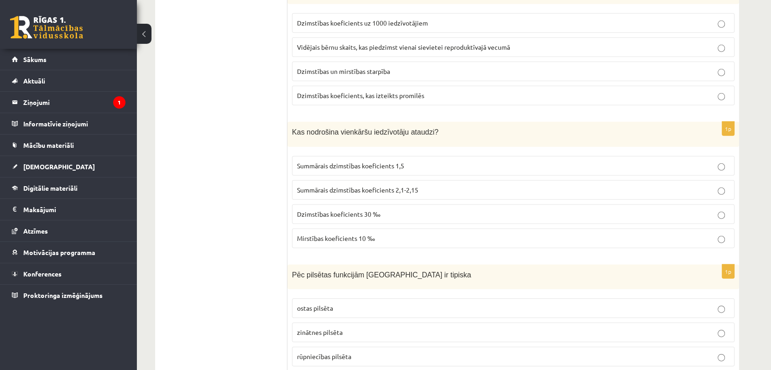
click at [391, 186] on span "Summārais dzimstības koeficients 2,1-2,15" at bounding box center [357, 190] width 121 height 8
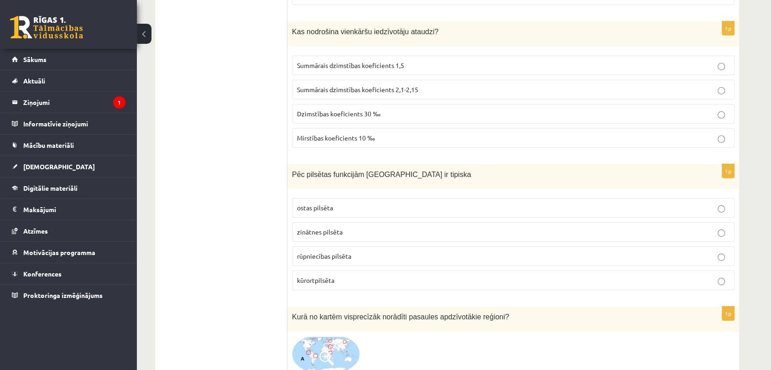
scroll to position [2844, 0]
click at [380, 275] on p "kūrortpilsēta" at bounding box center [513, 280] width 432 height 10
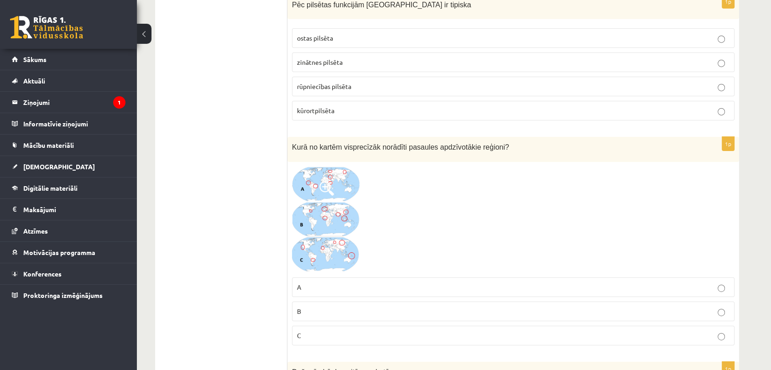
scroll to position [3046, 0]
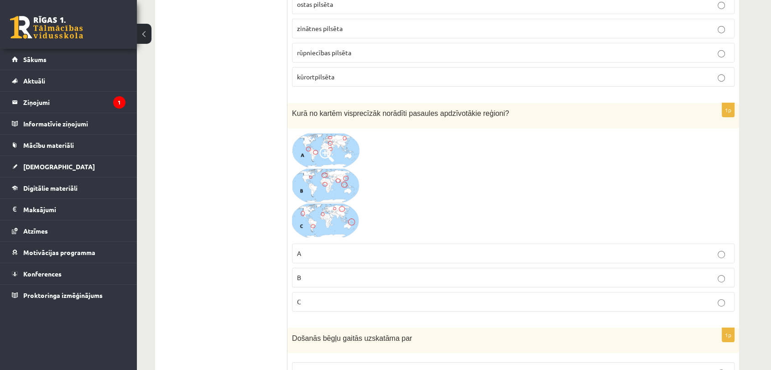
click at [339, 249] on p "A" at bounding box center [513, 254] width 432 height 10
click at [348, 268] on label "B" at bounding box center [513, 278] width 442 height 20
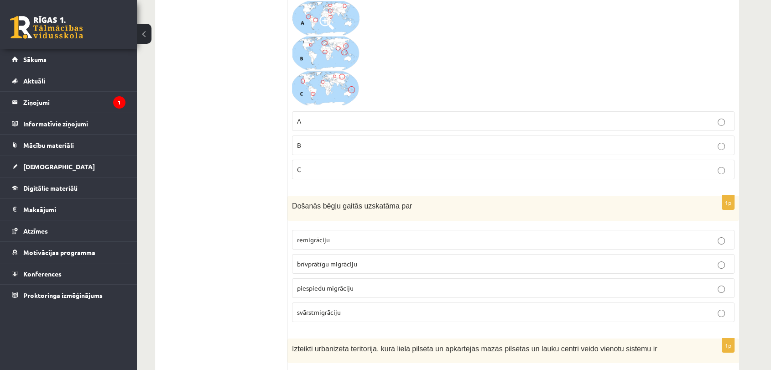
scroll to position [3198, 0]
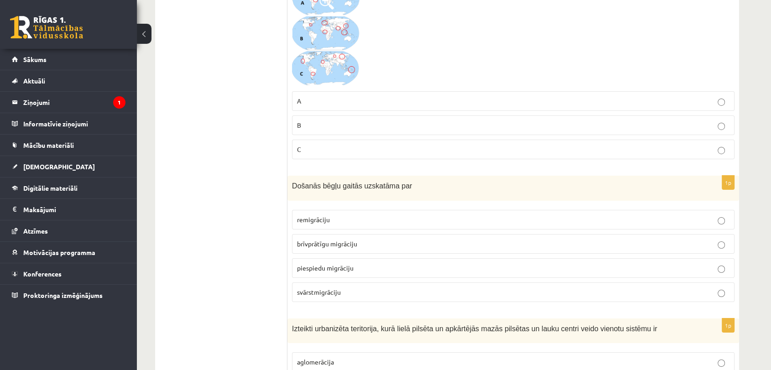
click at [333, 264] on span "piespiedu migrāciju" at bounding box center [325, 268] width 57 height 8
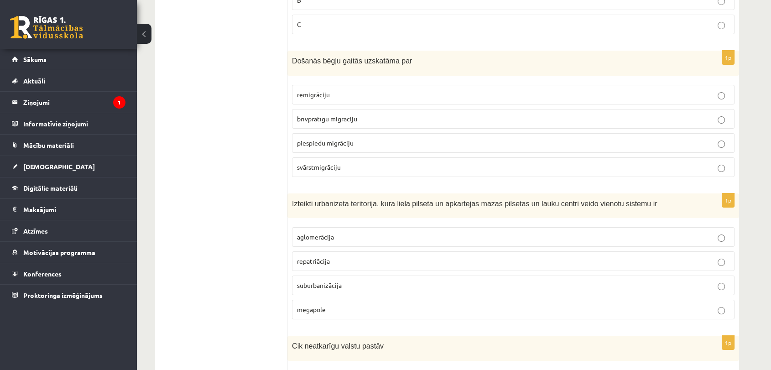
scroll to position [3350, 0]
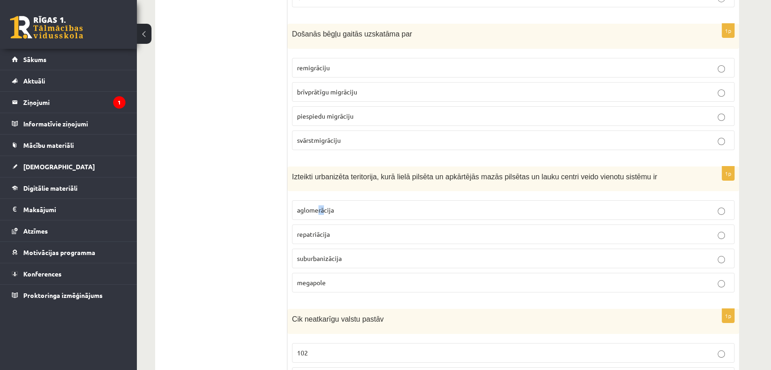
click at [322, 200] on label "aglomerācija" at bounding box center [513, 210] width 442 height 20
click at [343, 205] on p "aglomerācija" at bounding box center [513, 210] width 432 height 10
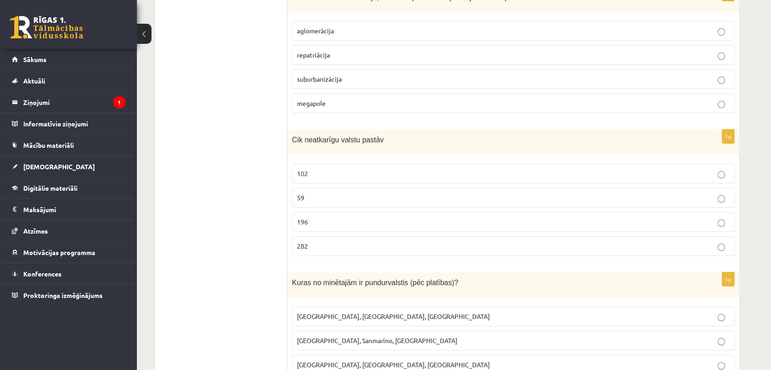
scroll to position [3553, 0]
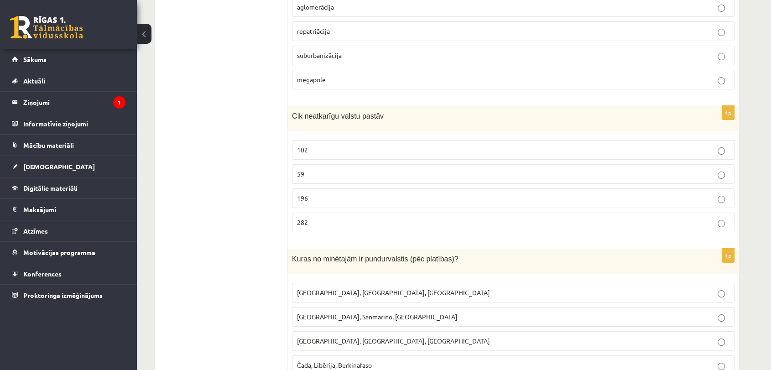
click at [337, 193] on p "196" at bounding box center [513, 198] width 432 height 10
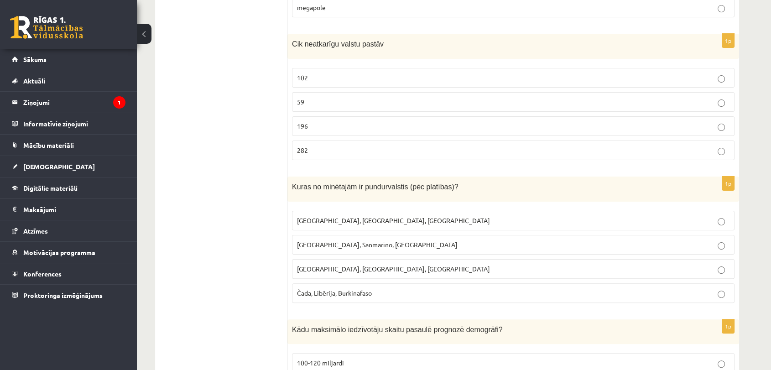
scroll to position [3654, 0]
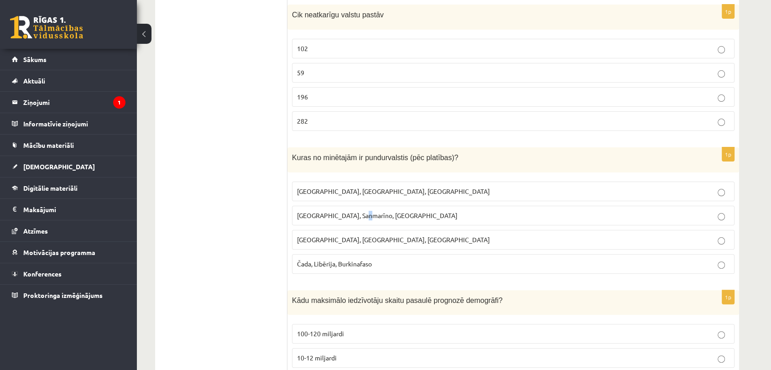
drag, startPoint x: 365, startPoint y: 207, endPoint x: 371, endPoint y: 207, distance: 6.0
click at [366, 211] on p "Monako, Sanmarīno, Luksemburga" at bounding box center [513, 216] width 432 height 10
click at [394, 211] on span "Monako, Sanmarīno, Luksemburga" at bounding box center [377, 215] width 161 height 8
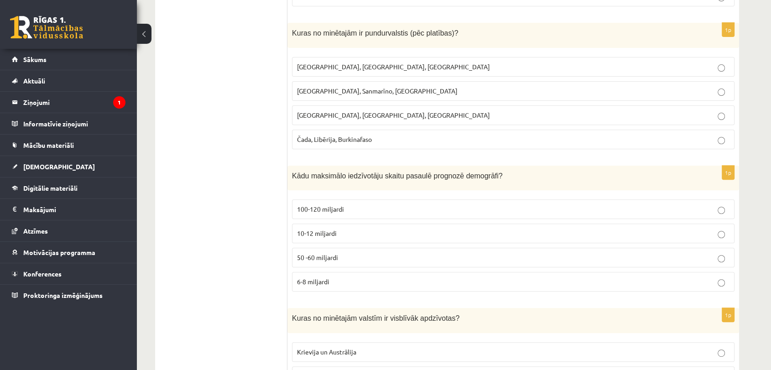
scroll to position [3806, 0]
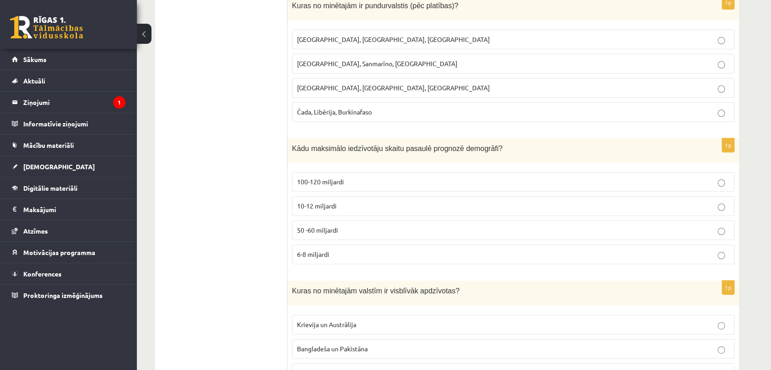
click at [335, 202] on span "10-12 miljardi" at bounding box center [317, 206] width 40 height 8
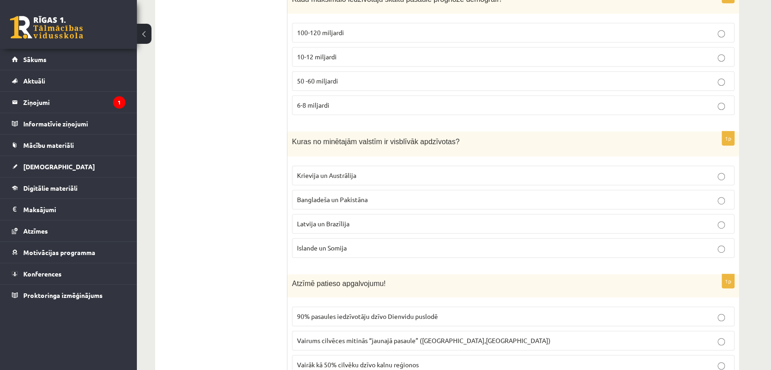
scroll to position [3958, 0]
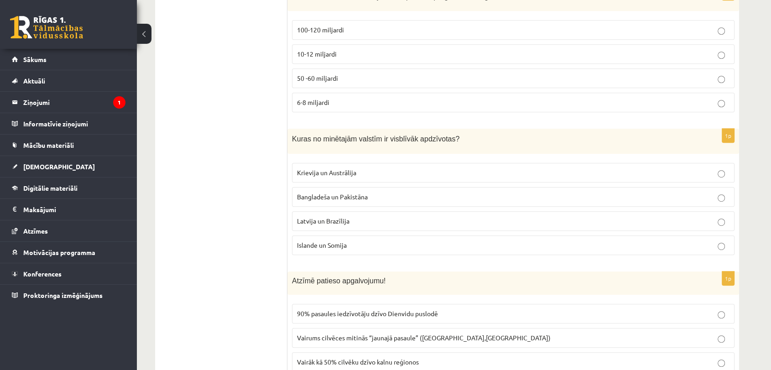
click at [347, 235] on label "Islande un Somija" at bounding box center [513, 245] width 442 height 20
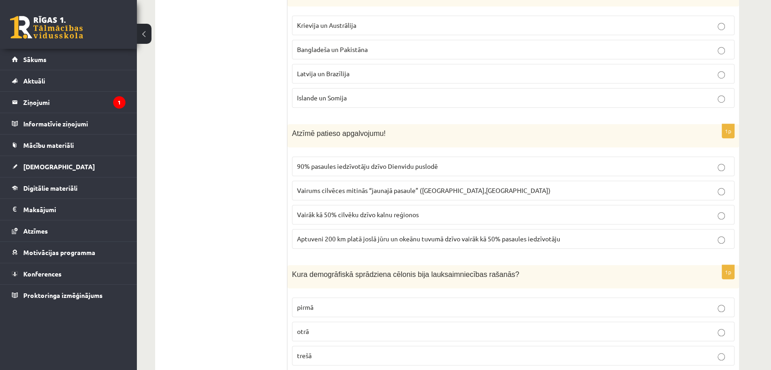
scroll to position [4110, 0]
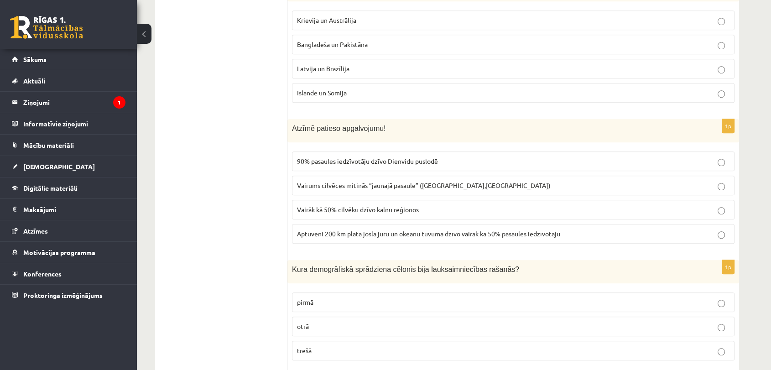
click at [334, 224] on label "Aptuveni 200 km platā joslā jūru un okeānu tuvumā dzīvo vairāk kā 50% pasaules …" at bounding box center [513, 234] width 442 height 20
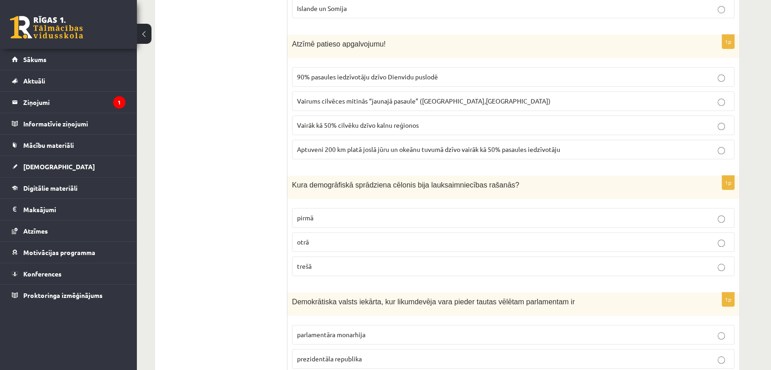
scroll to position [4212, 0]
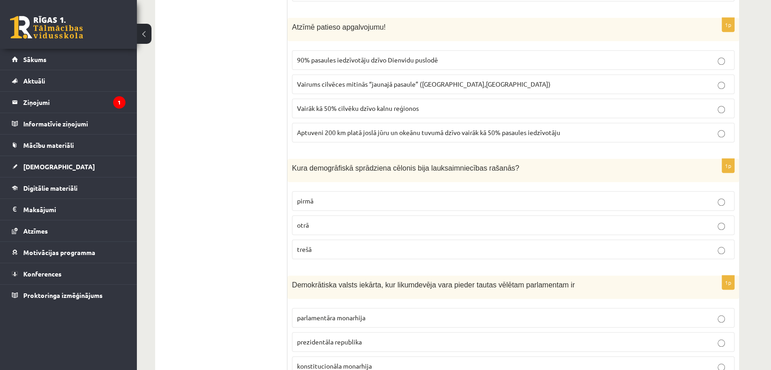
click at [378, 196] on p "pirmā" at bounding box center [513, 201] width 432 height 10
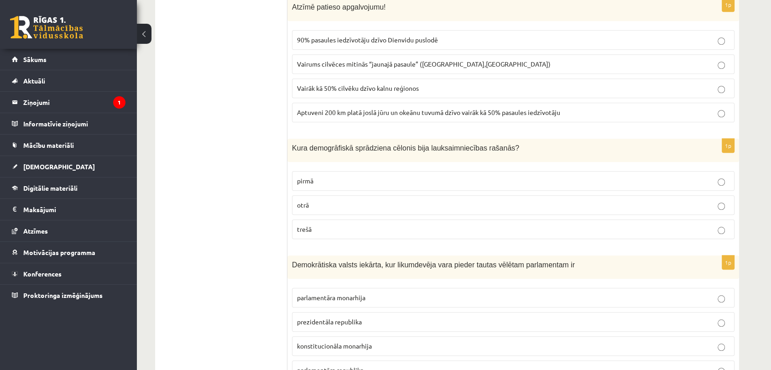
scroll to position [4262, 0]
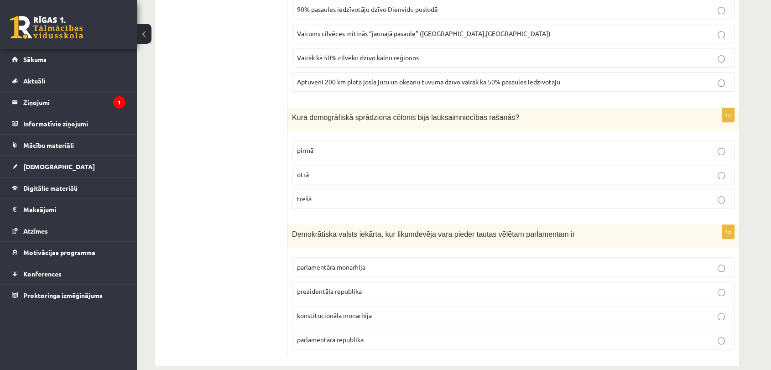
click at [338, 330] on label "parlamentāra republika" at bounding box center [513, 340] width 442 height 20
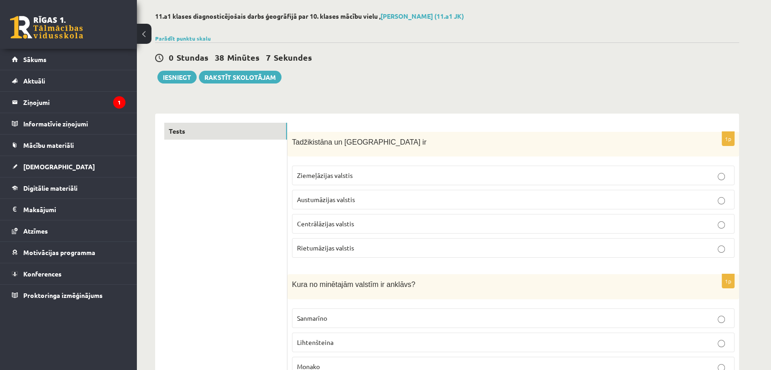
scroll to position [17, 0]
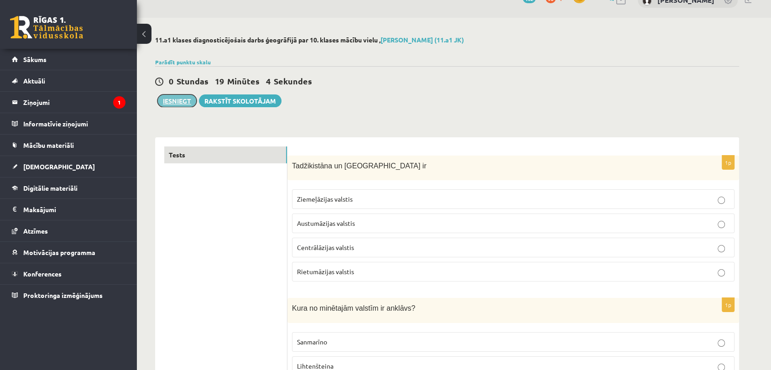
click at [168, 98] on button "Iesniegt" at bounding box center [176, 100] width 39 height 13
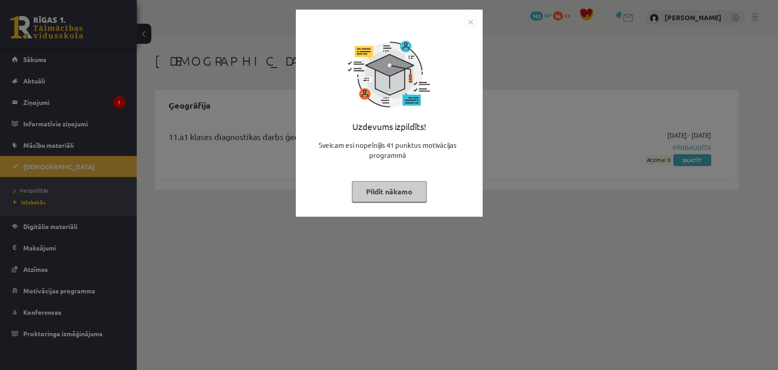
click at [471, 20] on img "Close" at bounding box center [471, 22] width 14 height 14
